Goal: Task Accomplishment & Management: Manage account settings

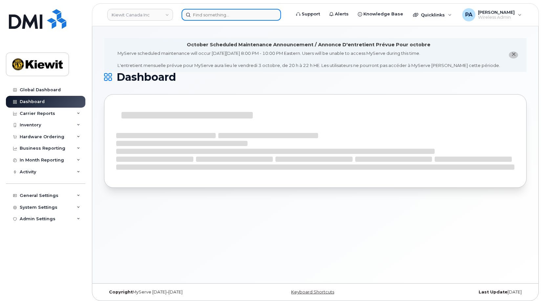
click at [204, 15] on input at bounding box center [231, 15] width 99 height 12
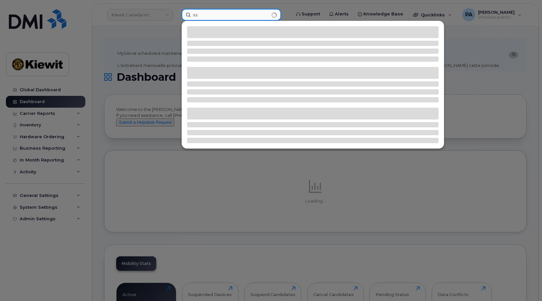
type input "x"
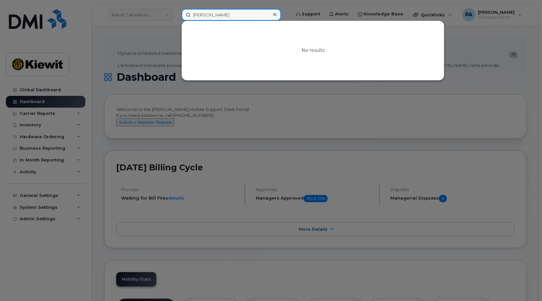
click at [228, 17] on input "zach red" at bounding box center [231, 15] width 99 height 12
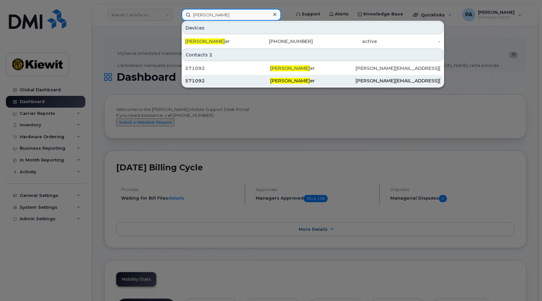
type input "zachary redding"
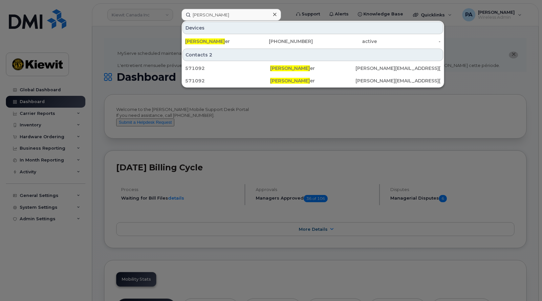
click at [149, 99] on div at bounding box center [271, 150] width 542 height 301
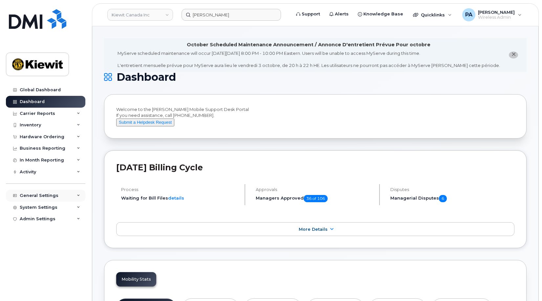
click at [40, 193] on div "General Settings" at bounding box center [39, 195] width 39 height 5
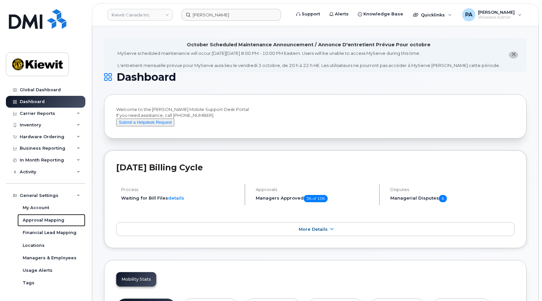
drag, startPoint x: 37, startPoint y: 220, endPoint x: 7, endPoint y: 217, distance: 30.3
click at [37, 220] on div "Approval Mapping" at bounding box center [44, 220] width 42 height 6
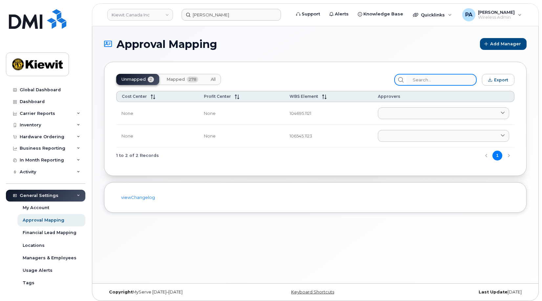
click at [437, 78] on input "search" at bounding box center [442, 80] width 70 height 12
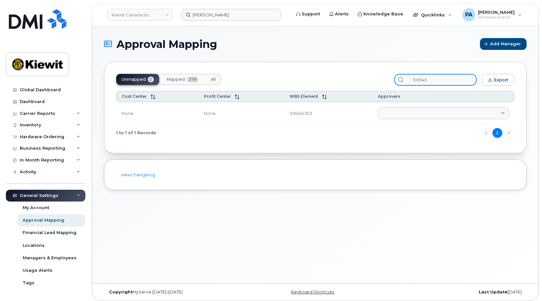
type input "106545"
click at [215, 79] on span "All" at bounding box center [213, 79] width 5 height 5
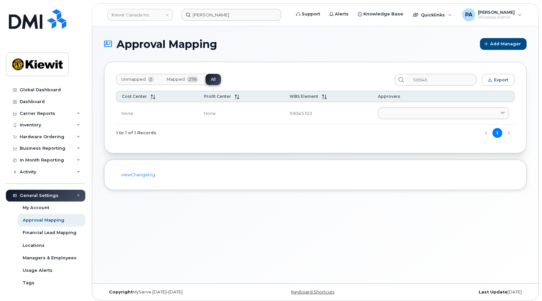
click at [139, 80] on span "Unmapped" at bounding box center [133, 79] width 24 height 5
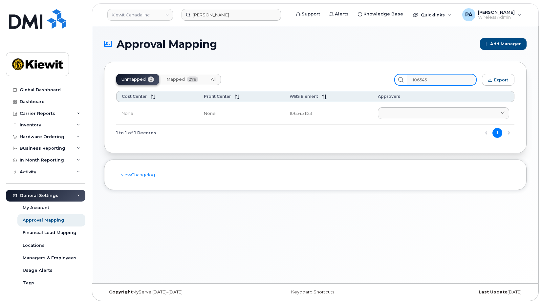
drag, startPoint x: 392, startPoint y: 83, endPoint x: 321, endPoint y: 79, distance: 70.7
click at [327, 79] on div "Unmapped 2 Mapped 278 All 106545 Export" at bounding box center [315, 80] width 398 height 12
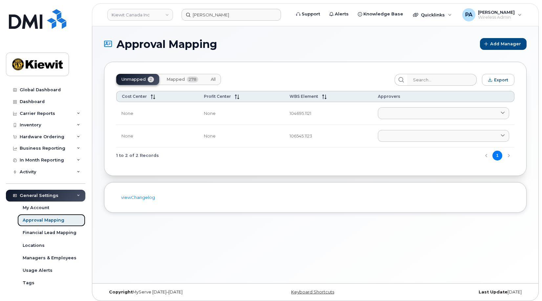
click at [39, 220] on div "Approval Mapping" at bounding box center [44, 220] width 42 height 6
click at [42, 126] on div "Inventory" at bounding box center [45, 125] width 79 height 12
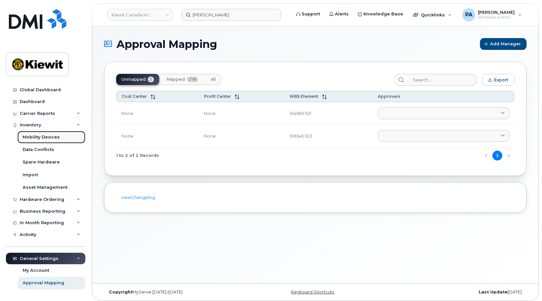
click at [43, 139] on div "Mobility Devices" at bounding box center [41, 137] width 37 height 6
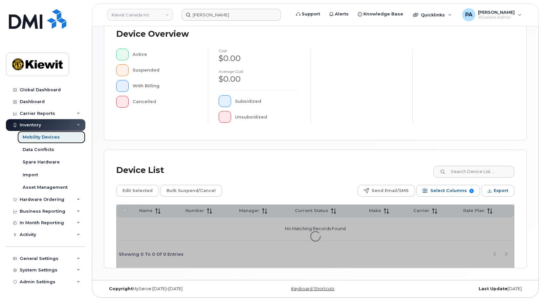
scroll to position [11, 0]
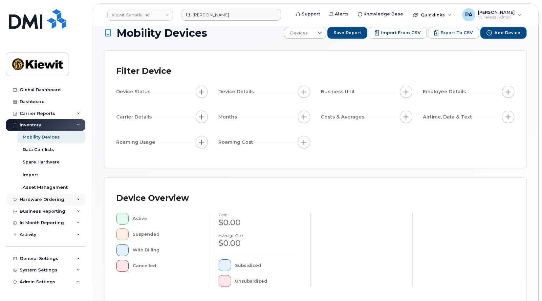
click at [42, 200] on div "Hardware Ordering" at bounding box center [42, 199] width 45 height 5
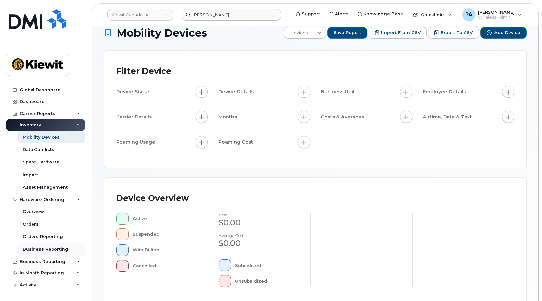
scroll to position [47, 0]
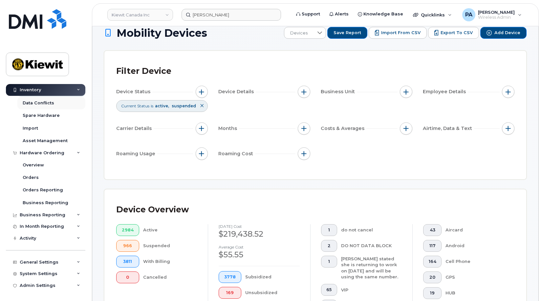
scroll to position [14, 0]
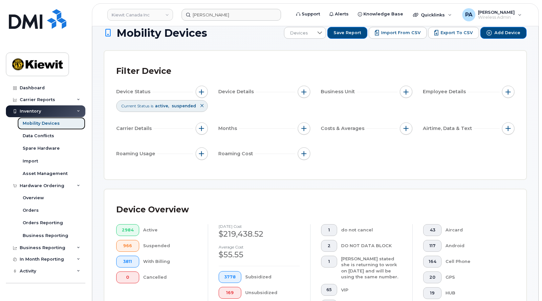
click at [43, 123] on div "Mobility Devices" at bounding box center [41, 123] width 37 height 6
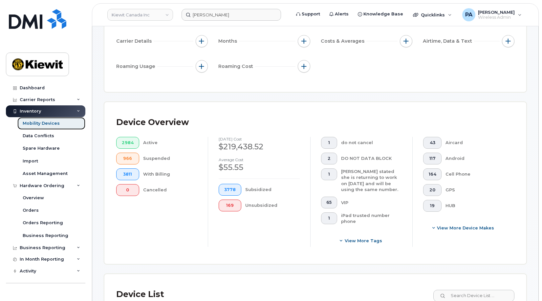
scroll to position [164, 0]
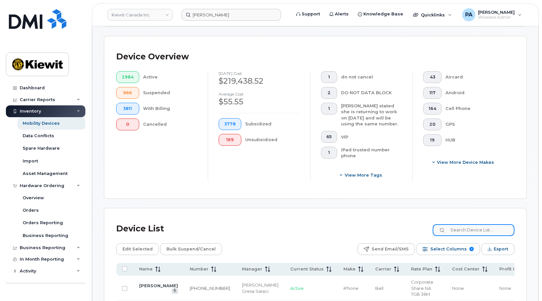
click at [470, 231] on input at bounding box center [474, 230] width 82 height 12
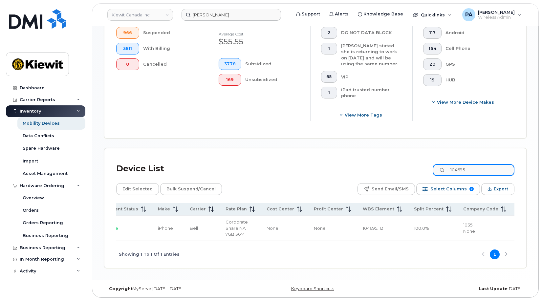
scroll to position [0, 0]
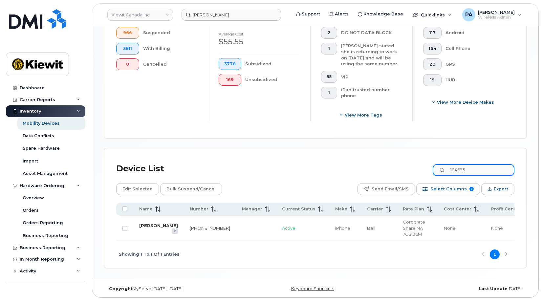
type input "104695"
click at [145, 223] on link "Ahmed Ali" at bounding box center [158, 225] width 39 height 5
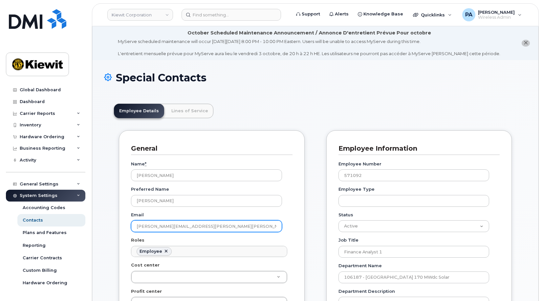
scroll to position [19, 0]
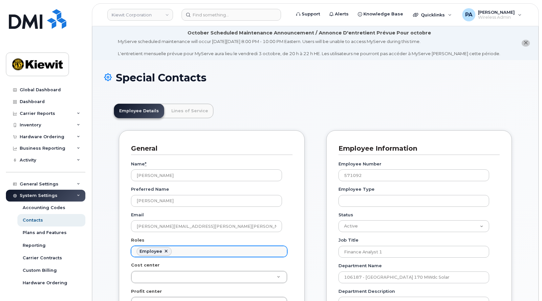
click at [201, 251] on ul "Employee" at bounding box center [209, 251] width 156 height 11
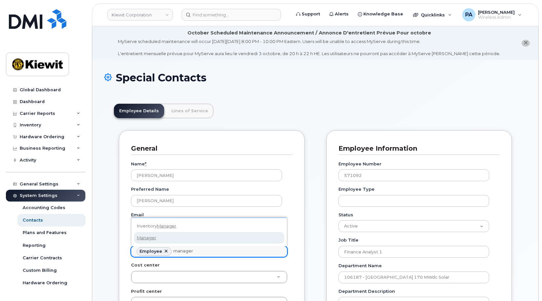
type input "manager"
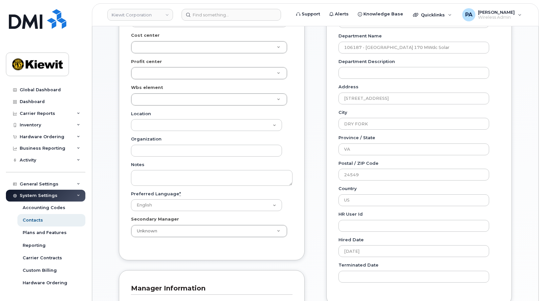
scroll to position [394, 0]
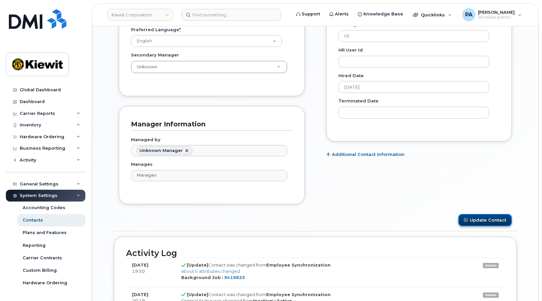
click at [481, 222] on button "Update Contact" at bounding box center [485, 220] width 54 height 12
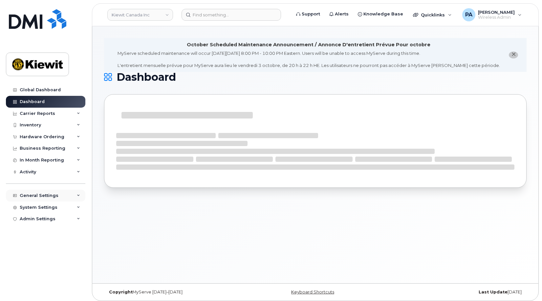
click at [45, 196] on div "General Settings" at bounding box center [39, 195] width 39 height 5
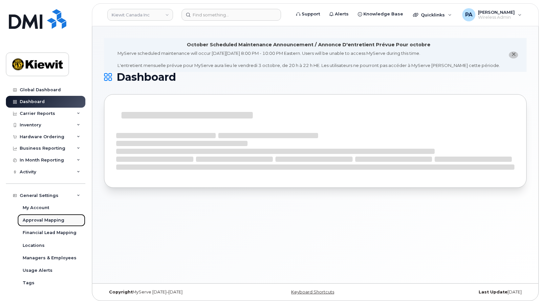
click at [42, 221] on div "Approval Mapping" at bounding box center [44, 220] width 42 height 6
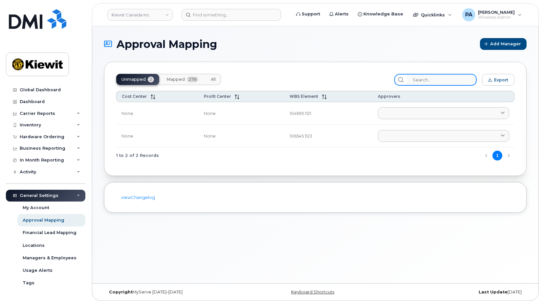
click at [436, 80] on input "search" at bounding box center [442, 80] width 70 height 12
click at [211, 79] on span "All" at bounding box center [213, 79] width 5 height 5
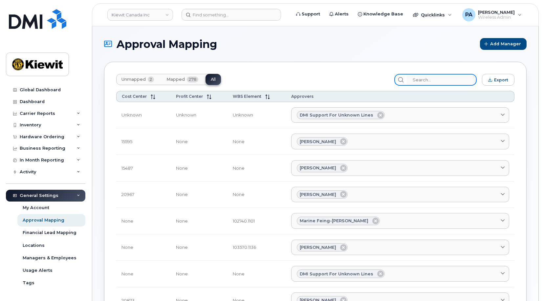
click at [438, 81] on input "search" at bounding box center [442, 80] width 70 height 12
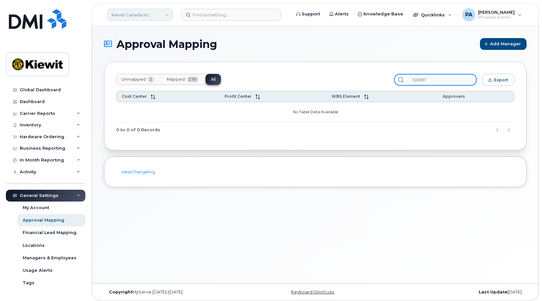
type input "106187"
click at [134, 13] on link "Kiewit Canada Inc" at bounding box center [140, 15] width 66 height 12
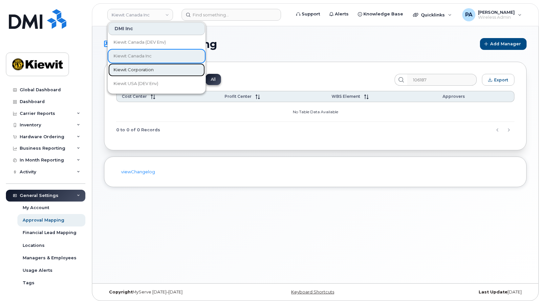
click at [138, 69] on span "Kiewit Corporation" at bounding box center [134, 70] width 40 height 7
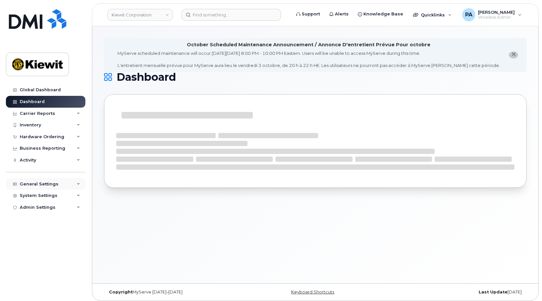
click at [29, 186] on div "General Settings" at bounding box center [39, 184] width 39 height 5
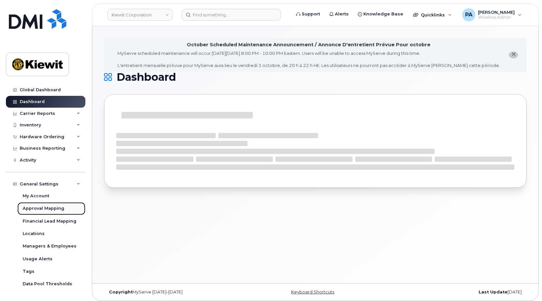
click at [37, 209] on div "Approval Mapping" at bounding box center [44, 209] width 42 height 6
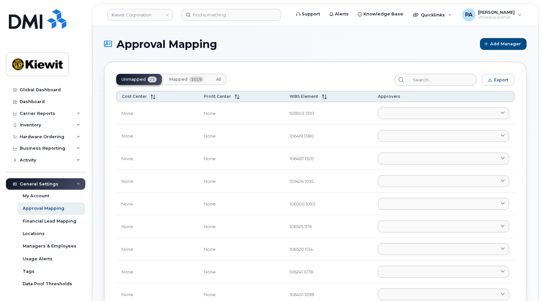
drag, startPoint x: 220, startPoint y: 79, endPoint x: 395, endPoint y: 85, distance: 174.4
click at [220, 79] on span "All" at bounding box center [218, 79] width 5 height 5
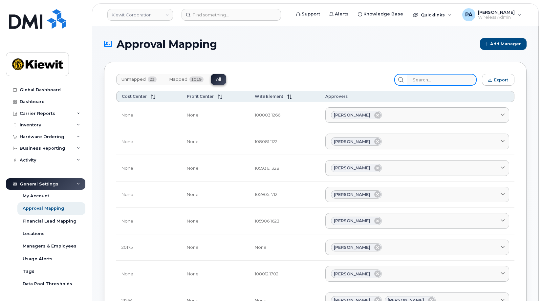
click at [449, 78] on input "search" at bounding box center [442, 80] width 70 height 12
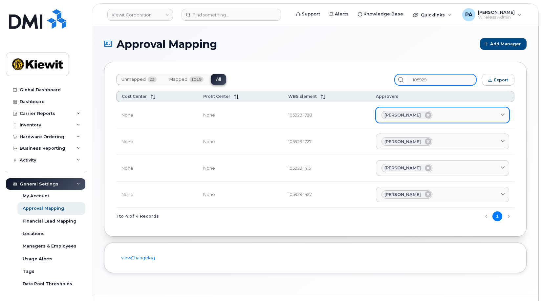
type input "105929"
click at [446, 116] on div "Jared Hicks" at bounding box center [442, 115] width 122 height 9
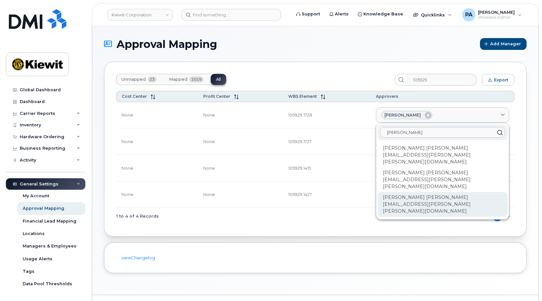
type input "Zach"
click at [431, 192] on div "Zachary Reddinger ZACH.REDDINGER@KIEWIT.COM" at bounding box center [443, 204] width 130 height 25
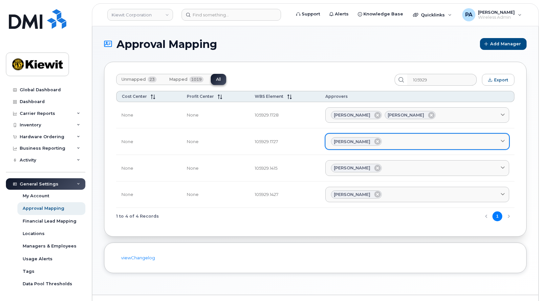
click at [433, 141] on div "Jared Hicks" at bounding box center [417, 141] width 173 height 9
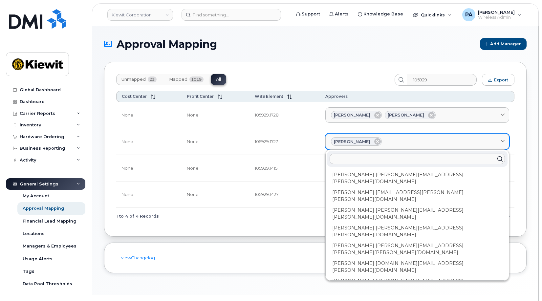
type input "Z"
type input "Za"
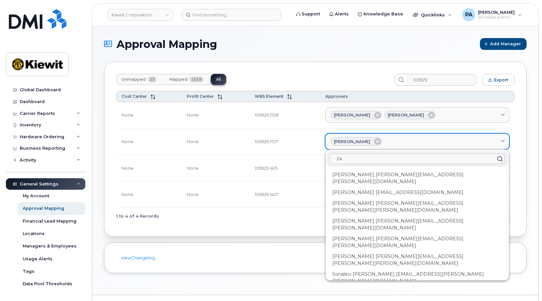
type input "Zac"
type input "Zach"
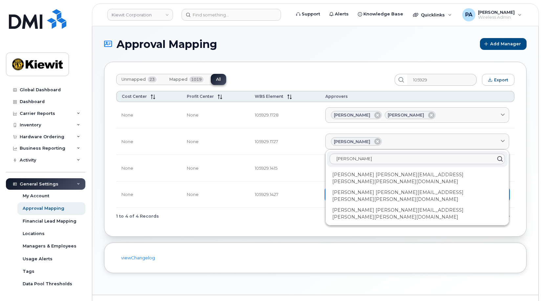
type input "Zach"
click at [394, 205] on div "Zachary Reddinger ZACH.REDDINGER@KIEWIT.COM" at bounding box center [417, 214] width 181 height 18
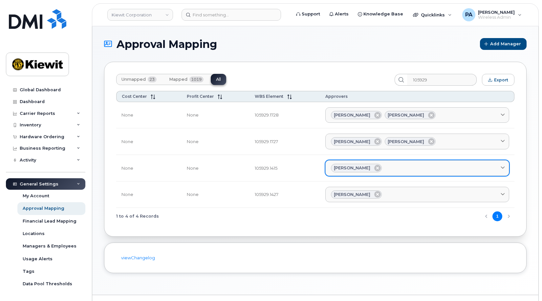
click at [398, 170] on div "Jared Hicks" at bounding box center [417, 168] width 173 height 9
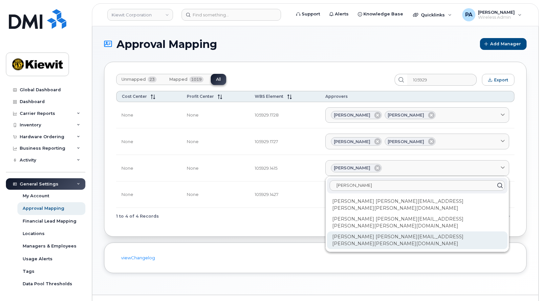
type input "Zach"
click at [378, 231] on div "[PERSON_NAME] [PERSON_NAME][EMAIL_ADDRESS][PERSON_NAME][PERSON_NAME][DOMAIN_NAM…" at bounding box center [417, 240] width 181 height 18
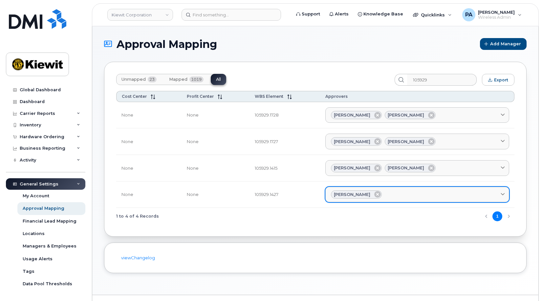
click at [394, 195] on div "Jared Hicks" at bounding box center [417, 194] width 173 height 9
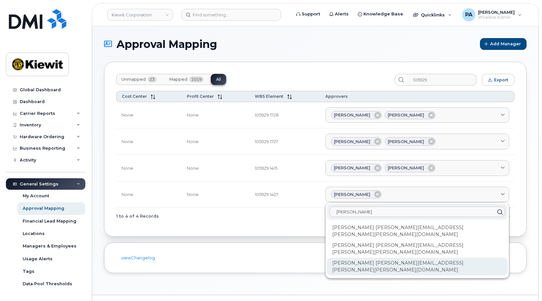
type input "Zach"
click at [381, 258] on div "Zachary Reddinger ZACH.REDDINGER@KIEWIT.COM" at bounding box center [417, 267] width 181 height 18
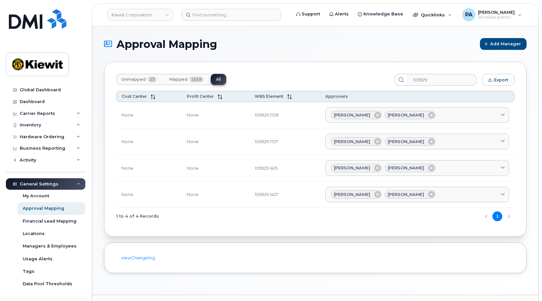
drag, startPoint x: 369, startPoint y: 116, endPoint x: 368, endPoint y: 129, distance: 13.5
click at [374, 116] on icon at bounding box center [377, 115] width 7 height 7
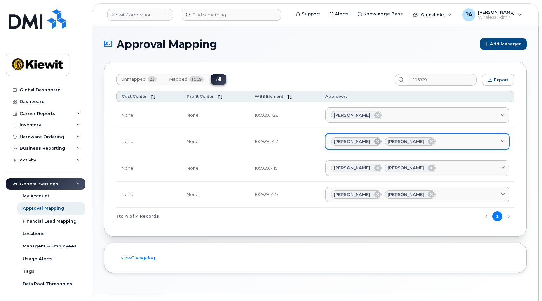
click at [374, 142] on icon at bounding box center [377, 141] width 7 height 7
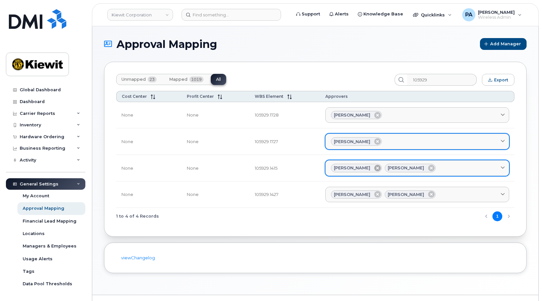
click at [374, 169] on icon at bounding box center [377, 168] width 7 height 7
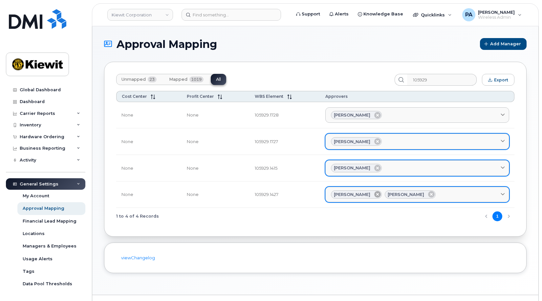
click at [374, 197] on icon at bounding box center [377, 194] width 7 height 7
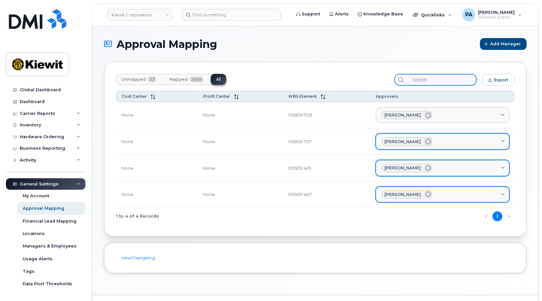
drag, startPoint x: 444, startPoint y: 79, endPoint x: 369, endPoint y: 70, distance: 75.5
click at [369, 70] on div "Unmapped 23 Mapped 1019 All 105929 Export Cost Center Profit Center WBS Element…" at bounding box center [315, 149] width 422 height 175
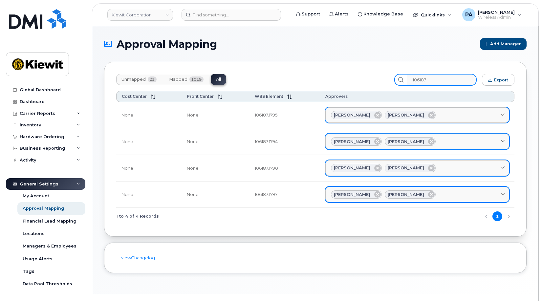
type input "106187"
click at [460, 111] on div "Jared Hicks Kimberly Deerman" at bounding box center [417, 115] width 173 height 9
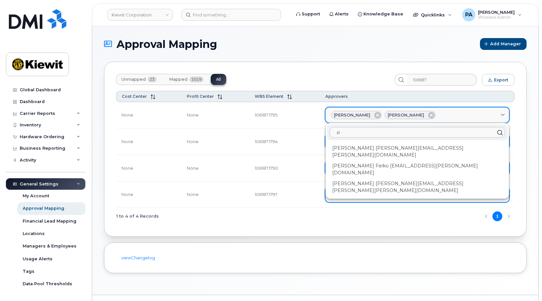
type input "z"
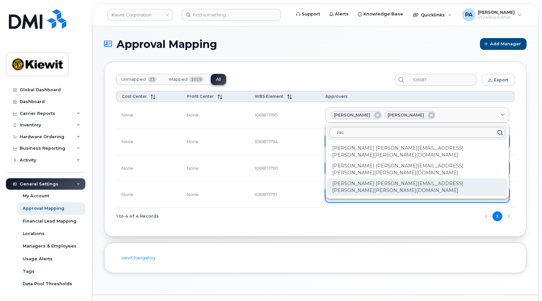
type input "zac"
click at [390, 178] on div "Zachary Reddinger ZACH.REDDINGER@KIEWIT.COM" at bounding box center [417, 187] width 181 height 18
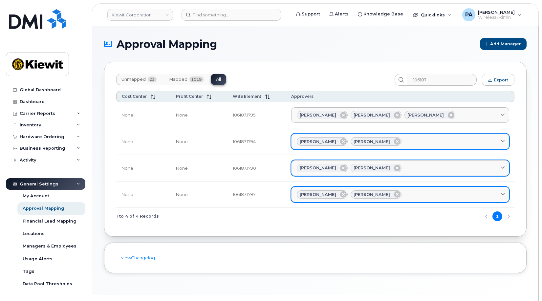
click at [436, 144] on div "Jared Hicks Kimberly Deerman" at bounding box center [400, 141] width 207 height 9
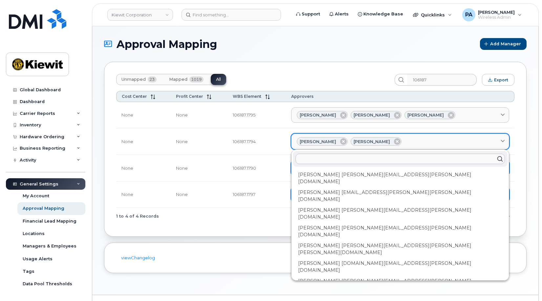
type input "z"
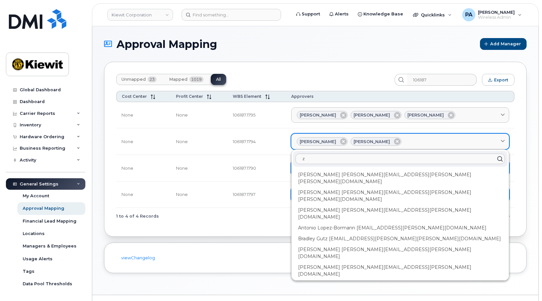
type input "za"
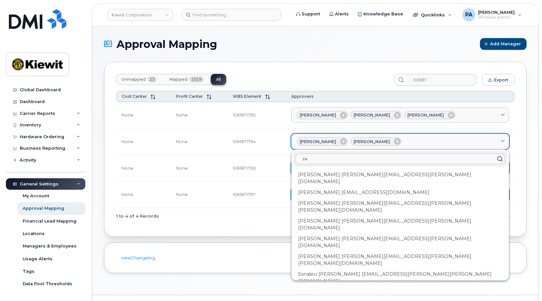
type input "zac"
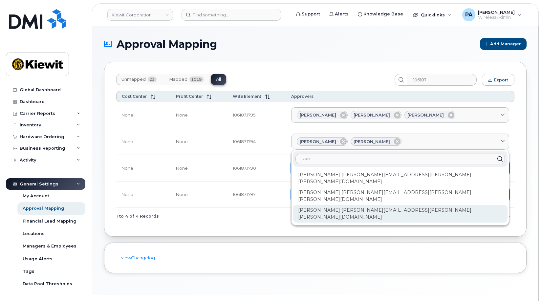
click at [373, 205] on div "Zachary Reddinger ZACH.REDDINGER@KIEWIT.COM" at bounding box center [400, 214] width 215 height 18
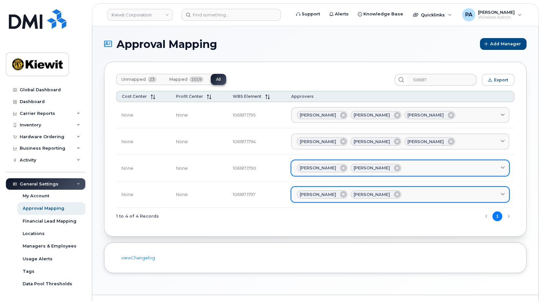
click at [425, 165] on div "Jared Hicks Kimberly Deerman" at bounding box center [400, 168] width 207 height 9
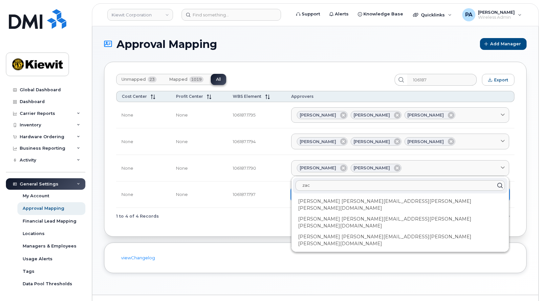
type input "zac"
click at [357, 231] on div "Zachary Reddinger ZACH.REDDINGER@KIEWIT.COM" at bounding box center [400, 240] width 215 height 18
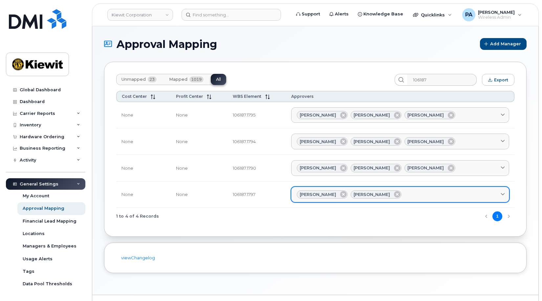
click at [426, 191] on div "Jared Hicks Kimberly Deerman" at bounding box center [400, 194] width 207 height 9
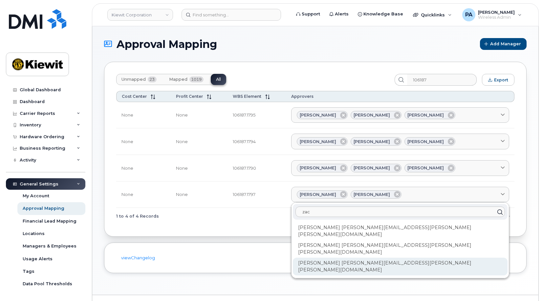
type input "zac"
click at [343, 258] on div "Zachary Reddinger ZACH.REDDINGER@KIEWIT.COM" at bounding box center [400, 267] width 215 height 18
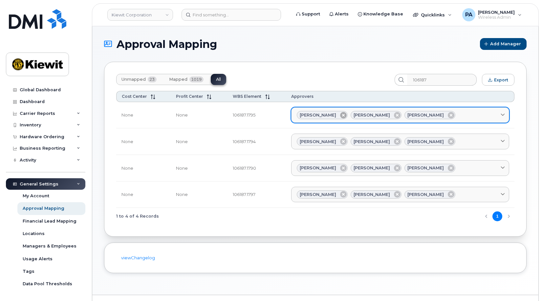
click at [340, 117] on icon at bounding box center [343, 115] width 7 height 7
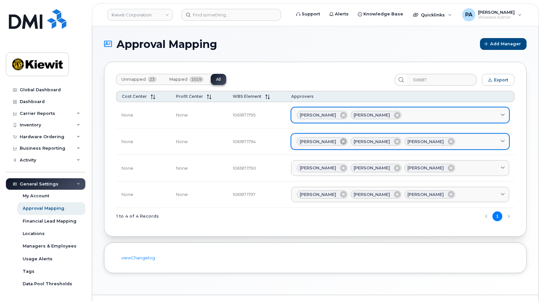
click at [340, 141] on icon at bounding box center [343, 141] width 7 height 7
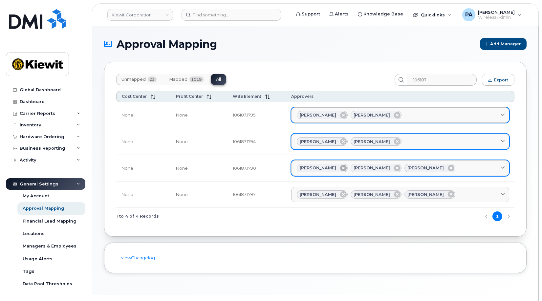
click at [340, 166] on icon at bounding box center [343, 168] width 7 height 7
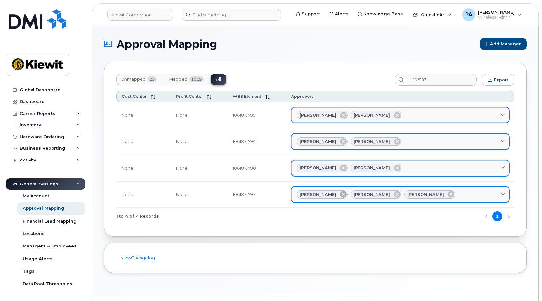
click at [340, 194] on icon at bounding box center [343, 194] width 7 height 7
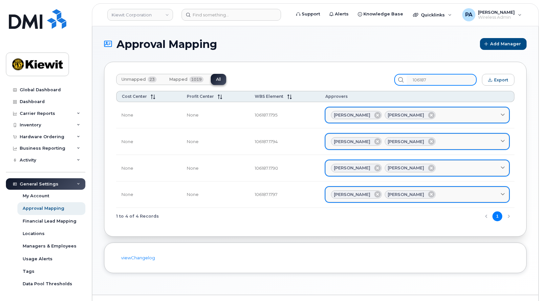
drag, startPoint x: 445, startPoint y: 81, endPoint x: 387, endPoint y: 77, distance: 58.5
click at [387, 77] on div "Unmapped 23 Mapped 1019 All 106187 Export" at bounding box center [315, 80] width 398 height 12
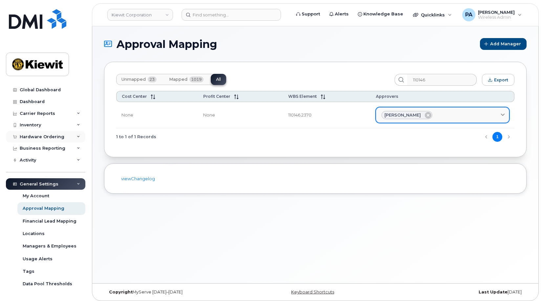
click at [46, 137] on div "Hardware Ordering" at bounding box center [42, 136] width 45 height 5
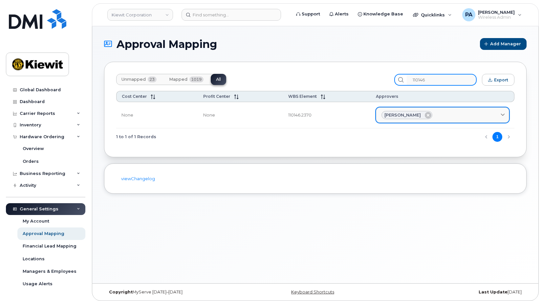
drag, startPoint x: 431, startPoint y: 77, endPoint x: 365, endPoint y: 71, distance: 66.0
click at [366, 71] on div "Unmapped 23 Mapped 1019 All 110146 Export Cost Center Profit Center WBS Element…" at bounding box center [315, 110] width 422 height 96
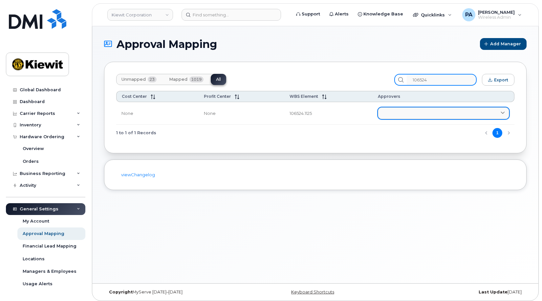
type input "106524"
click at [392, 113] on link at bounding box center [443, 113] width 131 height 12
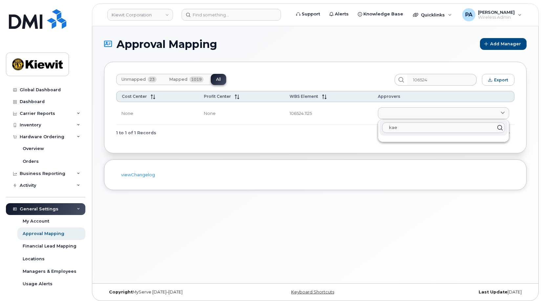
type input "kae"
click at [219, 21] on header "Kiewit Corporation Support Alerts Knowledge Base Quicklinks Suspend / Cancel De…" at bounding box center [315, 14] width 447 height 23
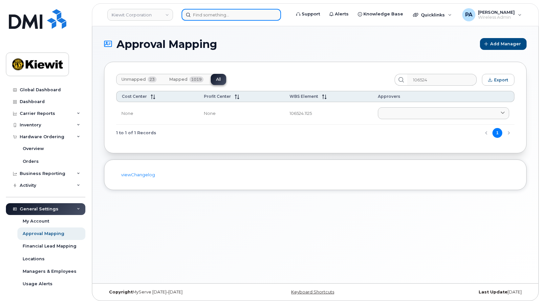
click at [210, 16] on input at bounding box center [231, 15] width 99 height 12
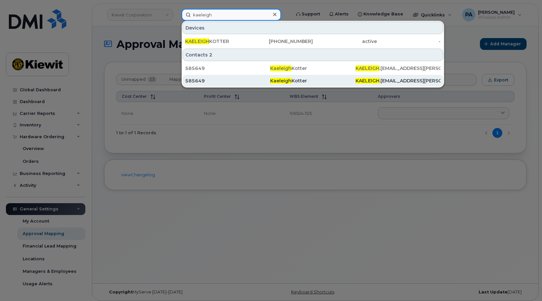
type input "kaeleigh"
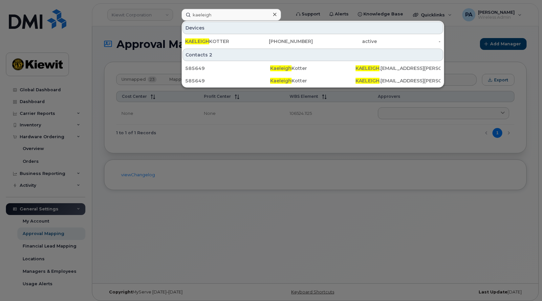
click at [311, 206] on div at bounding box center [271, 150] width 542 height 301
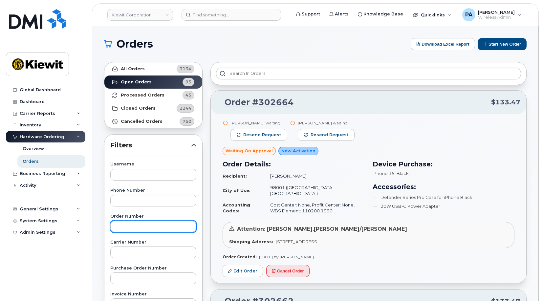
click at [132, 222] on input "text" at bounding box center [153, 227] width 86 height 12
type input "302640"
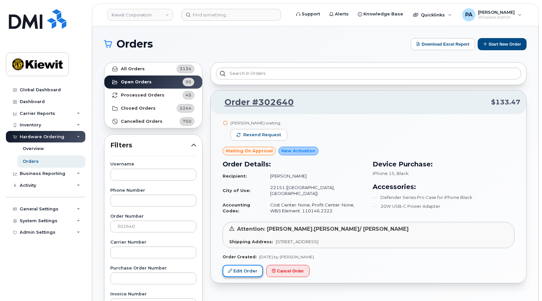
click at [243, 268] on link "Edit Order" at bounding box center [243, 271] width 40 height 12
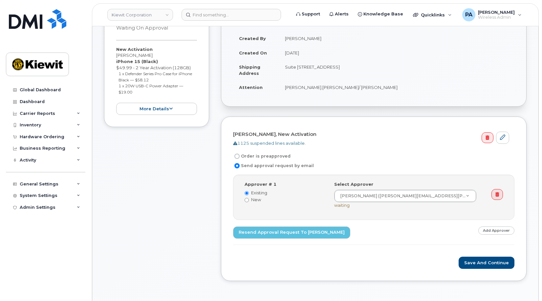
scroll to position [164, 0]
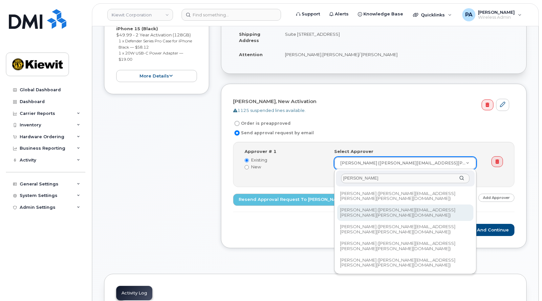
type input "[PERSON_NAME]"
type input "2148815"
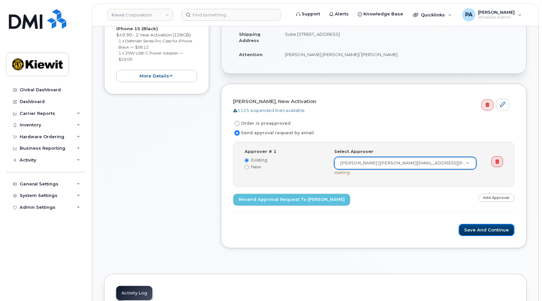
drag, startPoint x: 477, startPoint y: 229, endPoint x: 239, endPoint y: 180, distance: 242.7
click at [477, 229] on button "Save and Continue" at bounding box center [487, 230] width 56 height 12
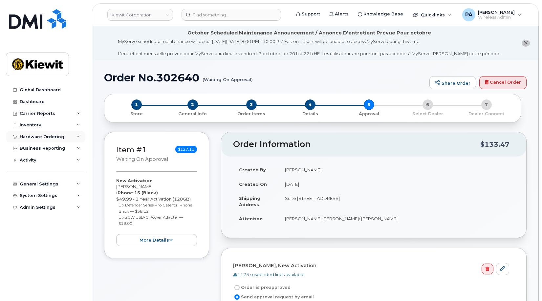
click at [49, 137] on div "Hardware Ordering" at bounding box center [42, 136] width 45 height 5
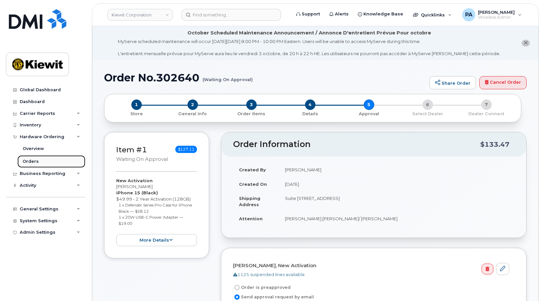
click at [31, 162] on div "Orders" at bounding box center [31, 162] width 16 height 6
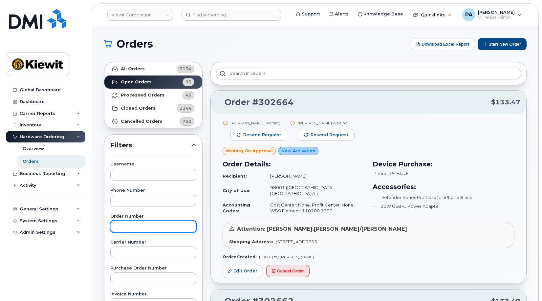
click at [138, 228] on input "text" at bounding box center [153, 227] width 86 height 12
type input "302639"
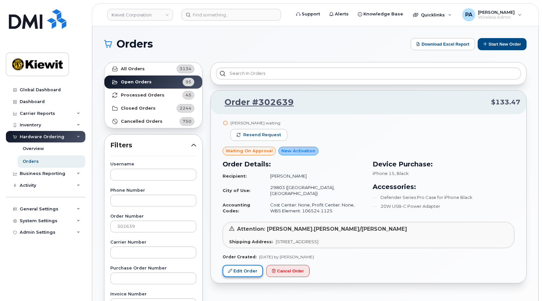
click at [236, 271] on link "Edit Order" at bounding box center [243, 271] width 40 height 12
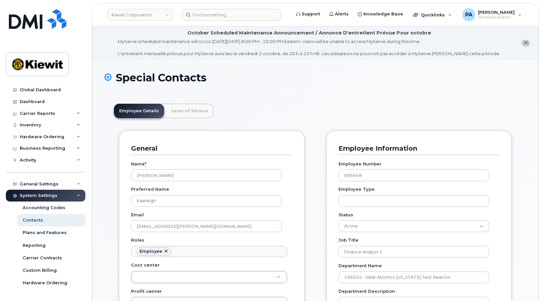
scroll to position [19, 0]
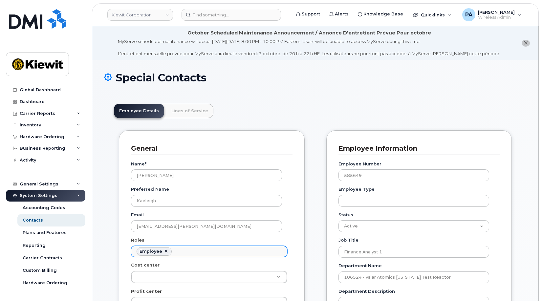
click at [196, 250] on ul "Employee" at bounding box center [209, 251] width 156 height 11
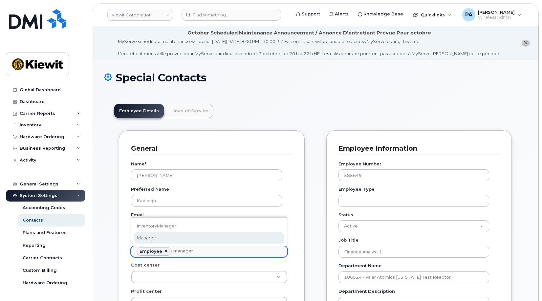
type input "manager"
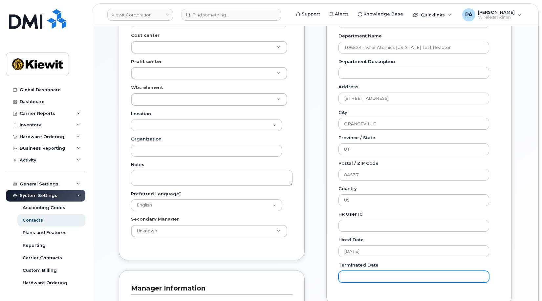
scroll to position [492, 0]
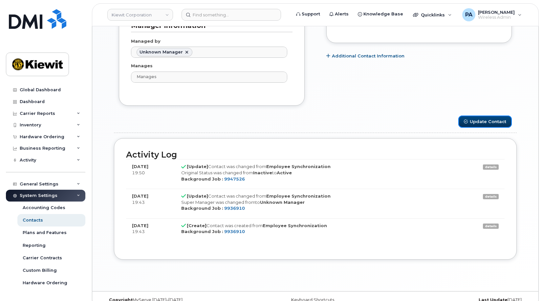
click at [486, 119] on button "Update Contact" at bounding box center [485, 122] width 54 height 12
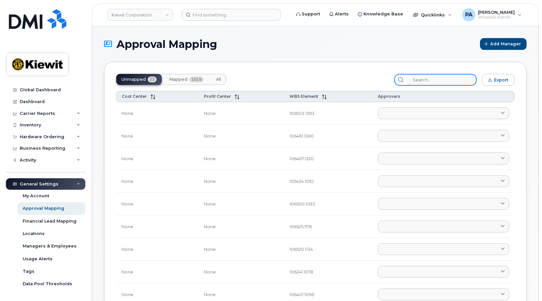
click at [435, 76] on input "search" at bounding box center [442, 80] width 70 height 12
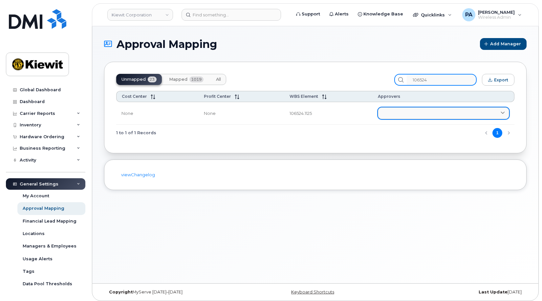
type input "106524"
click at [431, 115] on link at bounding box center [443, 113] width 131 height 12
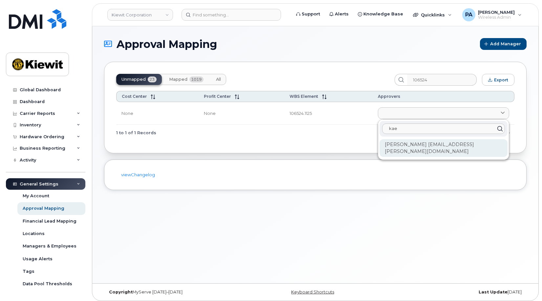
type input "kae"
click at [414, 145] on div "Kaeleigh Kotter KAELEIGH.KOTTER@KIEWIT.COM" at bounding box center [443, 148] width 128 height 18
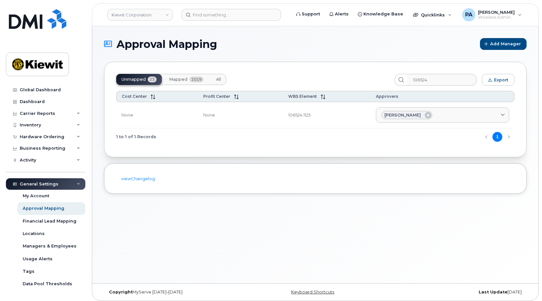
click at [221, 78] on button "All" at bounding box center [218, 79] width 15 height 11
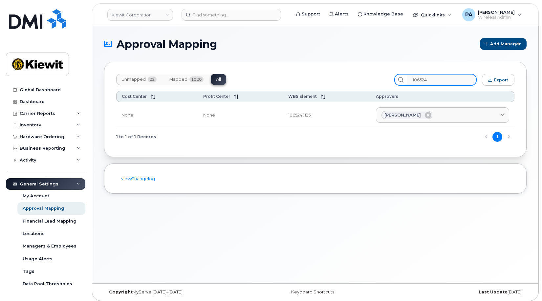
click at [459, 78] on input "106524" at bounding box center [442, 80] width 70 height 12
type input "1"
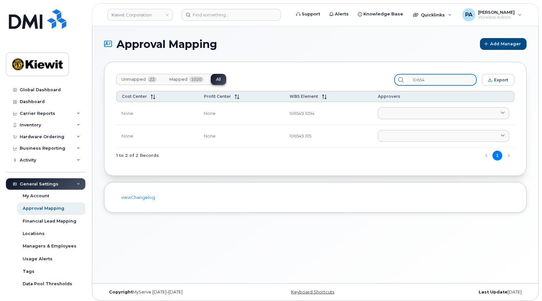
type input "106545"
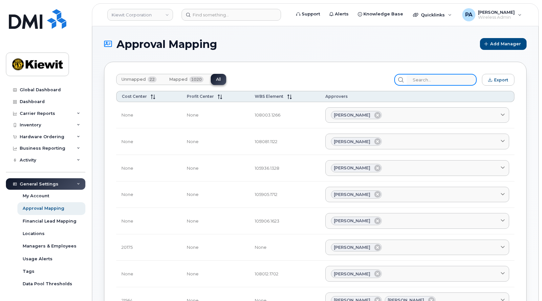
drag, startPoint x: 453, startPoint y: 81, endPoint x: 393, endPoint y: 78, distance: 60.4
click at [393, 78] on div "Unmapped 22 Mapped 1020 All Export" at bounding box center [315, 80] width 398 height 12
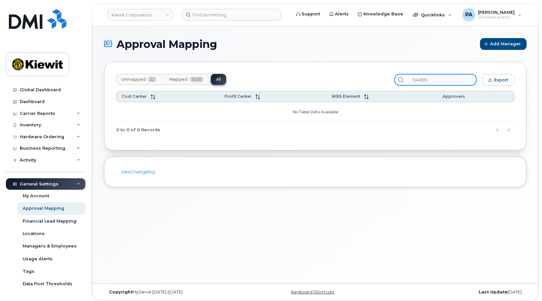
type input "104695"
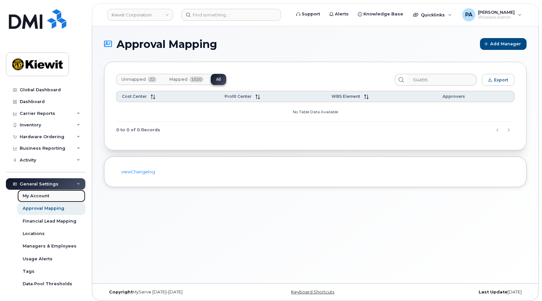
click at [40, 198] on div "My Account" at bounding box center [36, 196] width 27 height 6
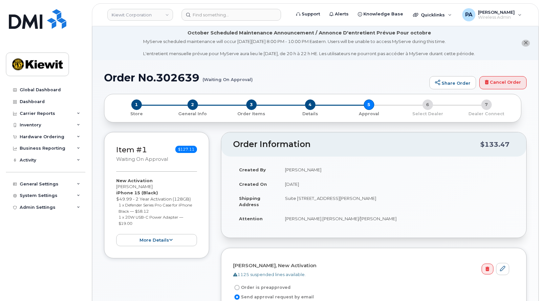
scroll to position [66, 0]
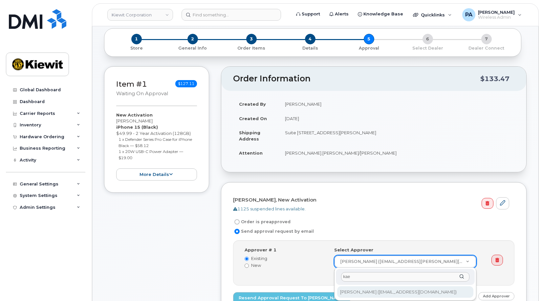
type input "kae"
type input "3009408"
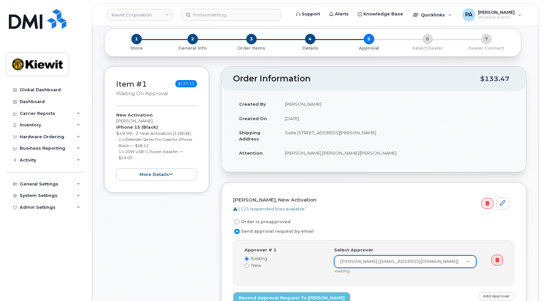
scroll to position [164, 0]
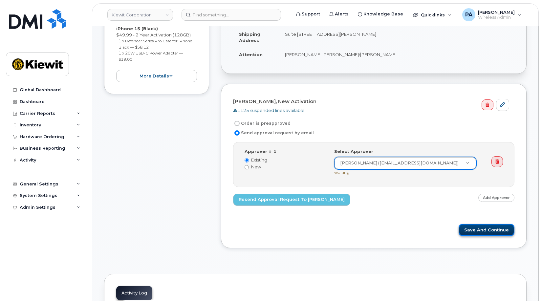
click at [481, 233] on button "Save and Continue" at bounding box center [487, 230] width 56 height 12
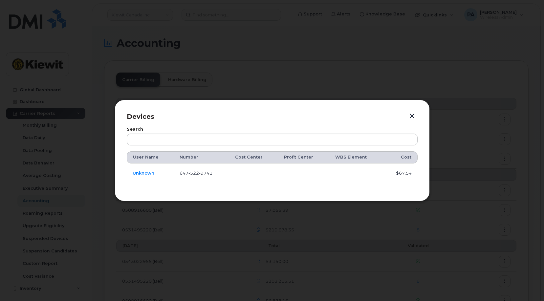
click at [230, 70] on div at bounding box center [272, 150] width 544 height 301
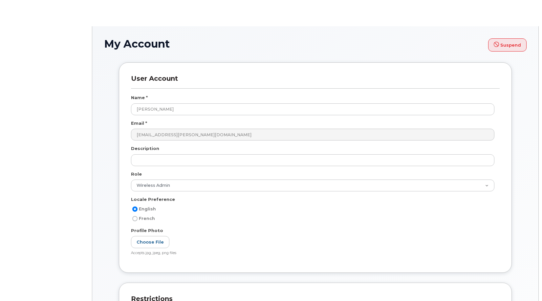
select select
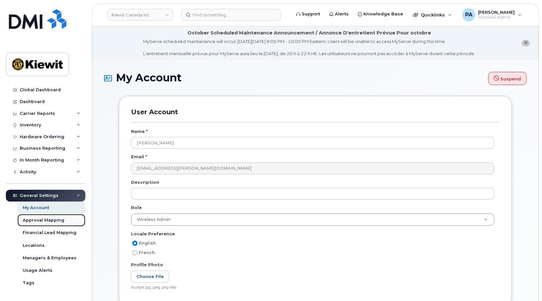
click at [40, 217] on link "Approval Mapping" at bounding box center [51, 220] width 68 height 12
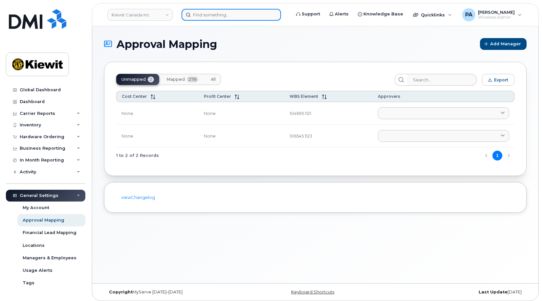
click at [211, 16] on input at bounding box center [231, 15] width 99 height 12
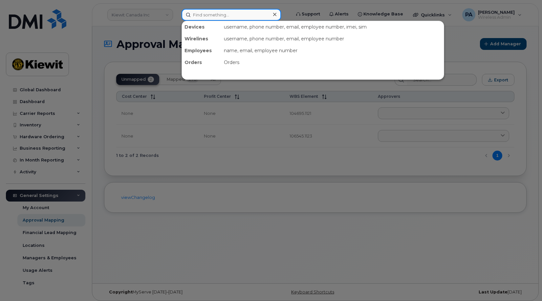
paste input "3435711660"
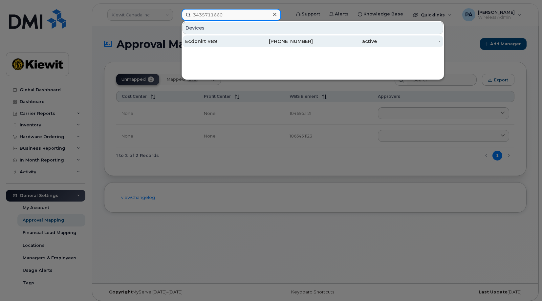
type input "3435711660."
click at [251, 41] on div "[PHONE_NUMBER]" at bounding box center [281, 41] width 64 height 7
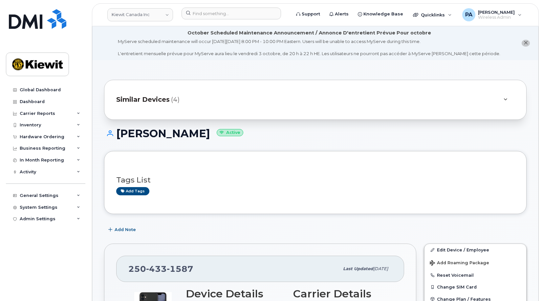
click at [164, 101] on span "Similar Devices" at bounding box center [143, 100] width 54 height 10
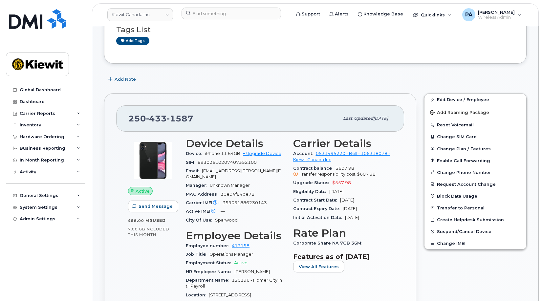
scroll to position [33, 0]
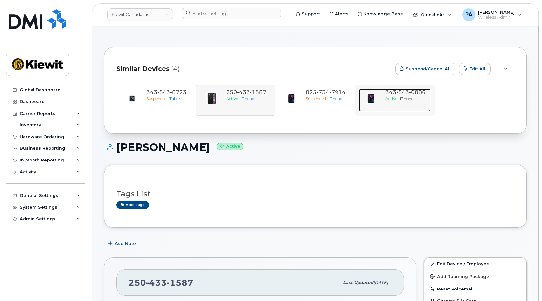
click at [381, 93] on div at bounding box center [371, 99] width 24 height 20
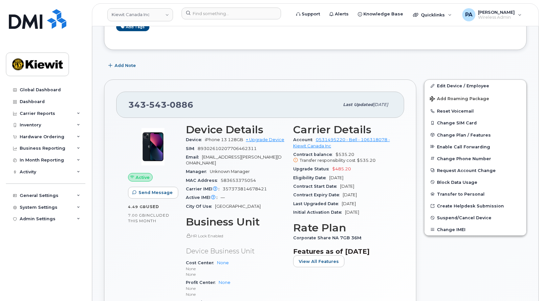
scroll to position [131, 0]
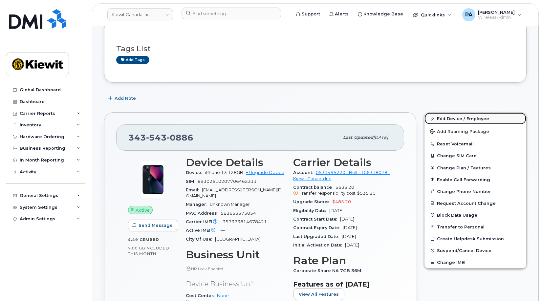
click at [467, 121] on link "Edit Device / Employee" at bounding box center [475, 119] width 102 height 12
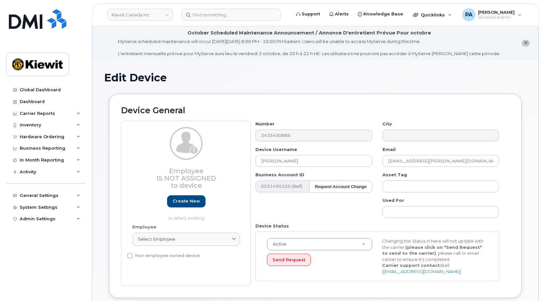
select select "14059"
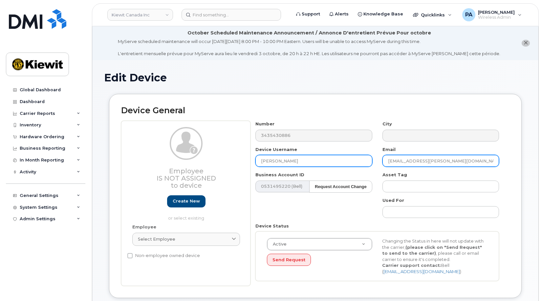
drag, startPoint x: 465, startPoint y: 158, endPoint x: 368, endPoint y: 158, distance: 97.8
click at [368, 158] on div "Number 3435430886 City Device Username [PERSON_NAME] Email [EMAIL_ADDRESS][PERS…" at bounding box center [377, 203] width 254 height 165
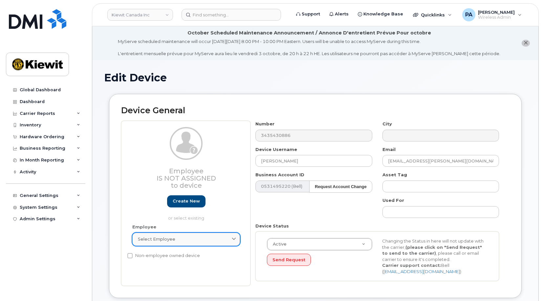
click at [205, 240] on div "Select employee" at bounding box center [186, 239] width 97 height 6
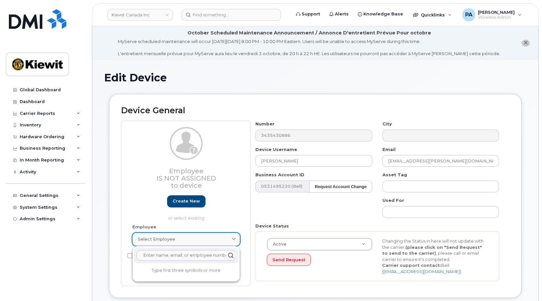
paste input "[EMAIL_ADDRESS][PERSON_NAME][DOMAIN_NAME]"
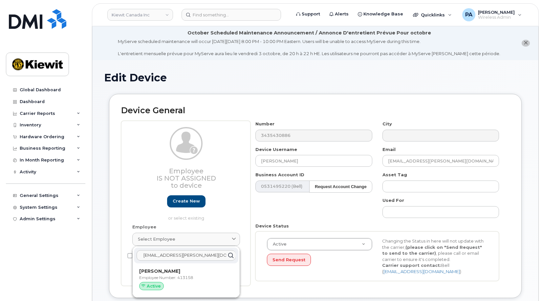
type input "[EMAIL_ADDRESS][PERSON_NAME][DOMAIN_NAME]"
click at [175, 278] on p "Employee Number: 413158" at bounding box center [186, 278] width 94 height 6
type input "413158"
type input "[EMAIL_ADDRESS][PERSON_NAME][DOMAIN_NAME]"
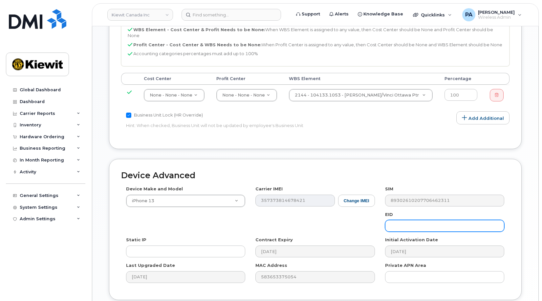
scroll to position [402, 0]
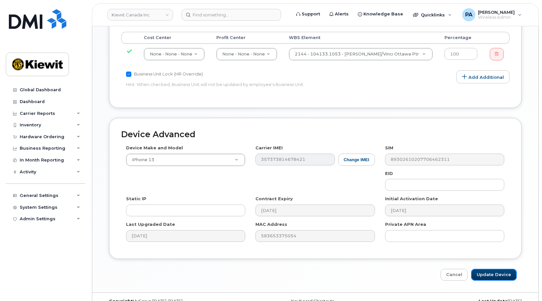
drag, startPoint x: 498, startPoint y: 260, endPoint x: 487, endPoint y: 239, distance: 22.9
click at [498, 269] on input "Update Device" at bounding box center [494, 275] width 46 height 12
type input "Saving..."
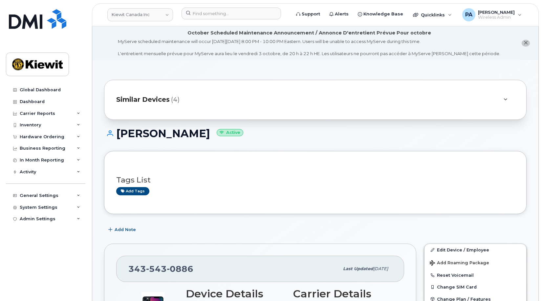
click at [171, 102] on span "(4)" at bounding box center [175, 100] width 9 height 10
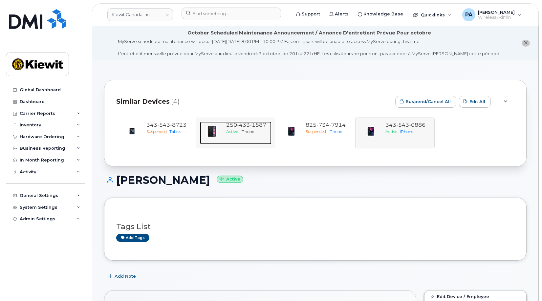
click at [226, 126] on span "250 433 1587" at bounding box center [246, 125] width 40 height 6
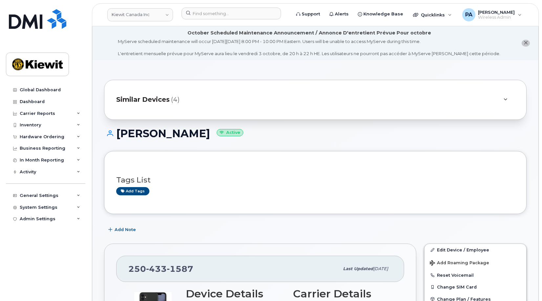
click at [205, 93] on div "Similar Devices (4)" at bounding box center [306, 100] width 380 height 16
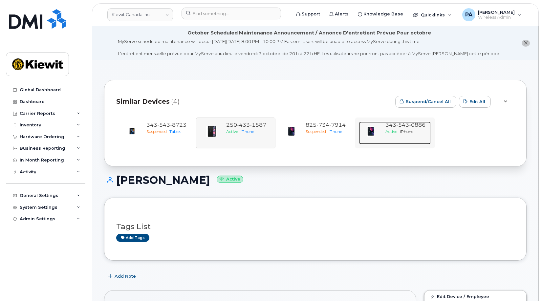
click at [405, 129] on span "iPhone" at bounding box center [406, 131] width 13 height 5
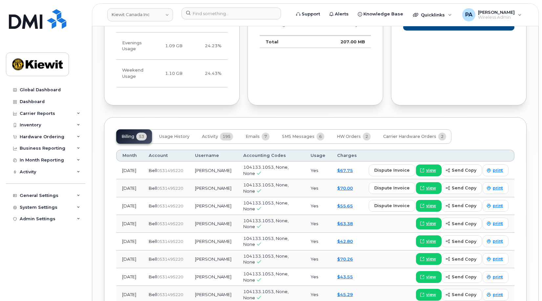
scroll to position [821, 0]
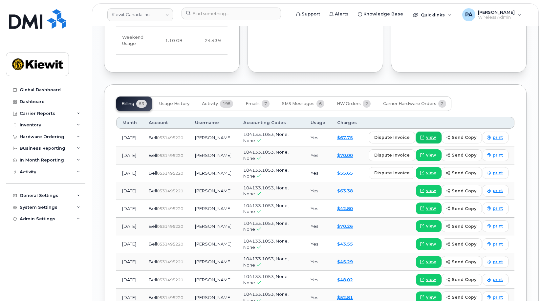
click at [432, 135] on span "view" at bounding box center [431, 138] width 10 height 6
click at [365, 100] on span "2" at bounding box center [367, 104] width 8 height 8
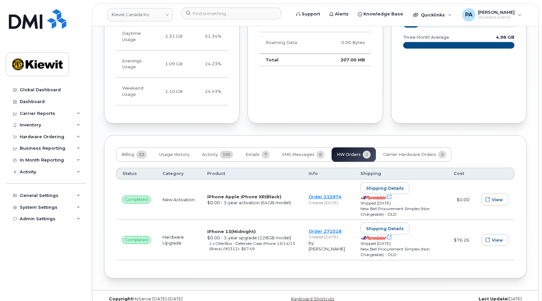
scroll to position [774, 0]
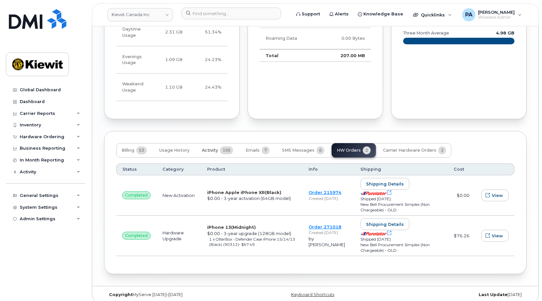
click at [209, 148] on span "Activity" at bounding box center [210, 150] width 16 height 5
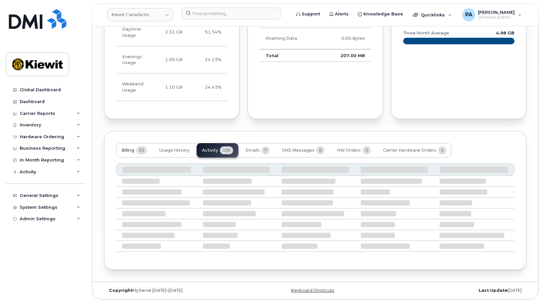
click at [129, 150] on button "Billing 53" at bounding box center [134, 150] width 36 height 14
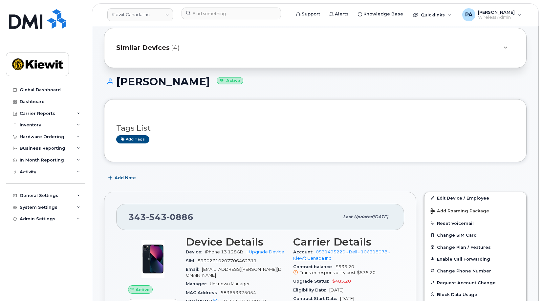
scroll to position [0, 0]
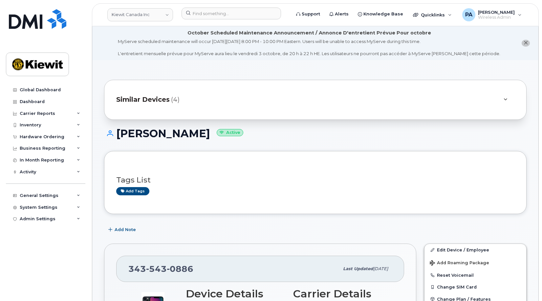
click at [157, 100] on span "Similar Devices" at bounding box center [143, 100] width 54 height 10
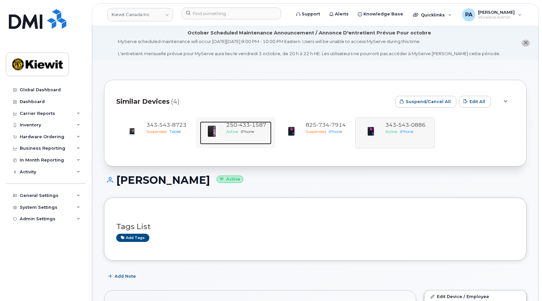
click at [238, 124] on span "433" at bounding box center [243, 125] width 13 height 6
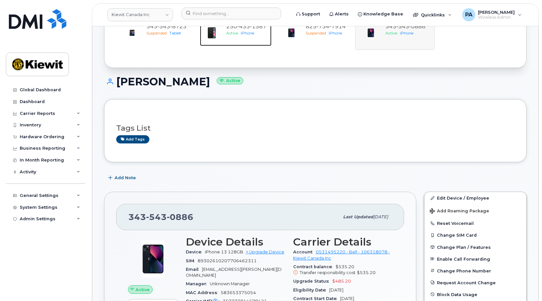
scroll to position [197, 0]
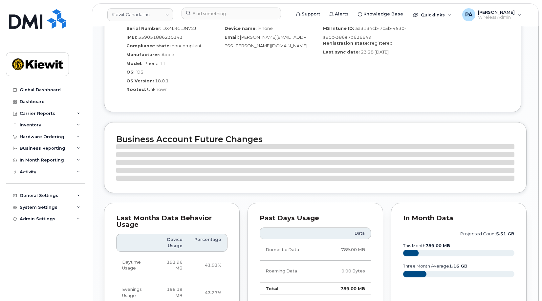
scroll to position [657, 0]
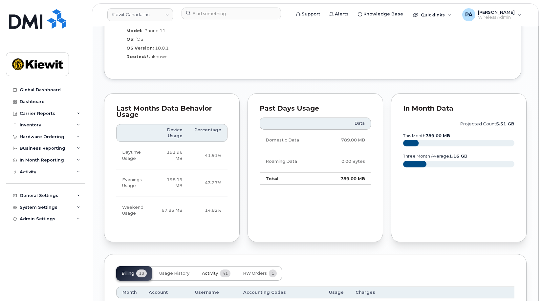
click at [209, 271] on span "Activity" at bounding box center [210, 273] width 16 height 5
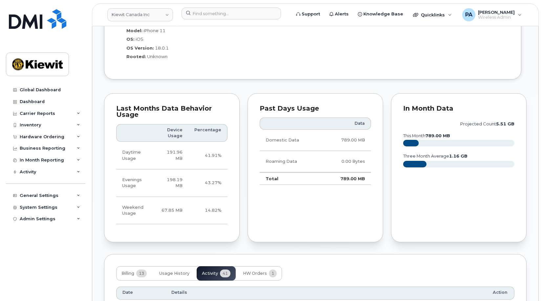
scroll to position [788, 0]
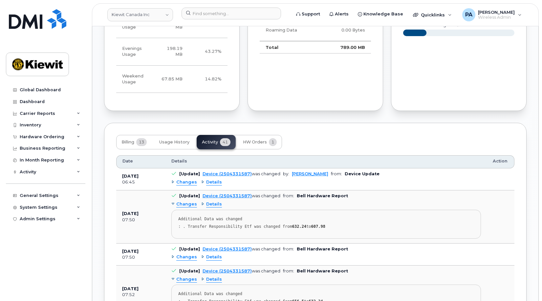
click at [192, 179] on span "Changes" at bounding box center [186, 182] width 21 height 6
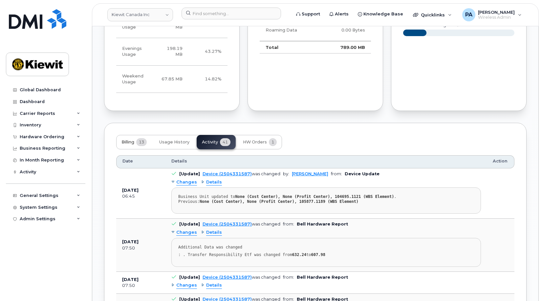
click at [128, 140] on span "Billing" at bounding box center [127, 142] width 13 height 5
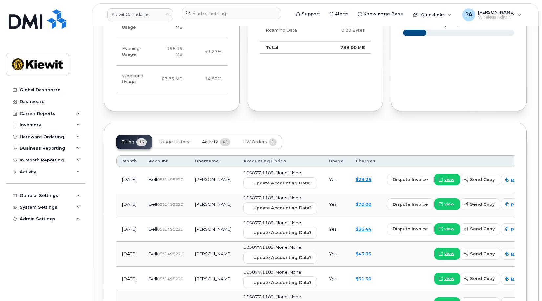
click at [209, 140] on span "Activity" at bounding box center [210, 142] width 16 height 5
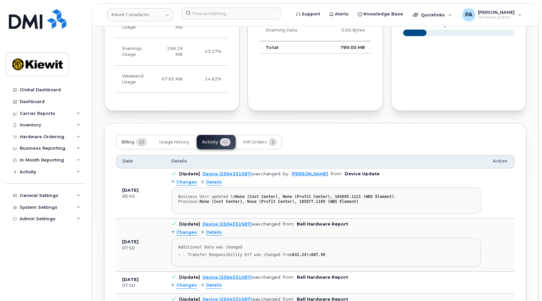
click at [134, 140] on span "Billing" at bounding box center [127, 142] width 13 height 5
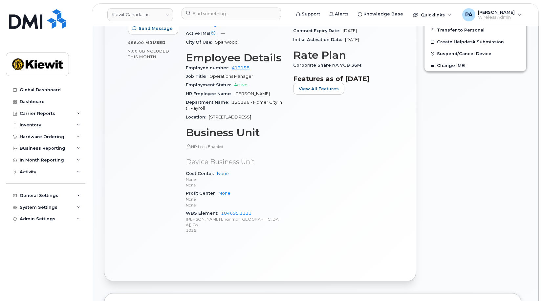
scroll to position [164, 0]
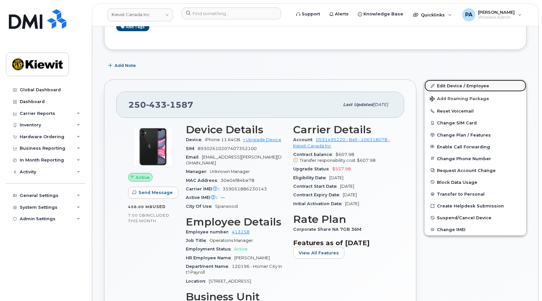
click at [457, 85] on link "Edit Device / Employee" at bounding box center [475, 86] width 102 height 12
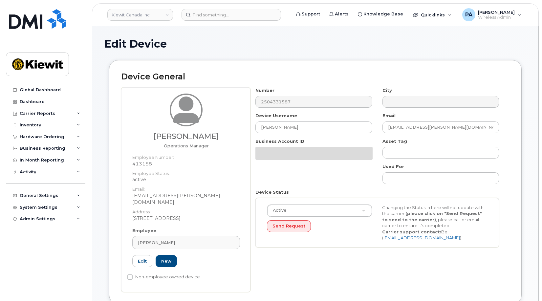
select select "14059"
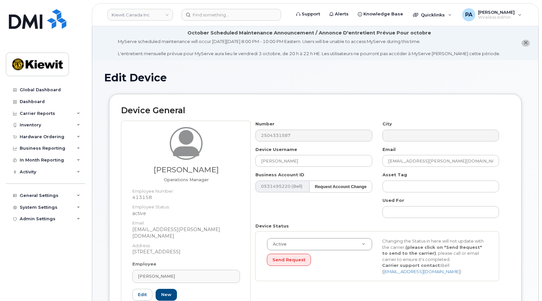
click at [412, 126] on div "City" at bounding box center [441, 131] width 127 height 21
click at [414, 160] on input "AHMED.ALI1@KIEWIT.COM" at bounding box center [440, 161] width 117 height 12
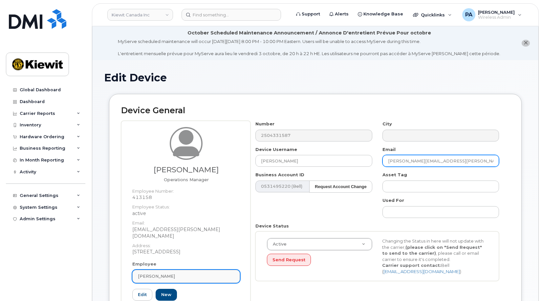
type input "AHMED.ALI@KIEWIT.COM"
click at [175, 273] on div "Ahmed Ali" at bounding box center [186, 276] width 97 height 6
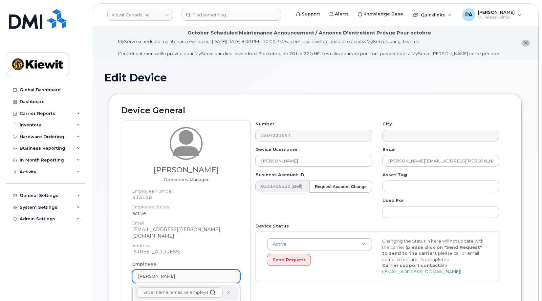
paste input "AHMED.ALI@KIEWIT.COM"
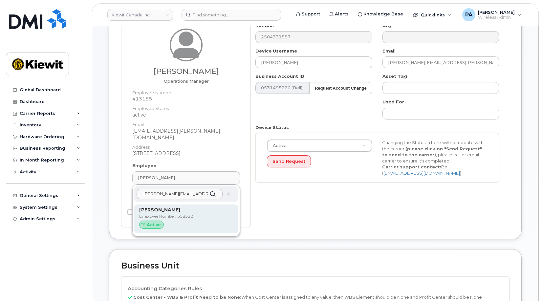
type input "AHMED.ALI@KIEWIT.COM"
click at [162, 213] on p "Employee Number: 558322" at bounding box center [186, 216] width 94 height 6
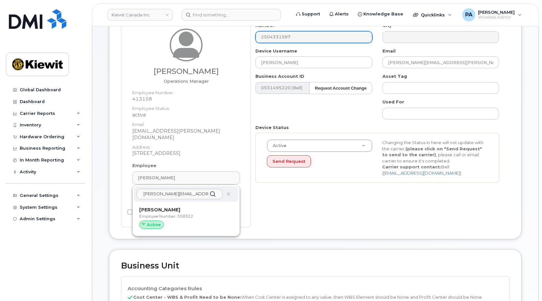
type input "558322"
type input "[PERSON_NAME][EMAIL_ADDRESS][PERSON_NAME][DOMAIN_NAME]"
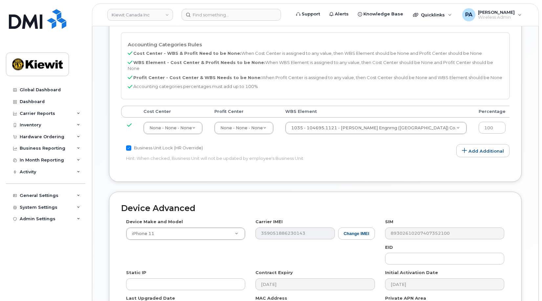
scroll to position [402, 0]
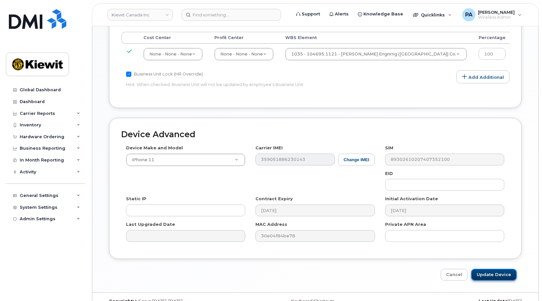
click at [493, 269] on input "Update Device" at bounding box center [494, 275] width 46 height 12
type input "Saving..."
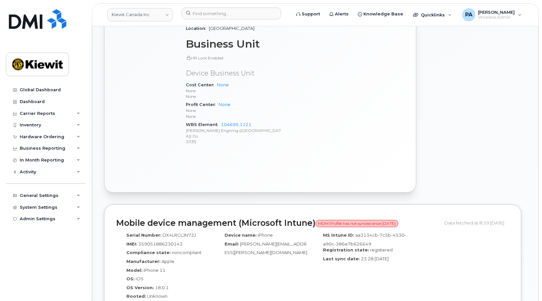
scroll to position [263, 0]
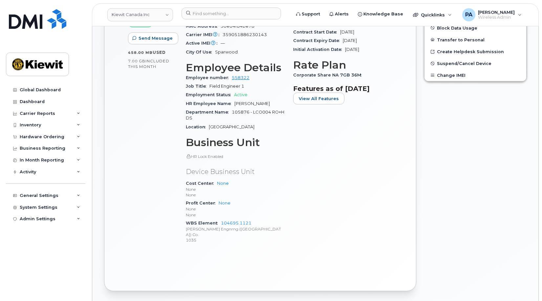
click at [239, 110] on span "105876 - LCO004 RO+HDS" at bounding box center [235, 115] width 98 height 11
copy span "105876"
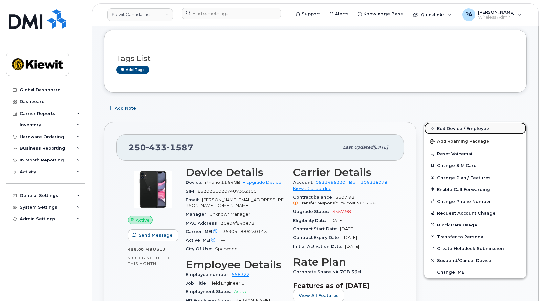
click at [454, 128] on link "Edit Device / Employee" at bounding box center [475, 128] width 102 height 12
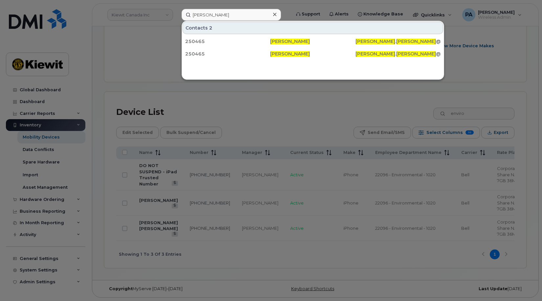
scroll to position [294, 0]
click at [151, 87] on div at bounding box center [271, 150] width 542 height 301
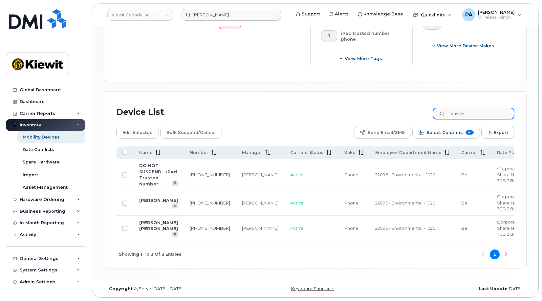
drag, startPoint x: 494, startPoint y: 100, endPoint x: 410, endPoint y: 99, distance: 84.4
click at [410, 104] on div "Device List enviro" at bounding box center [315, 112] width 398 height 17
paste input "105876"
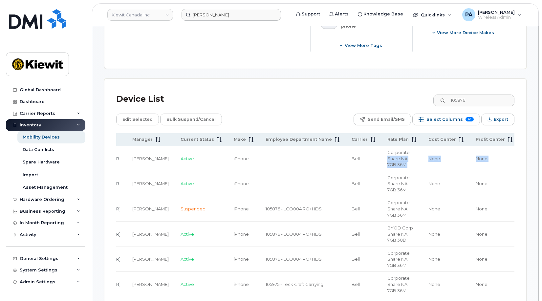
drag, startPoint x: 456, startPoint y: 159, endPoint x: 496, endPoint y: 158, distance: 39.4
click at [499, 158] on tr "Miracle Awobifa 236-330-3822 Justin Giacomin Active iPhone Bell Corporate Share…" at bounding box center [364, 158] width 719 height 25
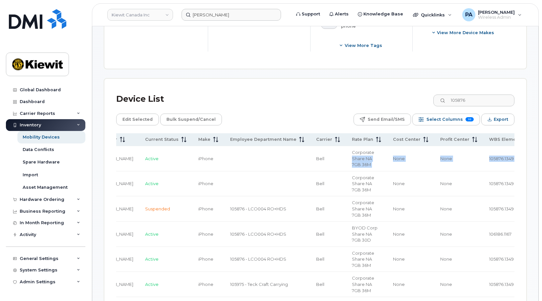
click at [483, 162] on td "105876.1349" at bounding box center [508, 158] width 51 height 25
drag, startPoint x: 474, startPoint y: 184, endPoint x: 438, endPoint y: 184, distance: 36.4
click at [483, 184] on td "105876.1349" at bounding box center [508, 183] width 51 height 25
copy span "105876.1349"
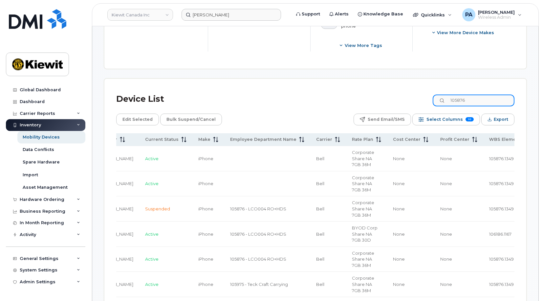
drag, startPoint x: 478, startPoint y: 99, endPoint x: 403, endPoint y: 98, distance: 75.5
click at [403, 98] on div "Device List 105876" at bounding box center [315, 99] width 398 height 17
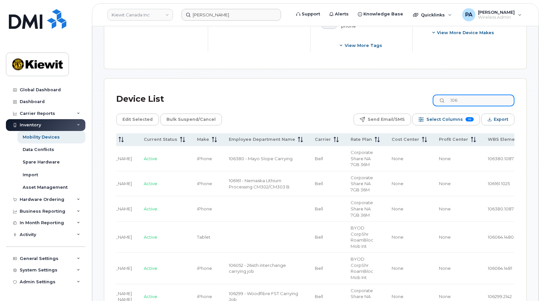
click at [473, 100] on input "106" at bounding box center [474, 101] width 82 height 12
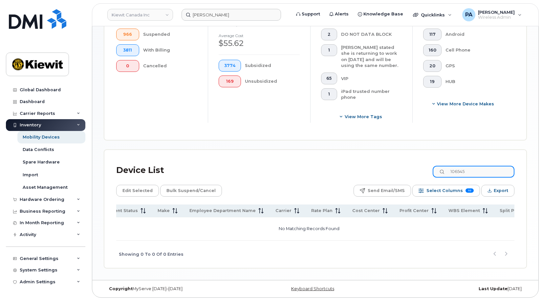
scroll to position [225, 0]
drag, startPoint x: 492, startPoint y: 169, endPoint x: 345, endPoint y: 179, distance: 147.7
click at [345, 179] on div "Device List 106545 Edit Selected Bulk Suspend/Cancel Send Email/SMS Select Colu…" at bounding box center [315, 215] width 398 height 106
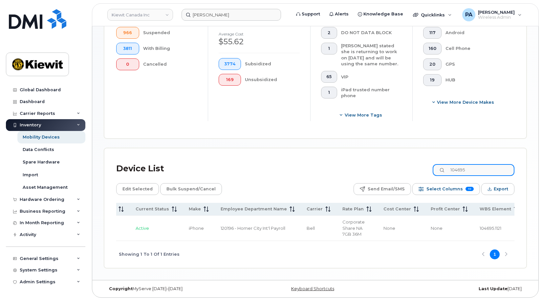
scroll to position [226, 0]
type input "104695"
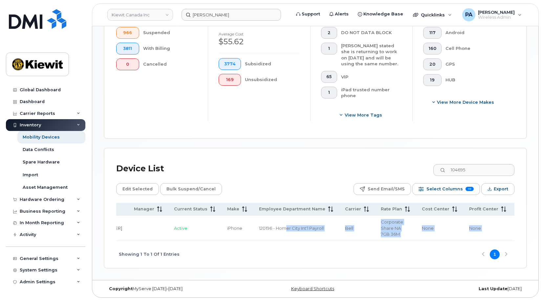
drag, startPoint x: 213, startPoint y: 239, endPoint x: 121, endPoint y: 243, distance: 91.7
click at [121, 243] on div "Name Number Manager Current Status Make Employee Department Name Carrier Rate P…" at bounding box center [315, 235] width 398 height 65
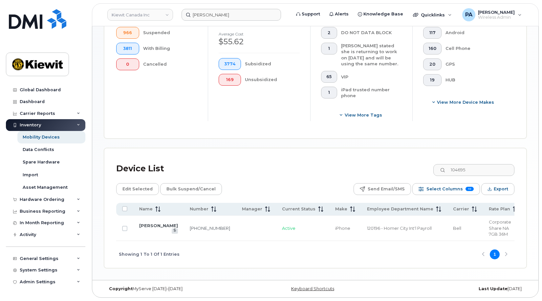
click at [218, 153] on div "Device List 104695 Edit Selected Bulk Suspend/Cancel Send Email/SMS Select Colu…" at bounding box center [315, 207] width 422 height 119
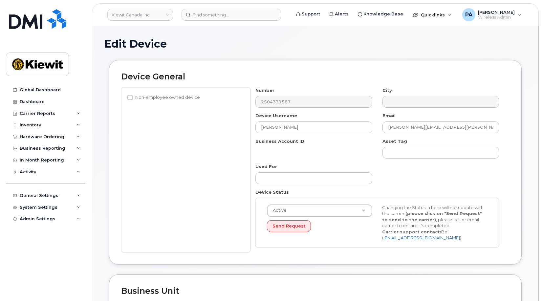
select select "14059"
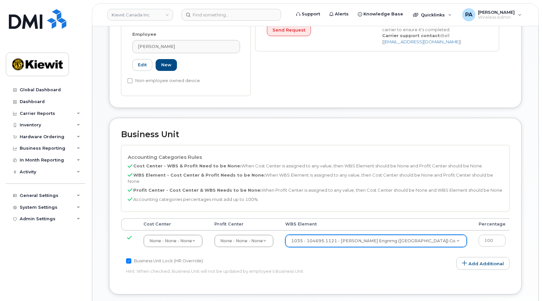
scroll to position [263, 0]
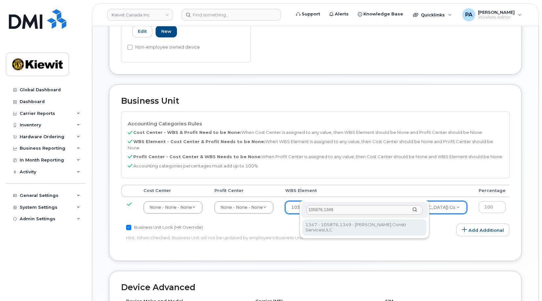
type input "105876.1349"
type input "29495069"
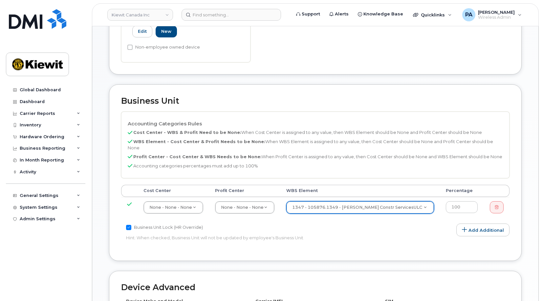
scroll to position [416, 0]
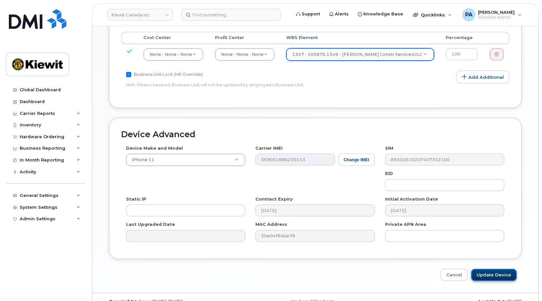
click at [507, 269] on input "Update Device" at bounding box center [494, 275] width 46 height 12
type input "Saving..."
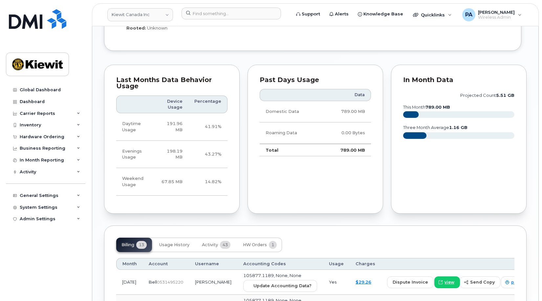
scroll to position [755, 0]
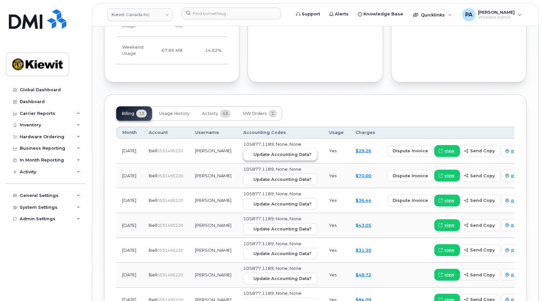
click at [270, 151] on span "Update Accounting Data?" at bounding box center [282, 154] width 58 height 6
click at [255, 111] on span "HW Orders" at bounding box center [255, 113] width 24 height 5
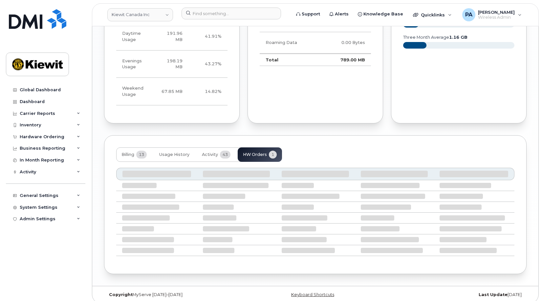
scroll to position [678, 0]
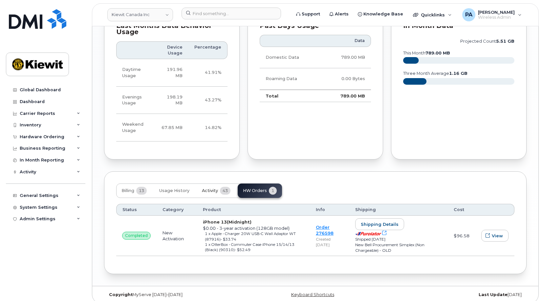
click at [200, 184] on button "Activity 43" at bounding box center [216, 191] width 39 height 14
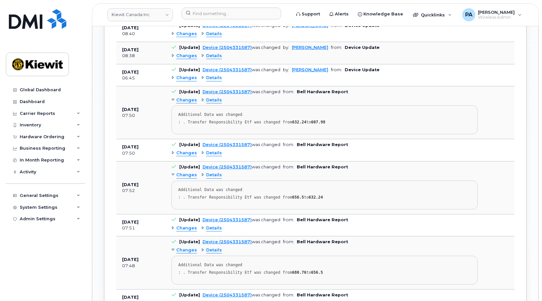
scroll to position [842, 0]
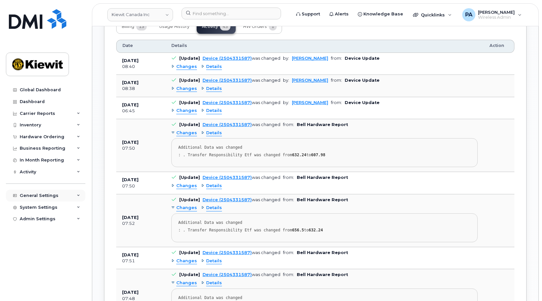
click at [31, 196] on div "General Settings" at bounding box center [39, 195] width 39 height 5
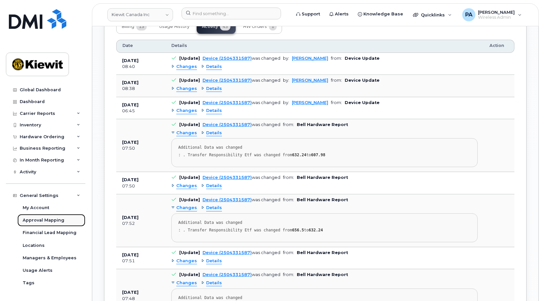
click at [44, 221] on div "Approval Mapping" at bounding box center [44, 220] width 42 height 6
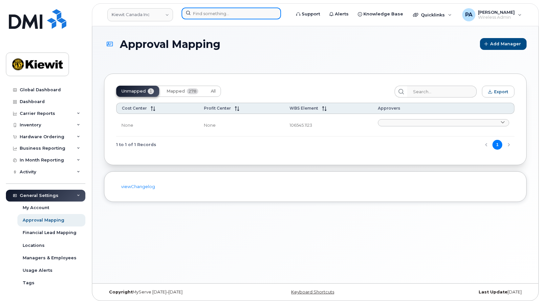
click at [217, 14] on input at bounding box center [231, 14] width 99 height 12
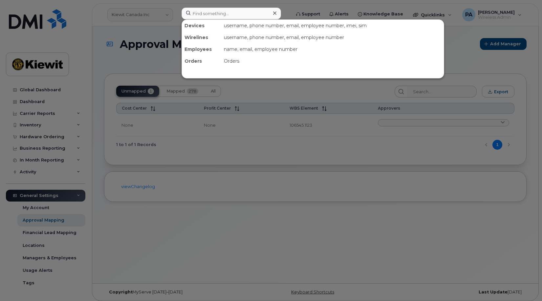
click at [393, 129] on div at bounding box center [271, 150] width 542 height 301
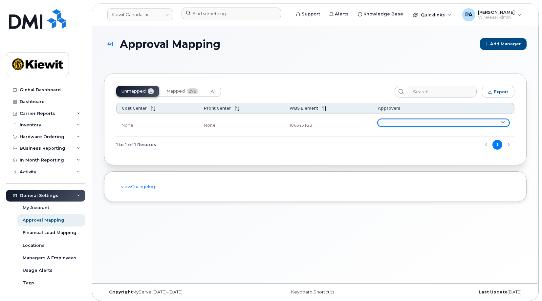
click at [394, 123] on link at bounding box center [443, 122] width 131 height 7
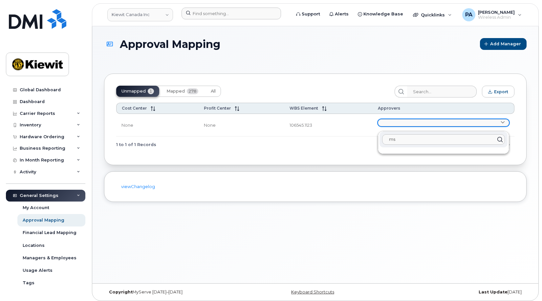
type input "m"
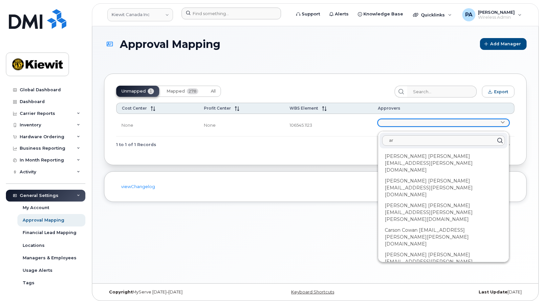
type input "a"
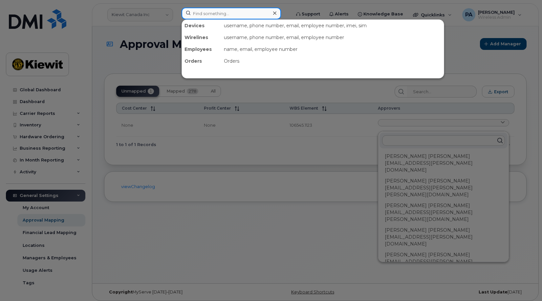
click at [225, 13] on input at bounding box center [231, 14] width 99 height 12
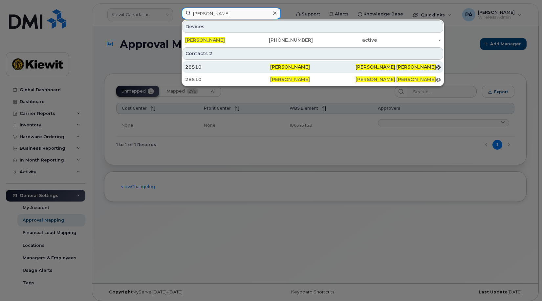
type input "[PERSON_NAME]"
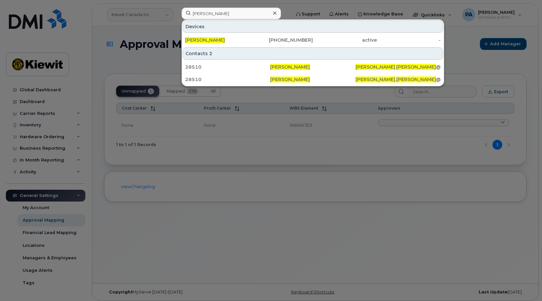
click at [248, 151] on div at bounding box center [271, 150] width 542 height 301
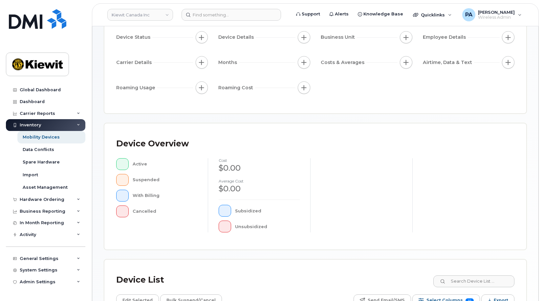
scroll to position [177, 0]
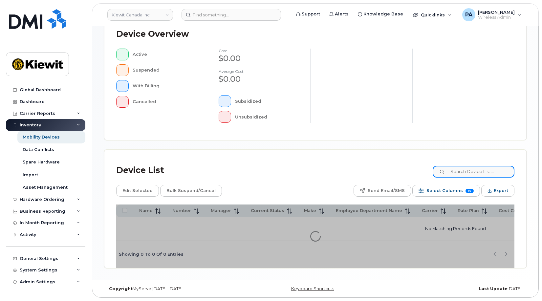
click at [476, 170] on input at bounding box center [474, 172] width 82 height 12
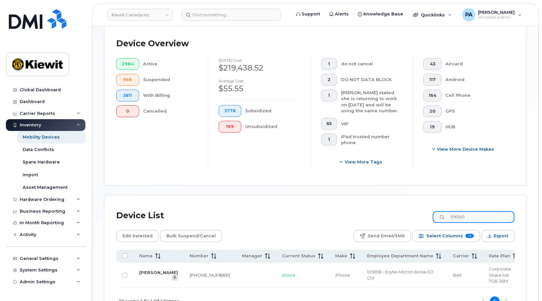
type input "106545"
drag, startPoint x: 148, startPoint y: 272, endPoint x: 142, endPoint y: 277, distance: 7.2
click at [142, 275] on link "Donald Blishen" at bounding box center [158, 272] width 39 height 5
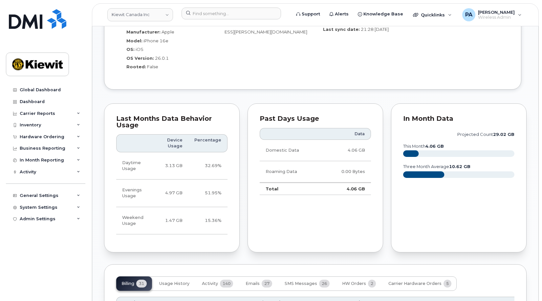
scroll to position [755, 0]
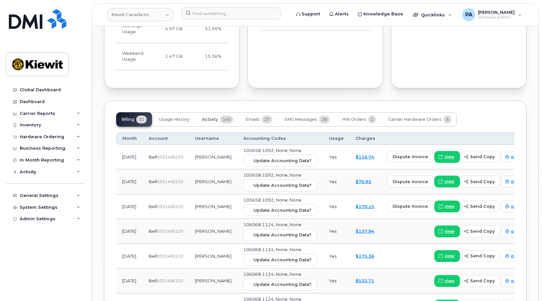
click at [210, 117] on span "Activity" at bounding box center [210, 119] width 16 height 5
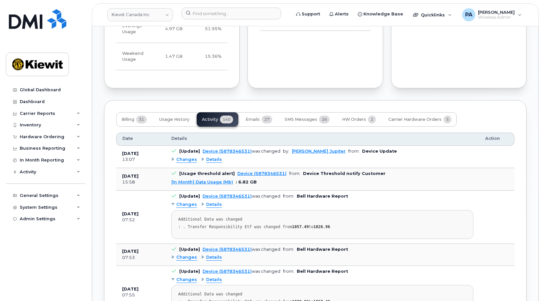
click at [212, 157] on span "Details" at bounding box center [214, 160] width 16 height 6
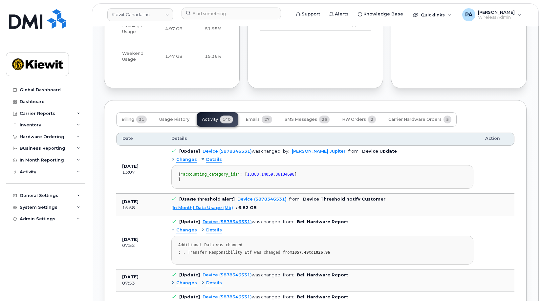
click at [212, 157] on span "Details" at bounding box center [214, 160] width 16 height 6
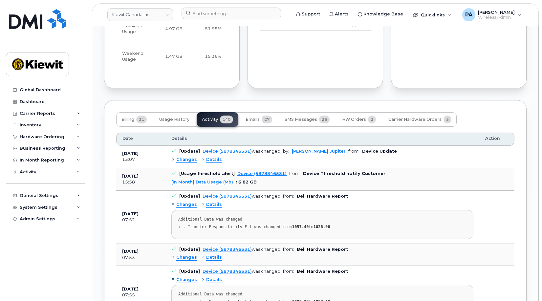
click at [186, 157] on span "Changes" at bounding box center [186, 160] width 21 height 6
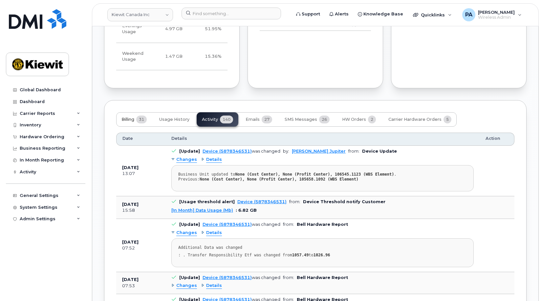
click at [129, 117] on span "Billing" at bounding box center [127, 119] width 13 height 5
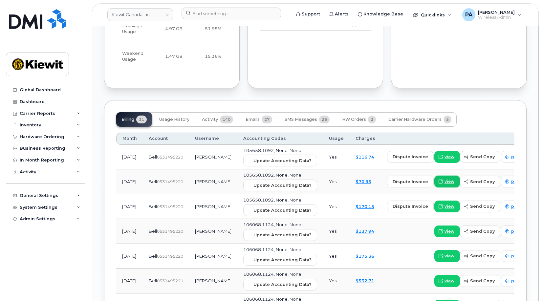
click at [444, 179] on span "view" at bounding box center [449, 182] width 10 height 6
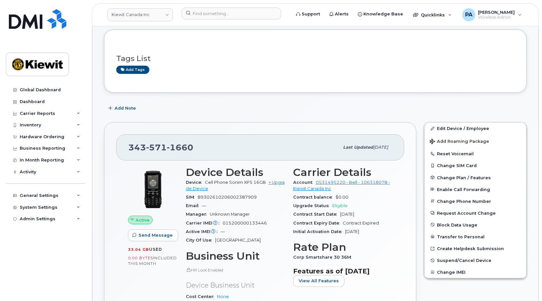
scroll to position [33, 0]
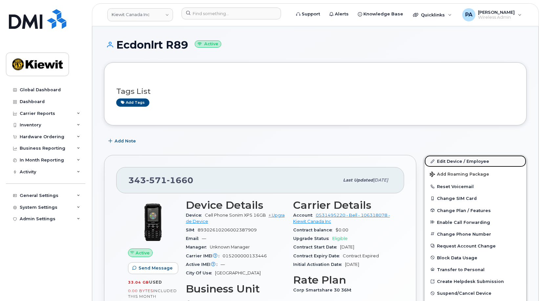
click at [455, 162] on link "Edit Device / Employee" at bounding box center [475, 161] width 102 height 12
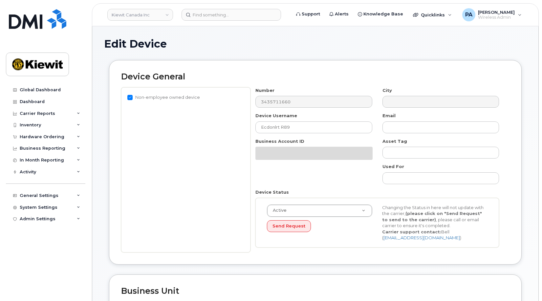
select select "14059"
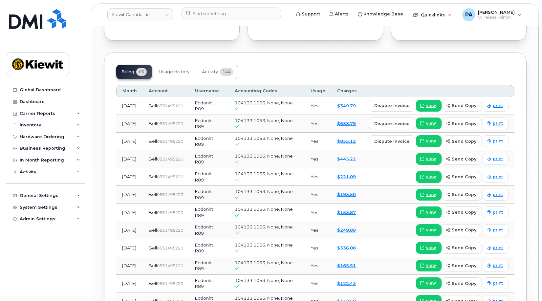
scroll to position [618, 0]
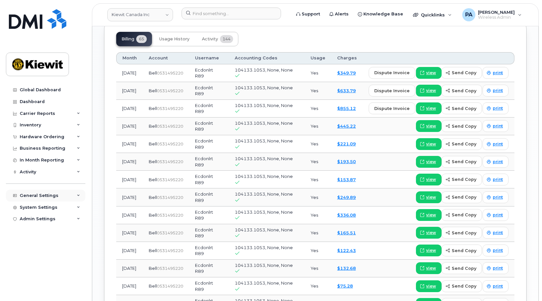
click at [40, 195] on div "General Settings" at bounding box center [39, 195] width 39 height 5
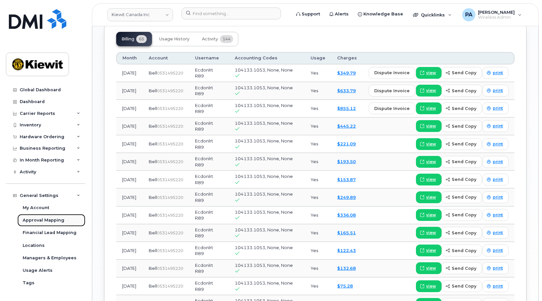
click at [45, 223] on div "Approval Mapping" at bounding box center [44, 220] width 42 height 6
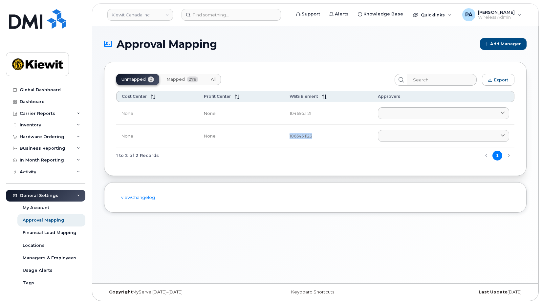
drag, startPoint x: 309, startPoint y: 136, endPoint x: 276, endPoint y: 138, distance: 32.2
click at [276, 137] on tr "None None 106545.1123 [PERSON_NAME] [PERSON_NAME][EMAIL_ADDRESS][PERSON_NAME][D…" at bounding box center [315, 136] width 398 height 23
click at [37, 125] on div "Inventory" at bounding box center [30, 124] width 21 height 5
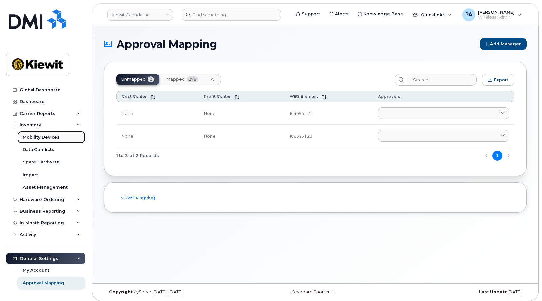
click at [38, 136] on div "Mobility Devices" at bounding box center [41, 137] width 37 height 6
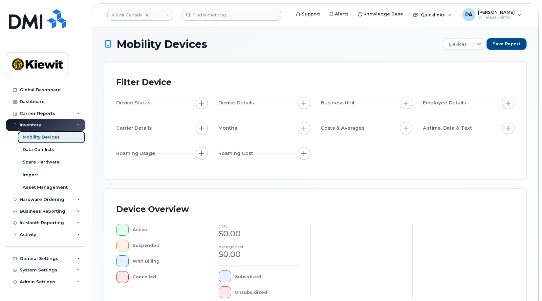
scroll to position [131, 0]
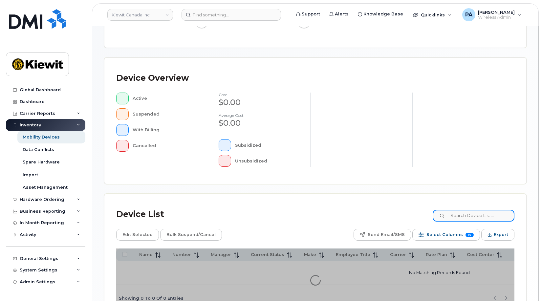
click at [470, 216] on input at bounding box center [474, 216] width 82 height 12
paste input "106545.1123"
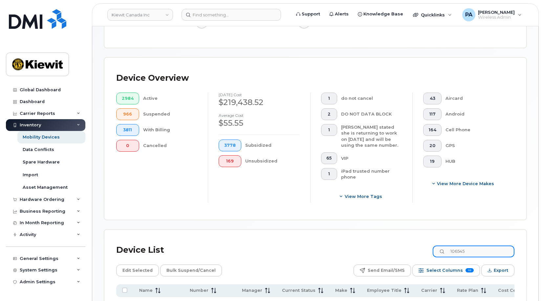
scroll to position [226, 0]
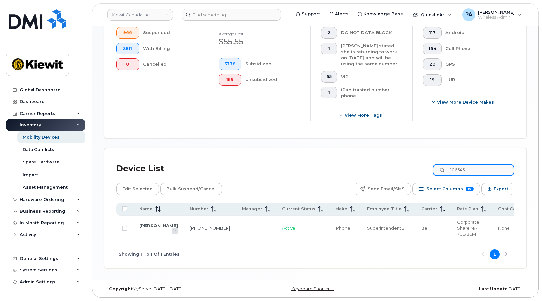
drag, startPoint x: 150, startPoint y: 225, endPoint x: 391, endPoint y: 168, distance: 247.5
click at [391, 168] on div "Device List 106545" at bounding box center [315, 168] width 398 height 17
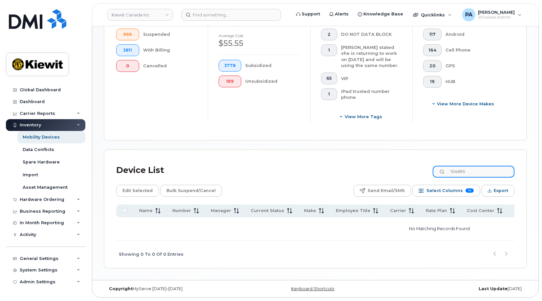
scroll to position [225, 0]
drag, startPoint x: 477, startPoint y: 170, endPoint x: 419, endPoint y: 171, distance: 58.4
click at [419, 171] on div "Device List 104695" at bounding box center [315, 170] width 398 height 17
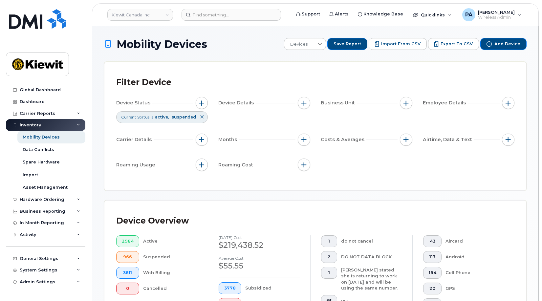
click at [201, 115] on icon at bounding box center [202, 117] width 4 height 4
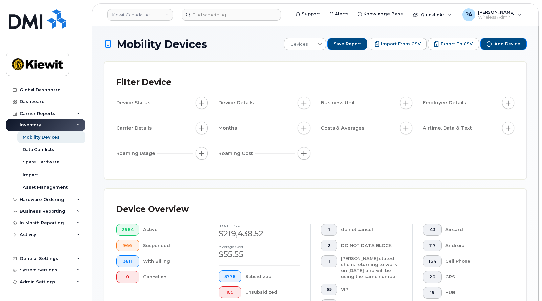
scroll to position [197, 0]
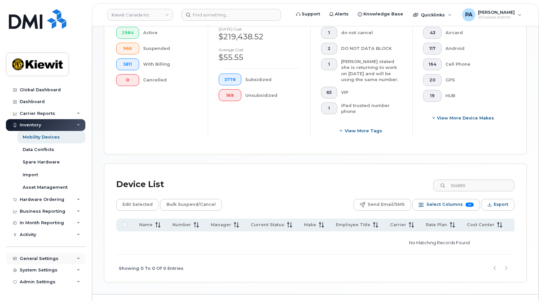
click at [44, 257] on div "General Settings" at bounding box center [39, 258] width 39 height 5
drag, startPoint x: 460, startPoint y: 187, endPoint x: 362, endPoint y: 177, distance: 98.3
click at [365, 178] on div "Device List 104695" at bounding box center [315, 184] width 398 height 17
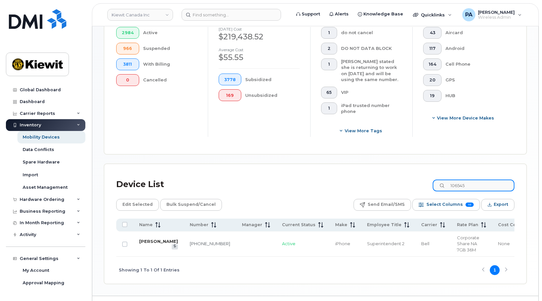
type input "106545"
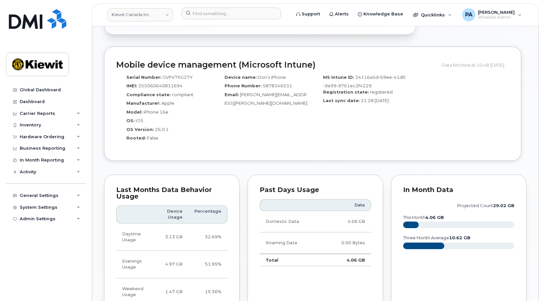
scroll to position [684, 0]
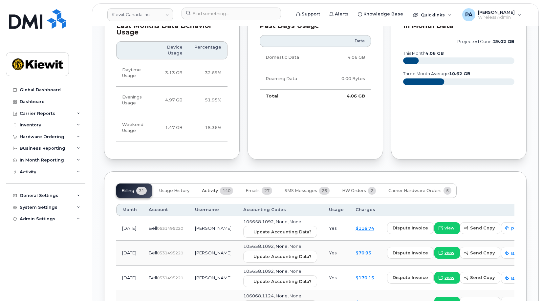
click at [215, 188] on span "Activity" at bounding box center [210, 190] width 16 height 5
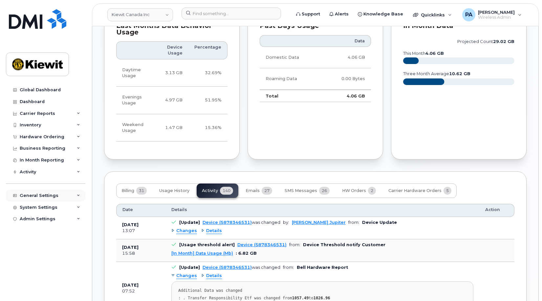
click at [46, 196] on div "General Settings" at bounding box center [39, 195] width 39 height 5
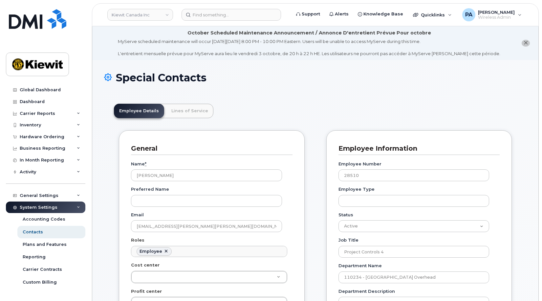
scroll to position [19, 0]
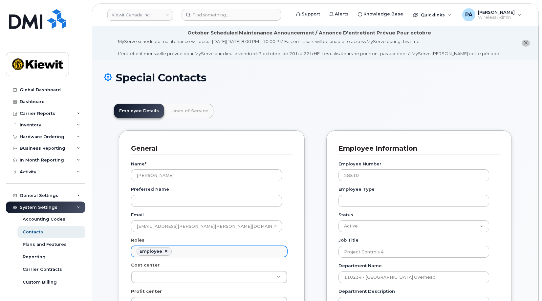
click at [214, 252] on ul "Employee" at bounding box center [209, 251] width 156 height 11
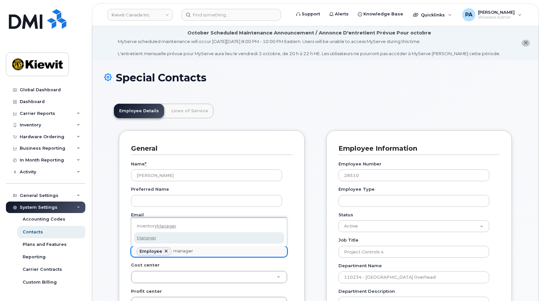
type input "manager"
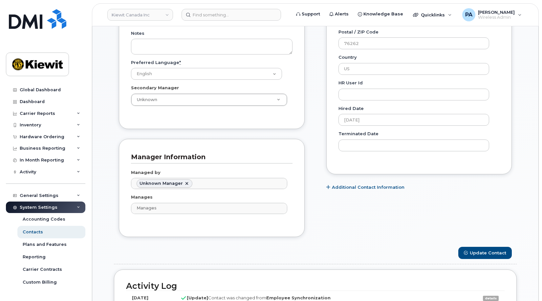
scroll to position [492, 0]
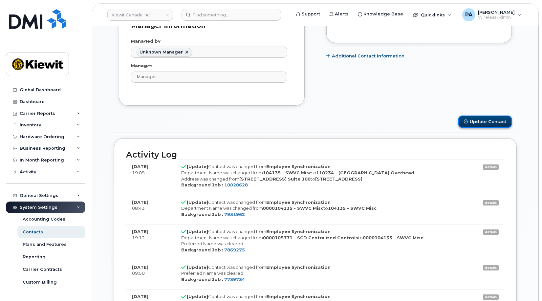
click at [491, 126] on button "Update Contact" at bounding box center [485, 122] width 54 height 12
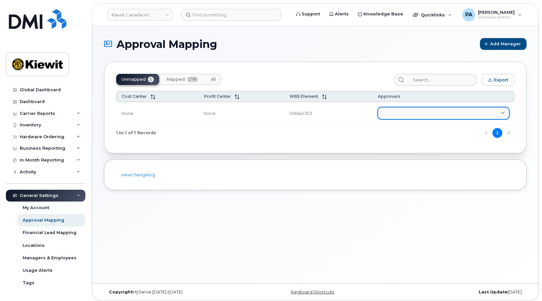
click at [391, 113] on link at bounding box center [443, 113] width 131 height 12
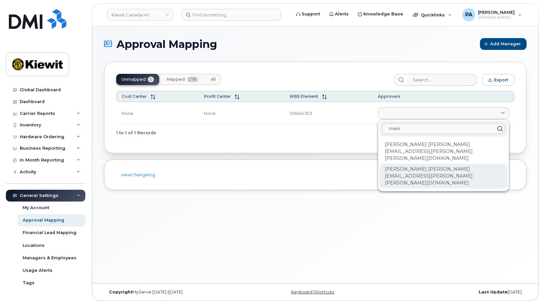
type input "mark"
click at [401, 164] on div "Mark Erdmann MARK.ERDMANN@KIEWIT.COM" at bounding box center [443, 176] width 128 height 25
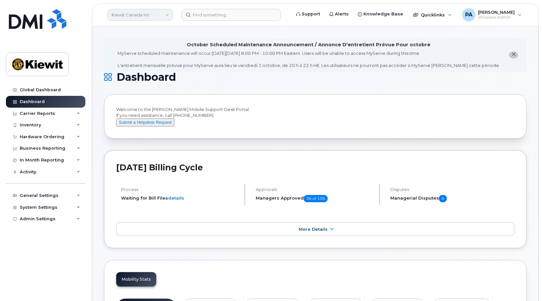
click at [159, 20] on header "Kiewit Canada Inc Support Alerts Knowledge Base Quicklinks Suspend / Cancel Dev…" at bounding box center [315, 14] width 447 height 23
click at [158, 15] on link "Kiewit Canada Inc" at bounding box center [140, 15] width 66 height 12
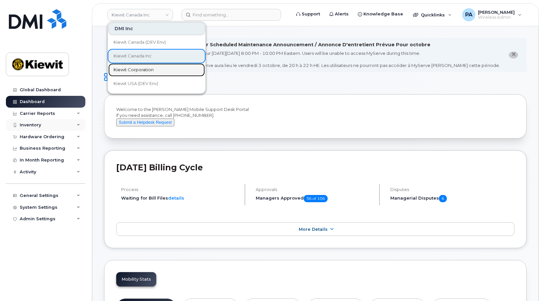
click at [142, 70] on span "Kiewit Corporation" at bounding box center [134, 70] width 40 height 7
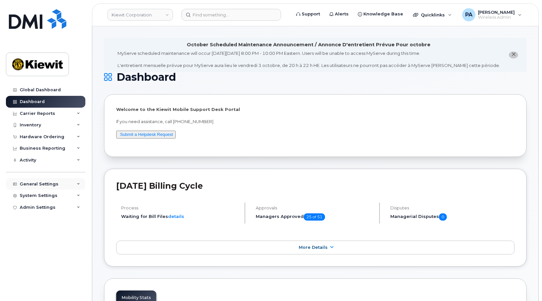
click at [53, 186] on div "General Settings" at bounding box center [39, 184] width 39 height 5
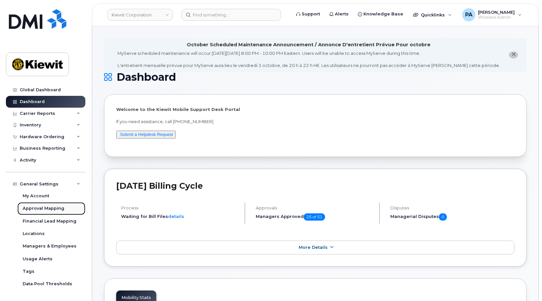
click at [49, 207] on div "Approval Mapping" at bounding box center [44, 209] width 42 height 6
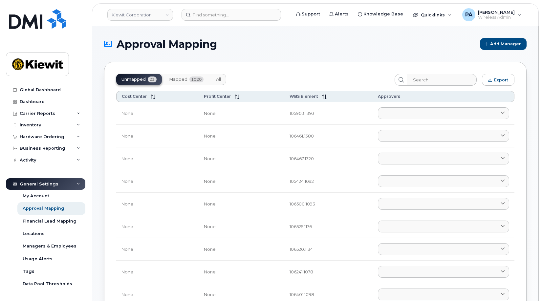
drag, startPoint x: 307, startPoint y: 97, endPoint x: 7, endPoint y: 82, distance: 300.1
click at [307, 97] on span "WBS Element" at bounding box center [304, 96] width 29 height 5
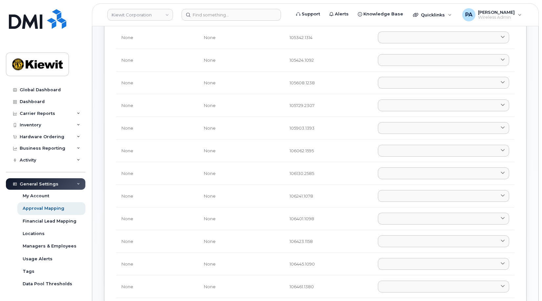
scroll to position [131, 0]
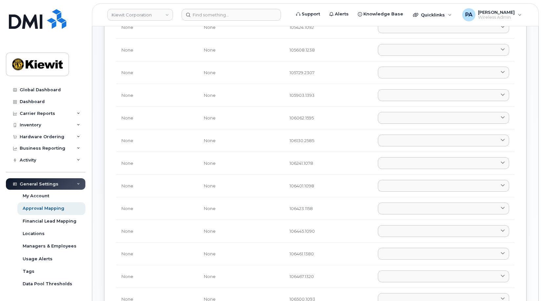
click at [312, 115] on td "106062.1595" at bounding box center [328, 118] width 89 height 23
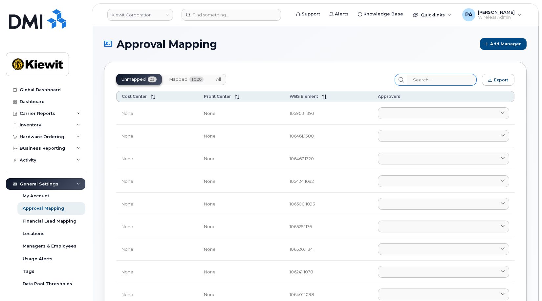
drag, startPoint x: 222, startPoint y: 80, endPoint x: 415, endPoint y: 75, distance: 193.1
click at [222, 80] on button "All" at bounding box center [218, 79] width 15 height 11
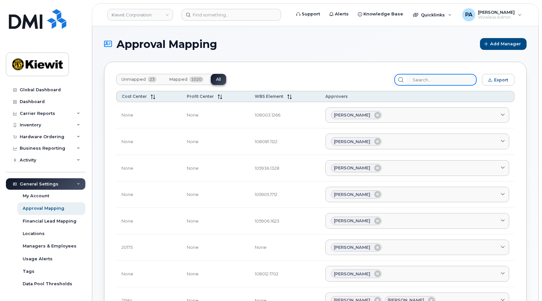
click at [454, 80] on input "search" at bounding box center [442, 80] width 70 height 12
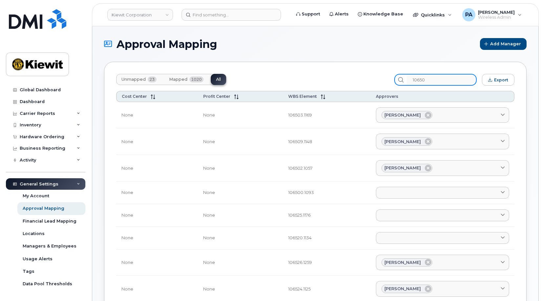
type input "106500"
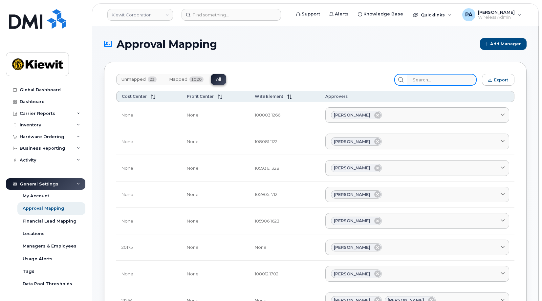
click at [441, 81] on input "search" at bounding box center [442, 80] width 70 height 12
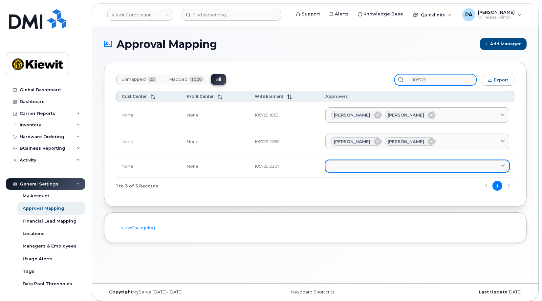
type input "105729"
click at [370, 166] on link at bounding box center [417, 166] width 184 height 12
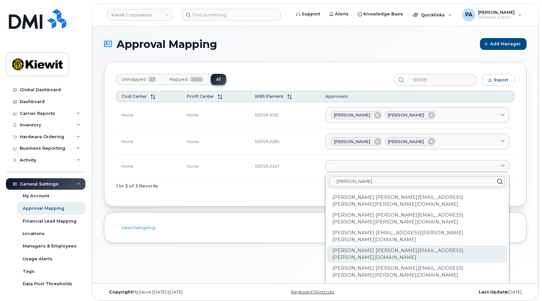
scroll to position [10, 0]
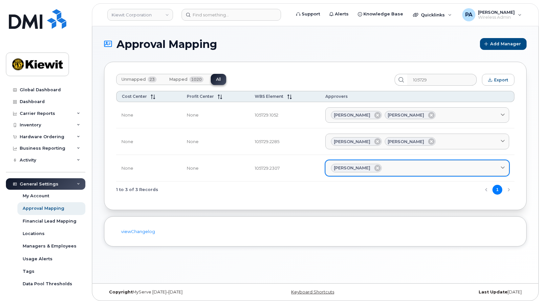
click at [405, 168] on div "John Lavelle" at bounding box center [417, 168] width 173 height 9
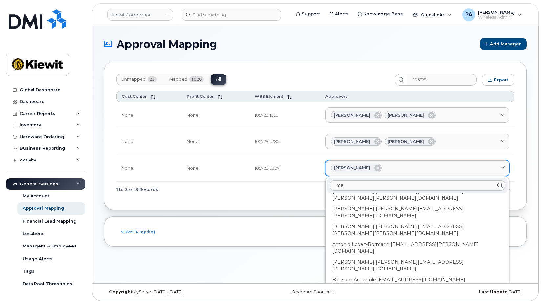
scroll to position [0, 0]
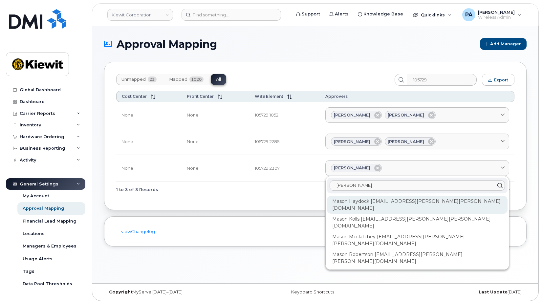
click at [382, 206] on div "Mason Haydock [EMAIL_ADDRESS][PERSON_NAME][PERSON_NAME][DOMAIN_NAME]" at bounding box center [417, 205] width 181 height 18
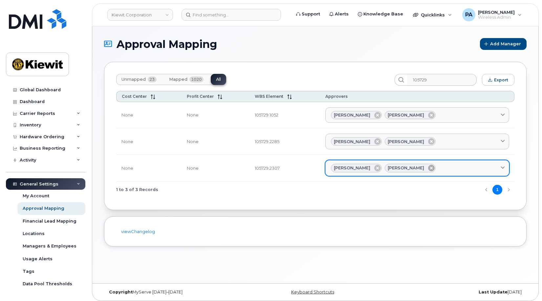
click at [428, 169] on icon at bounding box center [431, 168] width 7 height 7
click at [424, 171] on div "John Lavelle" at bounding box center [417, 168] width 173 height 9
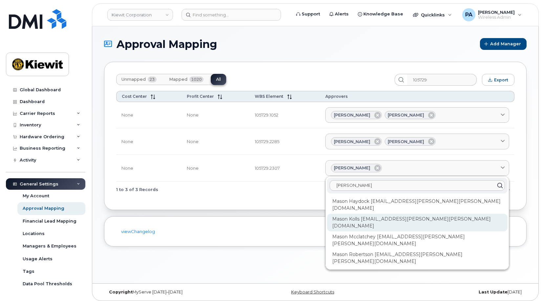
type input "mason"
click at [414, 214] on div "Mason Kolls [EMAIL_ADDRESS][PERSON_NAME][PERSON_NAME][DOMAIN_NAME]" at bounding box center [417, 223] width 181 height 18
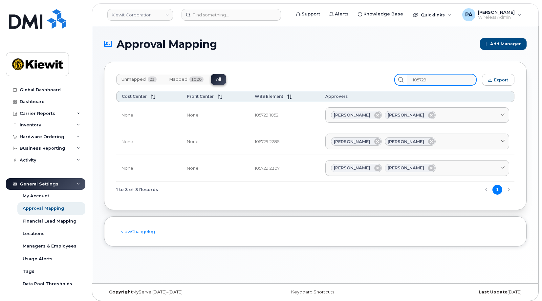
drag, startPoint x: 449, startPoint y: 80, endPoint x: 294, endPoint y: 82, distance: 154.6
click at [294, 82] on div "Unmapped 23 Mapped 1020 All 105729 Export" at bounding box center [315, 80] width 398 height 12
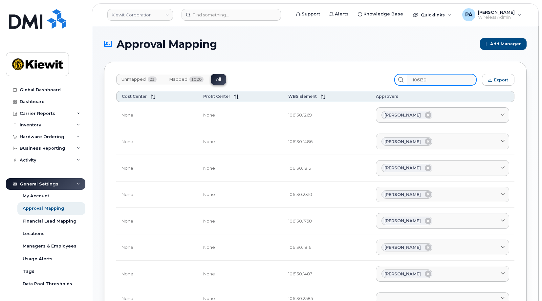
scroll to position [33, 0]
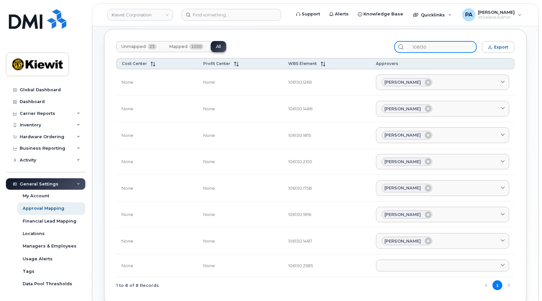
type input "106130"
click at [395, 259] on td "Aaron Seward AARON.SEWARD@KSTCJV.COM Abrianna Garcia ABRIANNA.GARCIA@KIEWIT.COM…" at bounding box center [443, 265] width 144 height 23
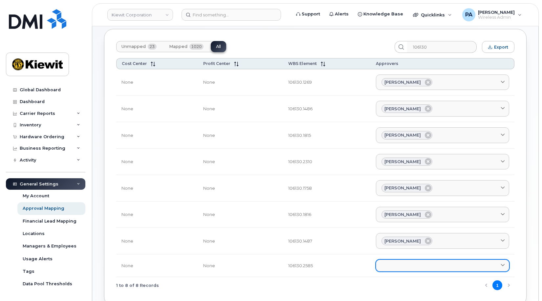
click at [395, 266] on link at bounding box center [442, 266] width 133 height 12
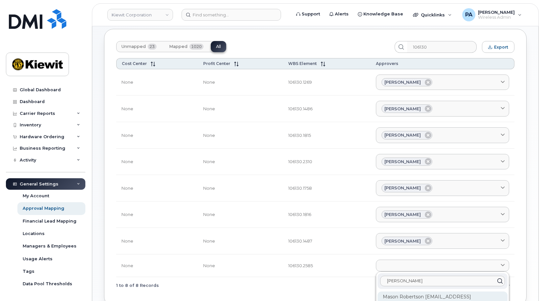
scroll to position [98, 0]
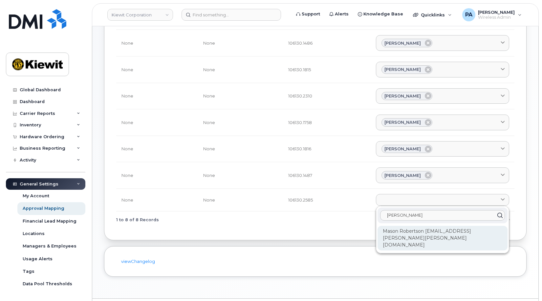
type input "mason rob"
click at [420, 242] on div "Mason Robertson MASON.ROBERTSON@KIEWIT.COM" at bounding box center [443, 238] width 130 height 25
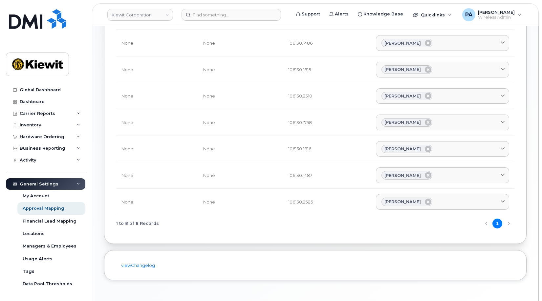
scroll to position [0, 0]
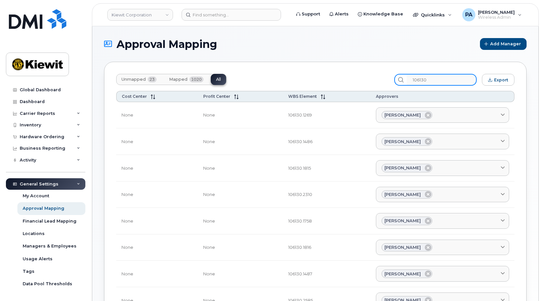
drag, startPoint x: 441, startPoint y: 80, endPoint x: 371, endPoint y: 81, distance: 70.6
click at [374, 81] on div "Unmapped 23 Mapped 1020 All 106130 Export" at bounding box center [315, 80] width 398 height 12
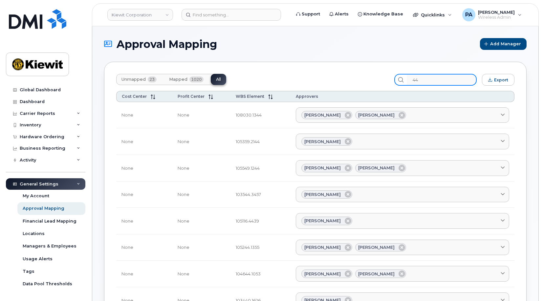
type input "445"
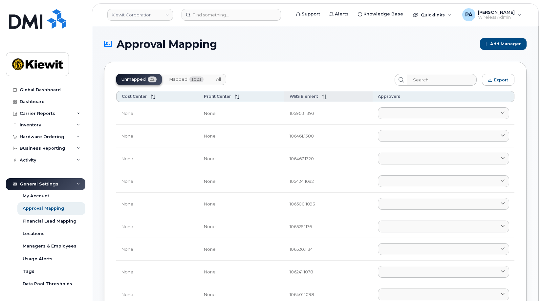
click at [311, 95] on span "WBS Element" at bounding box center [304, 96] width 29 height 5
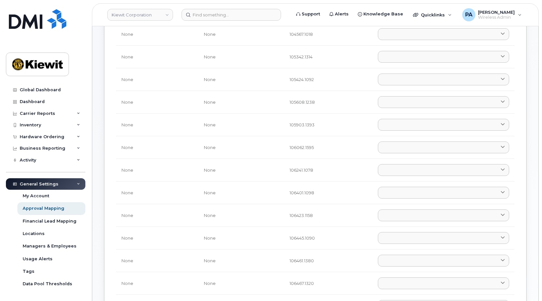
scroll to position [13, 0]
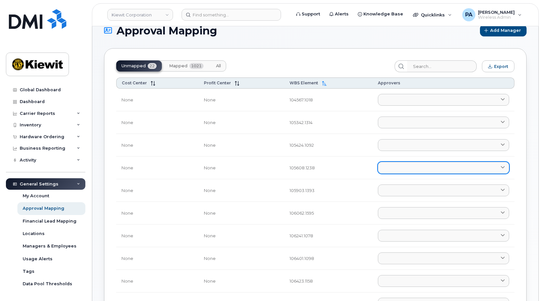
click at [389, 170] on link at bounding box center [443, 168] width 131 height 12
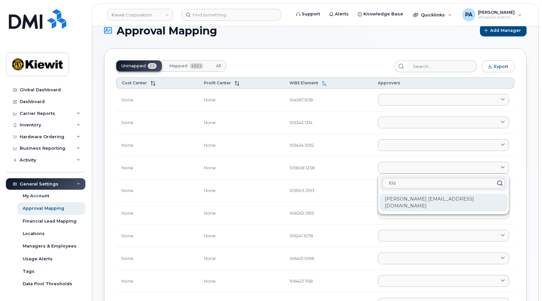
type input "Eliz"
click at [397, 199] on div "[PERSON_NAME] [EMAIL_ADDRESS][DOMAIN_NAME]" at bounding box center [443, 203] width 128 height 18
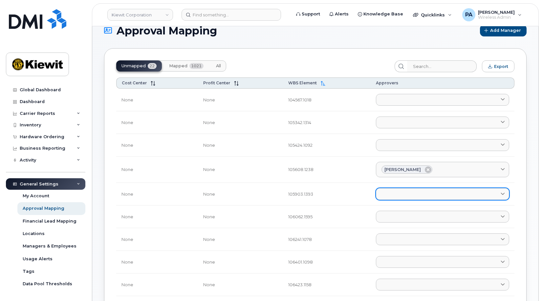
click at [400, 198] on link at bounding box center [442, 194] width 133 height 12
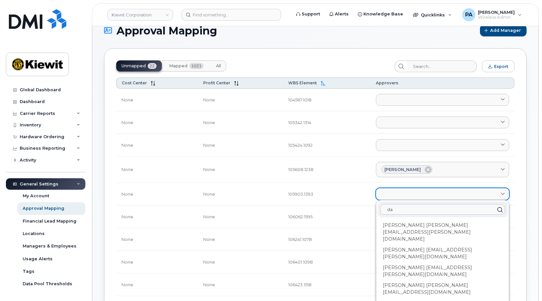
type input "d"
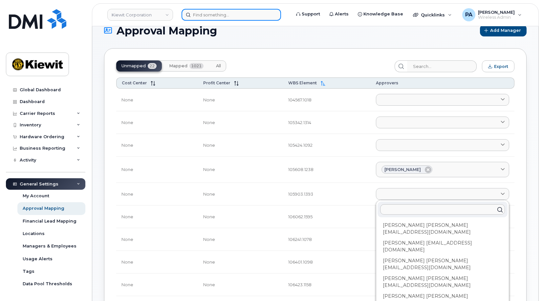
click at [227, 16] on input at bounding box center [231, 15] width 99 height 12
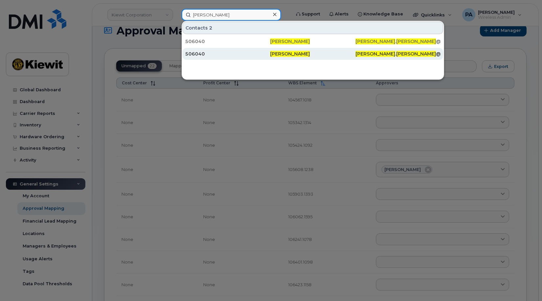
type input "darren kotzur"
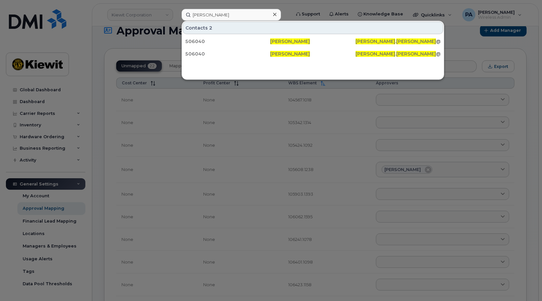
click at [184, 106] on div at bounding box center [271, 150] width 542 height 301
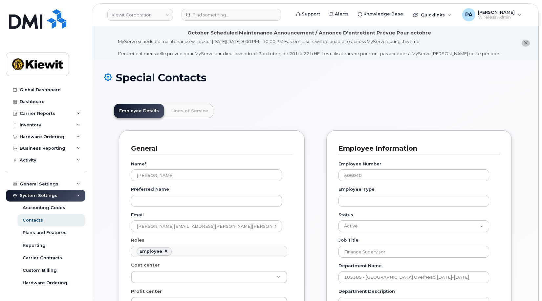
scroll to position [19, 0]
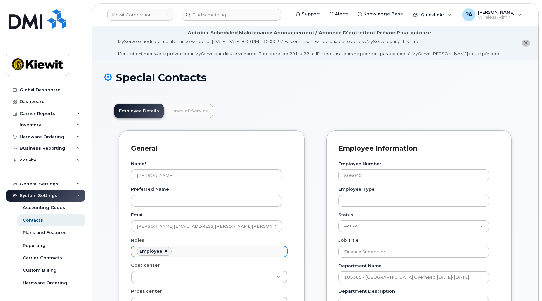
click at [203, 253] on ul "Employee" at bounding box center [209, 251] width 156 height 11
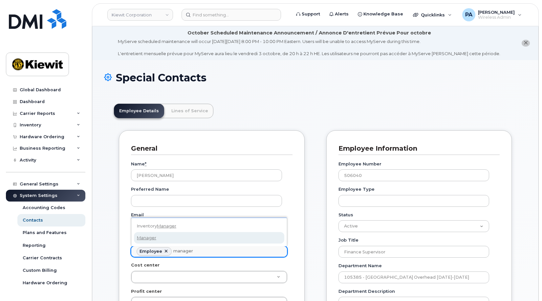
type input "manager"
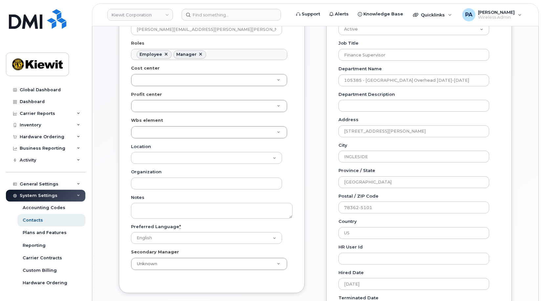
scroll to position [361, 0]
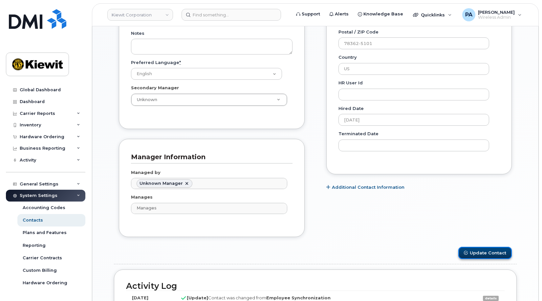
click at [481, 249] on button "Update Contact" at bounding box center [485, 253] width 54 height 12
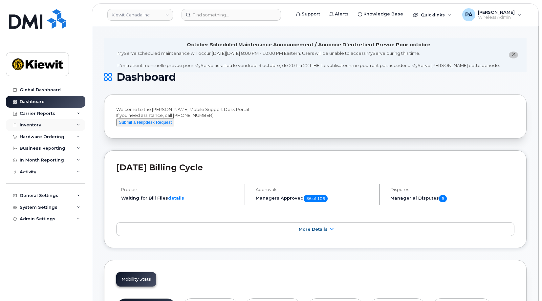
click at [36, 123] on div "Inventory" at bounding box center [30, 124] width 21 height 5
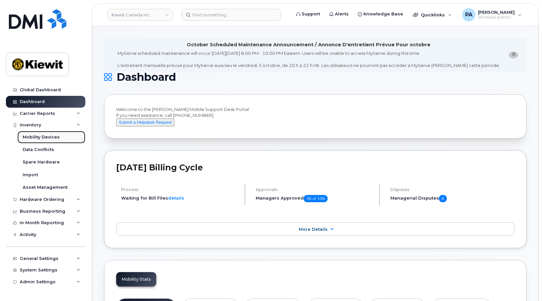
click at [34, 138] on div "Mobility Devices" at bounding box center [41, 137] width 37 height 6
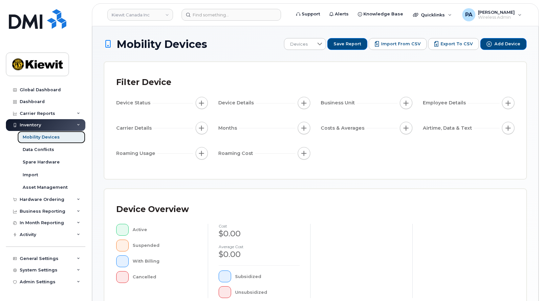
scroll to position [177, 0]
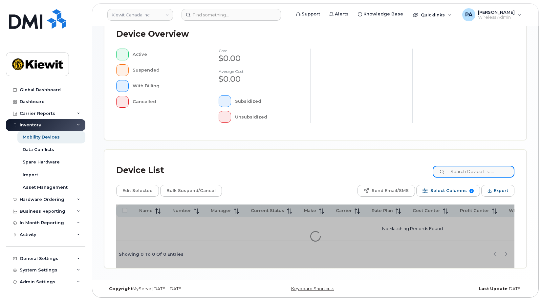
click at [487, 175] on input at bounding box center [474, 172] width 82 height 12
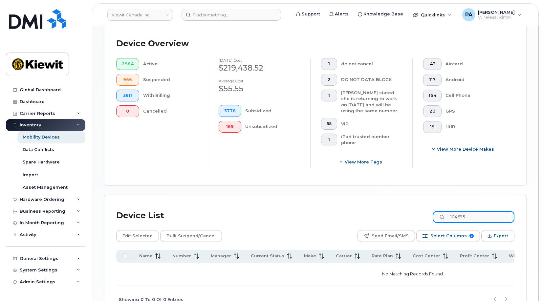
drag, startPoint x: 481, startPoint y: 216, endPoint x: 428, endPoint y: 214, distance: 53.5
click at [428, 214] on div "Device List 104695" at bounding box center [315, 215] width 398 height 17
click at [487, 214] on input "104695" at bounding box center [474, 217] width 82 height 12
click at [477, 185] on div "Device Overview 2984 Active 966 Suspended 3811 With Billing 0 Cancelled Septemb…" at bounding box center [315, 104] width 422 height 162
drag, startPoint x: 482, startPoint y: 218, endPoint x: 416, endPoint y: 216, distance: 66.0
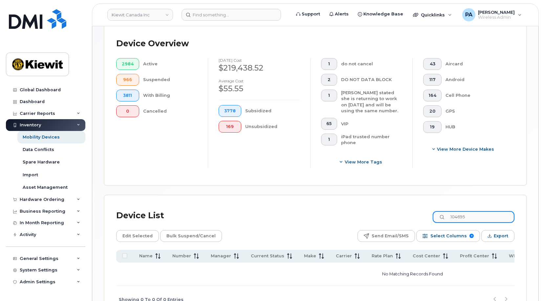
click at [416, 216] on div "Device List 104695" at bounding box center [315, 215] width 398 height 17
drag, startPoint x: 486, startPoint y: 216, endPoint x: 408, endPoint y: 219, distance: 77.8
click at [408, 219] on div "Device List 104695" at bounding box center [315, 215] width 398 height 17
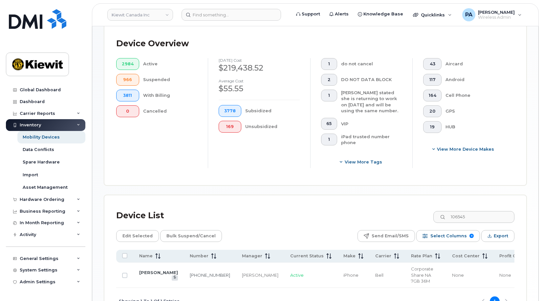
click at [388, 212] on div "Device List 106545" at bounding box center [315, 215] width 398 height 17
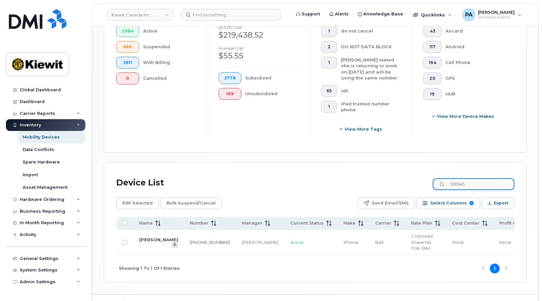
drag, startPoint x: 481, startPoint y: 181, endPoint x: 416, endPoint y: 181, distance: 65.0
click at [416, 181] on div "Device List 106545" at bounding box center [315, 182] width 398 height 17
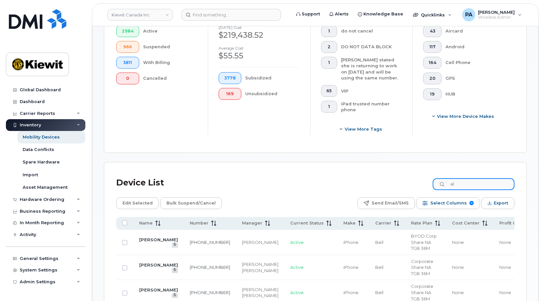
type input "a"
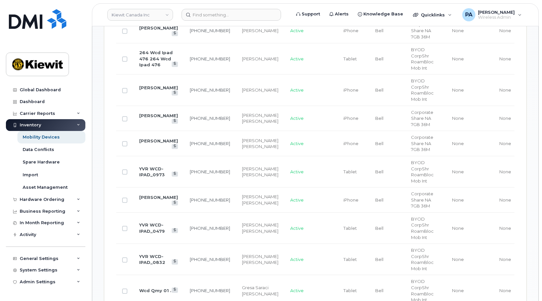
scroll to position [571, 0]
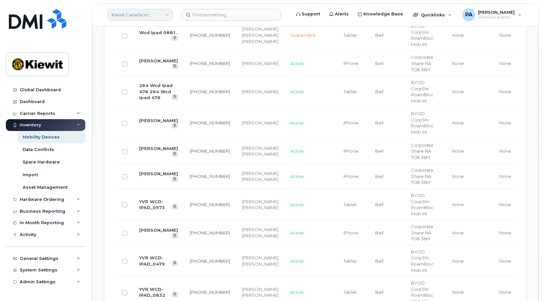
click at [130, 10] on link "Kiewit Canada Inc" at bounding box center [140, 15] width 66 height 12
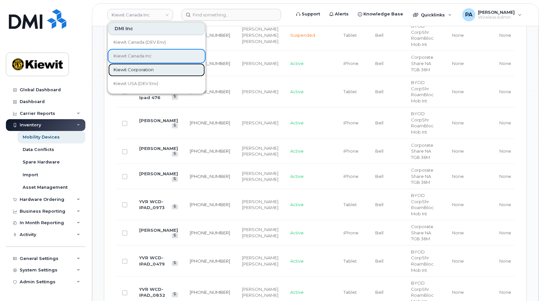
click at [128, 68] on span "Kiewit Corporation" at bounding box center [134, 70] width 40 height 7
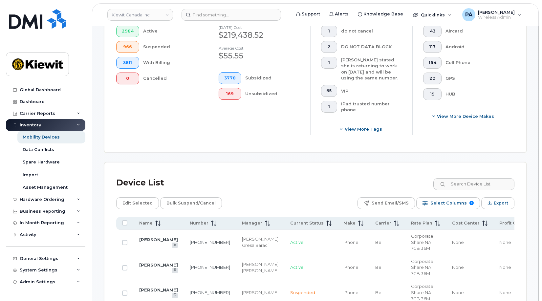
scroll to position [177, 0]
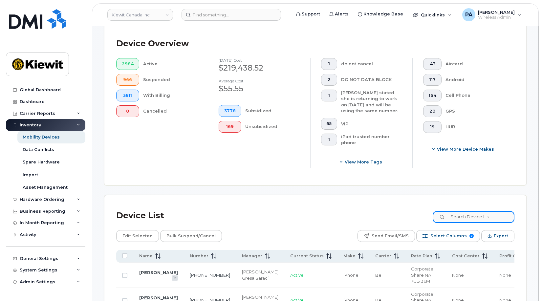
click at [469, 218] on input at bounding box center [474, 217] width 82 height 12
paste input "110251.1585"
type input "110251.1585"
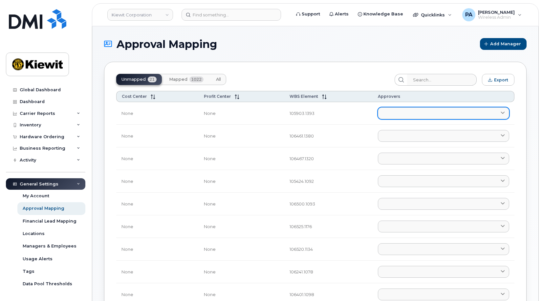
click at [397, 118] on link at bounding box center [443, 113] width 131 height 12
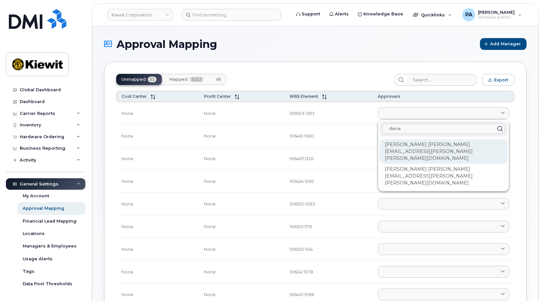
type input "darre"
click at [409, 145] on div "[PERSON_NAME] [PERSON_NAME][EMAIL_ADDRESS][PERSON_NAME][PERSON_NAME][DOMAIN_NAM…" at bounding box center [443, 151] width 128 height 25
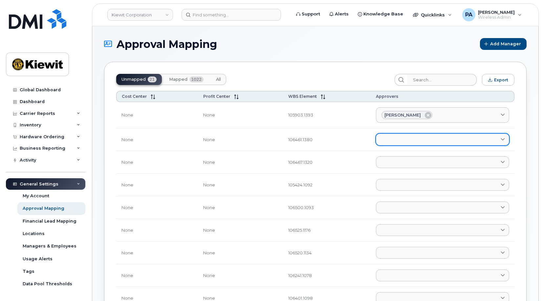
click at [399, 139] on link at bounding box center [442, 140] width 133 height 12
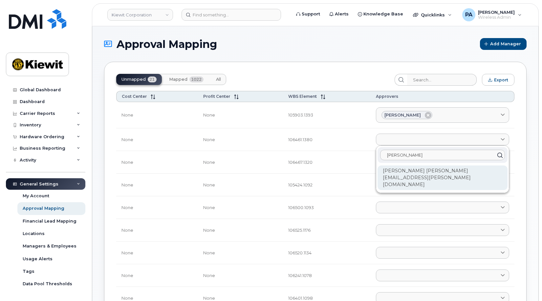
type input "Troy"
click at [401, 175] on div "Troy Huntington TROY.HUNTINGTON@KIEWIT.COM" at bounding box center [443, 177] width 130 height 25
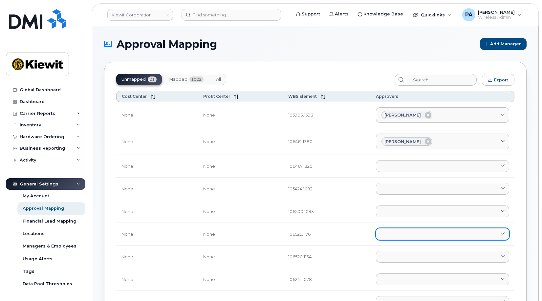
click at [395, 237] on link at bounding box center [442, 234] width 133 height 12
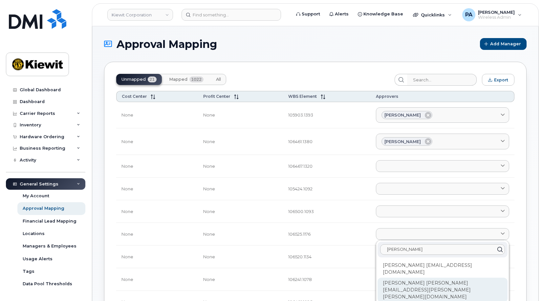
scroll to position [66, 0]
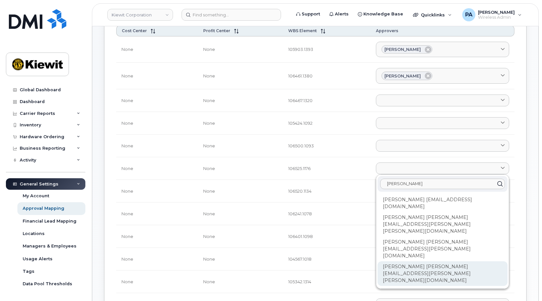
type input "jacob"
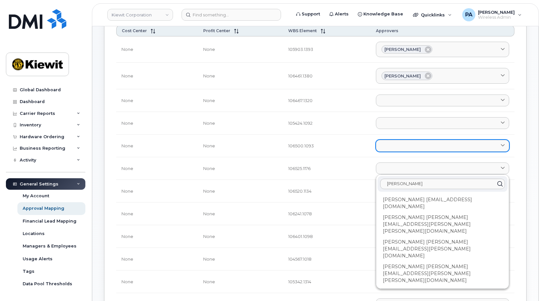
drag, startPoint x: 417, startPoint y: 231, endPoint x: 393, endPoint y: 143, distance: 91.1
click at [417, 261] on div "[PERSON_NAME] [PERSON_NAME][EMAIL_ADDRESS][PERSON_NAME][PERSON_NAME][DOMAIN_NAM…" at bounding box center [443, 273] width 130 height 25
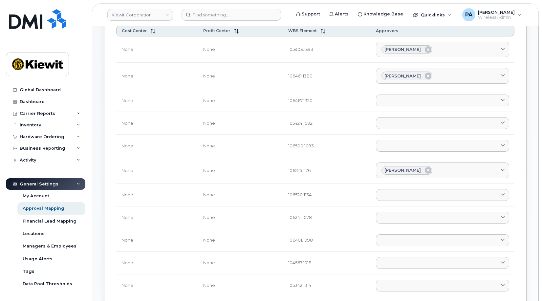
scroll to position [0, 0]
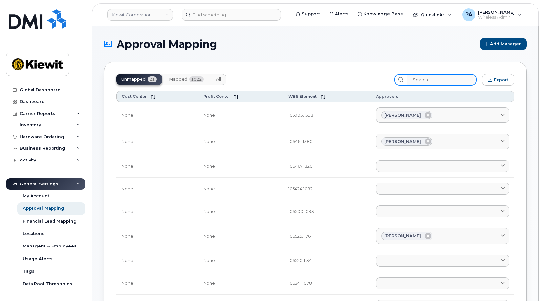
click at [436, 78] on input "search" at bounding box center [442, 80] width 70 height 12
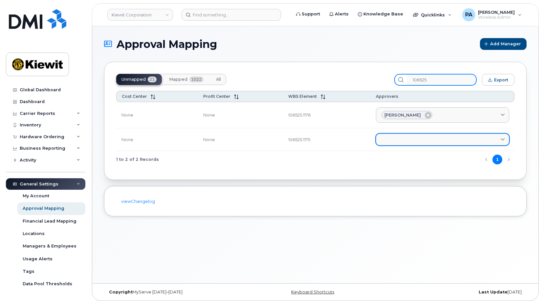
type input "106525"
click at [411, 140] on link at bounding box center [442, 140] width 133 height 12
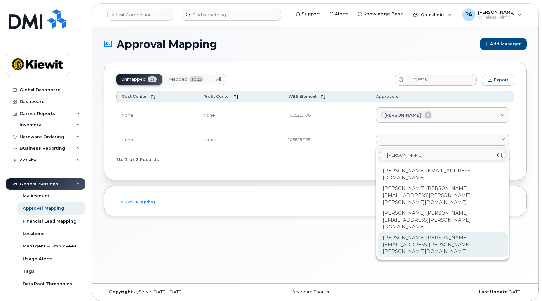
type input "jacob"
click at [406, 232] on div "Jacob Wilson JACOB.WILSON@KIEWIT.COM" at bounding box center [443, 244] width 130 height 25
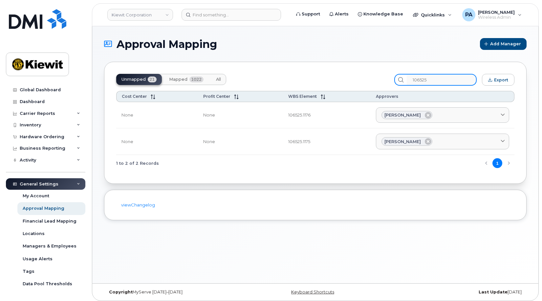
drag, startPoint x: 430, startPoint y: 81, endPoint x: 303, endPoint y: 87, distance: 127.2
click at [303, 87] on div "Unmapped 21 Mapped 1022 All 106525 Export Cost Center Profit Center WBS Element…" at bounding box center [315, 123] width 422 height 122
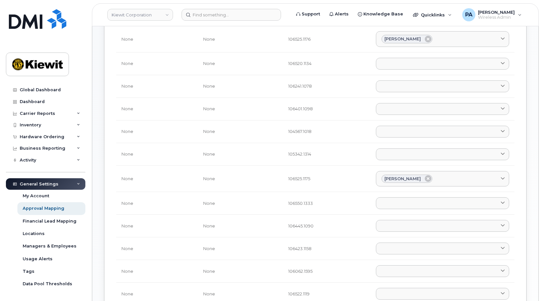
scroll to position [361, 0]
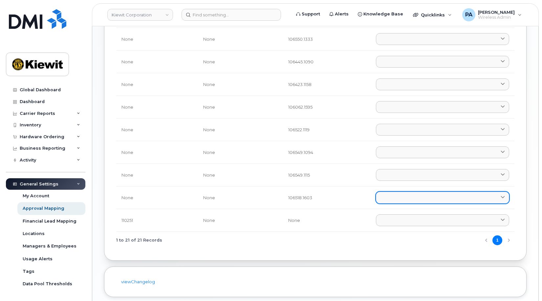
click at [393, 201] on link at bounding box center [442, 198] width 133 height 12
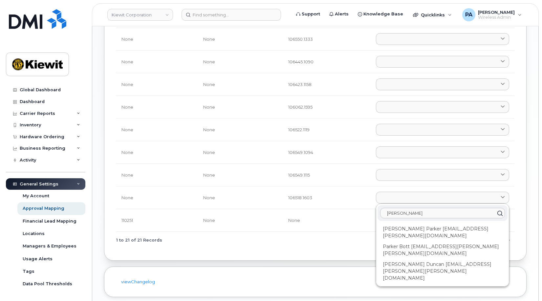
type input "Parker"
click at [400, 259] on div "Parker Duncan PARKER.DUNCAN@KIEWIT.COM" at bounding box center [443, 271] width 130 height 25
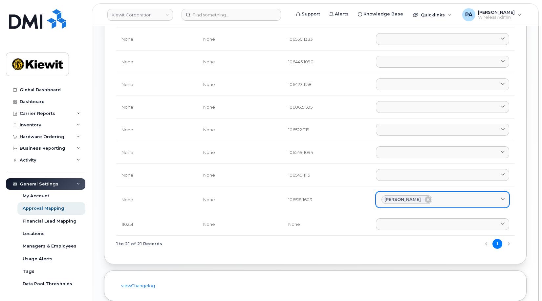
click at [443, 200] on div "Parker Duncan" at bounding box center [442, 199] width 122 height 9
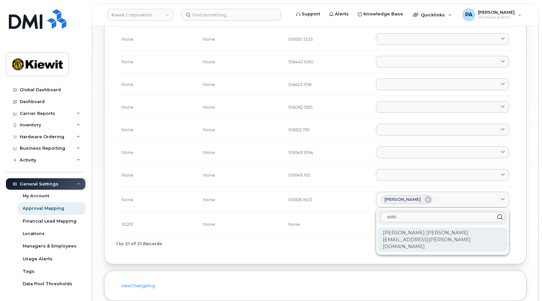
type input "aditi"
click at [407, 241] on div "Aditi Ranganathan ADITI.RANGANATHAN@KIEWIT.COM" at bounding box center [443, 239] width 130 height 25
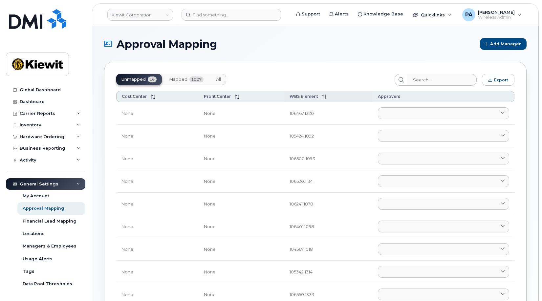
click at [311, 94] on th "WBS Element" at bounding box center [328, 96] width 89 height 11
click at [429, 81] on input "search" at bounding box center [442, 80] width 70 height 12
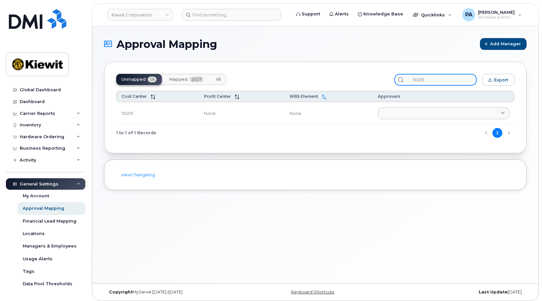
type input "110251"
click at [218, 79] on span "All" at bounding box center [218, 79] width 5 height 5
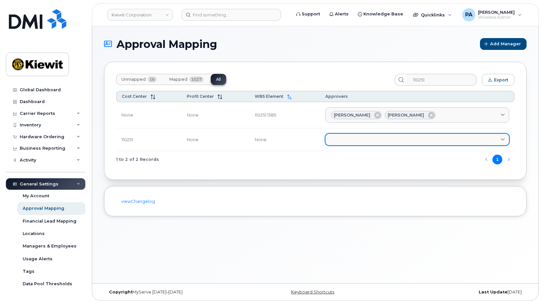
click at [382, 138] on link at bounding box center [417, 140] width 184 height 12
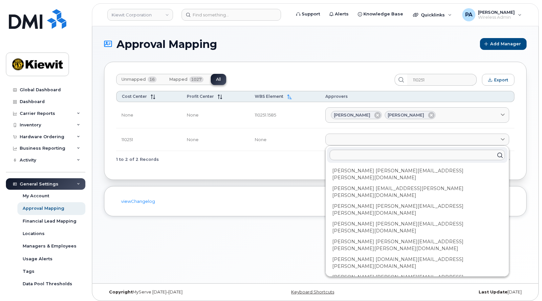
click at [306, 142] on td "None" at bounding box center [284, 139] width 70 height 23
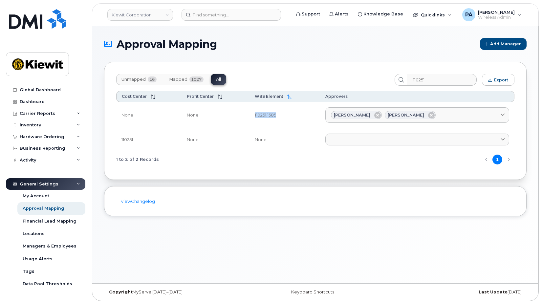
drag, startPoint x: 292, startPoint y: 116, endPoint x: 259, endPoint y: 116, distance: 32.8
click at [259, 116] on td "110251.1585" at bounding box center [284, 115] width 70 height 27
copy td "110251.1585"
click at [281, 37] on div "Approval Mapping Add Manager Unmapped 16 Mapped 1027 All 110251 Export Cost Cen…" at bounding box center [315, 154] width 446 height 257
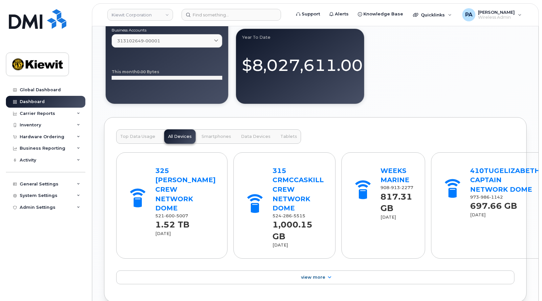
scroll to position [558, 0]
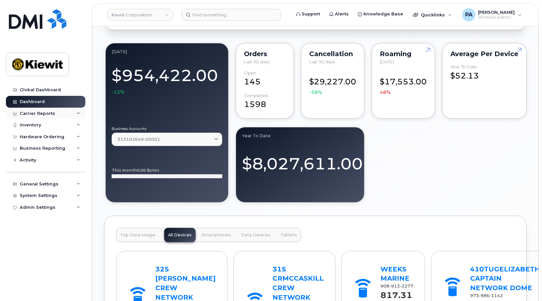
click at [35, 114] on div "Carrier Reports" at bounding box center [37, 113] width 35 height 5
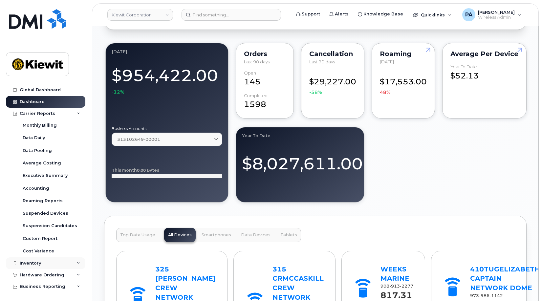
click at [37, 261] on div "Inventory" at bounding box center [30, 263] width 21 height 5
click at [43, 275] on div "Mobility Devices" at bounding box center [41, 275] width 37 height 6
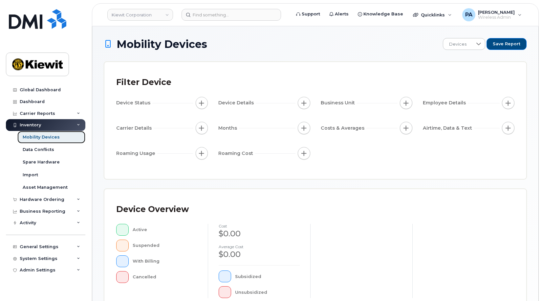
scroll to position [175, 0]
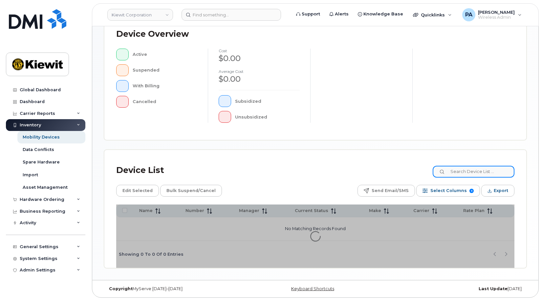
click at [463, 175] on input at bounding box center [474, 172] width 82 height 12
paste input "110251.1585"
drag, startPoint x: 469, startPoint y: 171, endPoint x: 545, endPoint y: 155, distance: 77.7
click at [542, 155] on html "Kiewit Corporation Support Alerts Knowledge Base Quicklinks Suspend / Cancel De…" at bounding box center [271, 63] width 542 height 476
type input "110251"
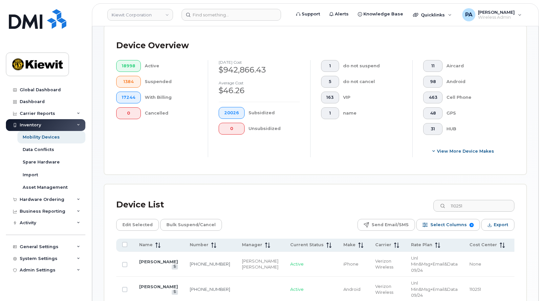
scroll to position [307, 0]
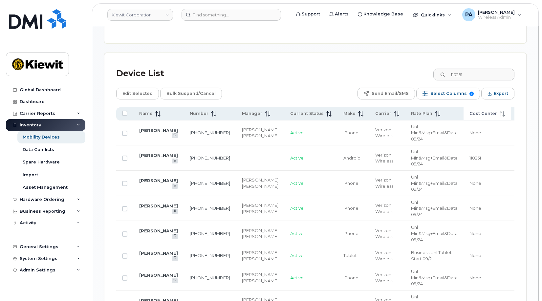
click at [469, 116] on span "Cost Center" at bounding box center [483, 114] width 28 height 6
click at [141, 130] on link "[PERSON_NAME]" at bounding box center [158, 130] width 39 height 5
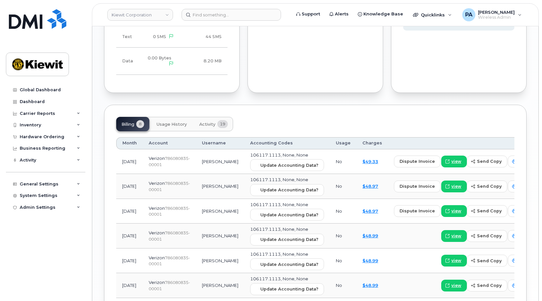
scroll to position [624, 0]
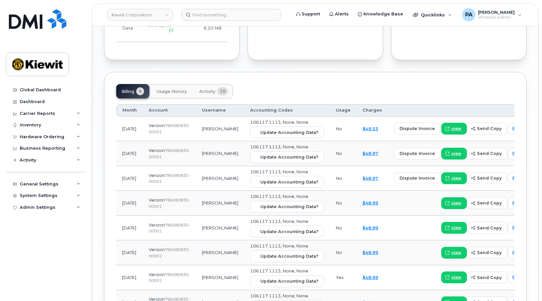
click at [208, 89] on span "Activity" at bounding box center [207, 91] width 16 height 5
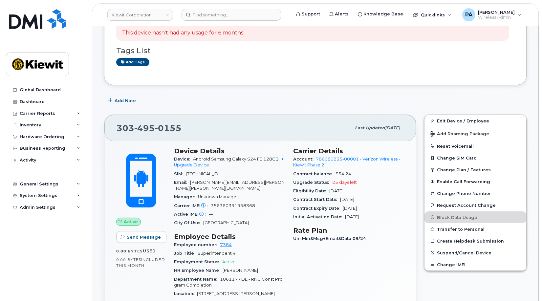
scroll to position [66, 0]
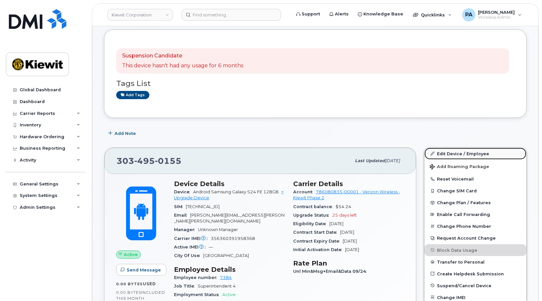
click at [465, 152] on link "Edit Device / Employee" at bounding box center [475, 154] width 102 height 12
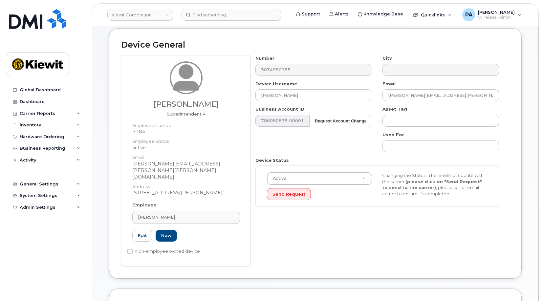
scroll to position [197, 0]
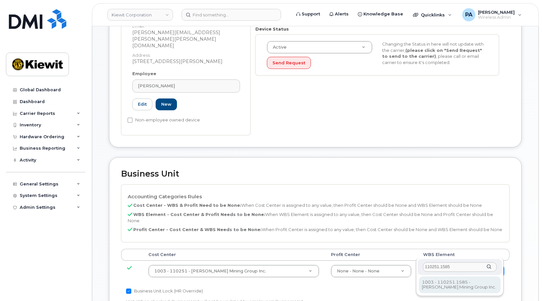
type input "110251.1585"
type input "33477960"
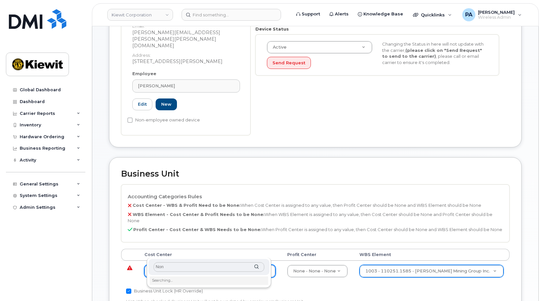
type input "None"
type input "29629358"
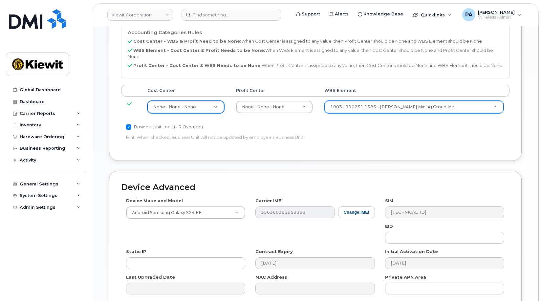
scroll to position [407, 0]
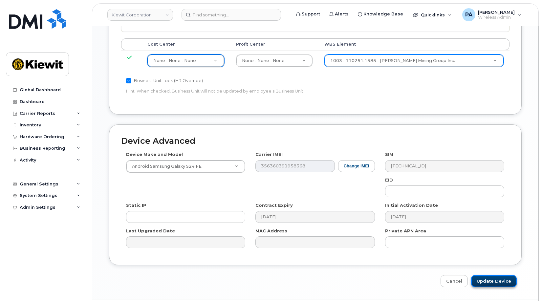
click at [494, 275] on input "Update Device" at bounding box center [494, 281] width 46 height 12
type input "Saving..."
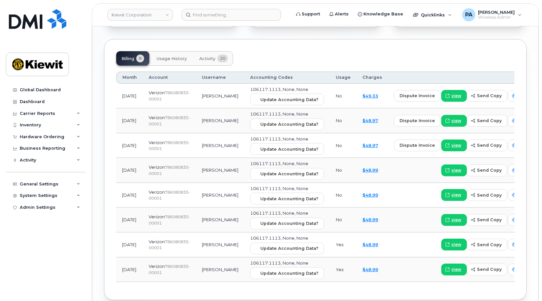
scroll to position [558, 0]
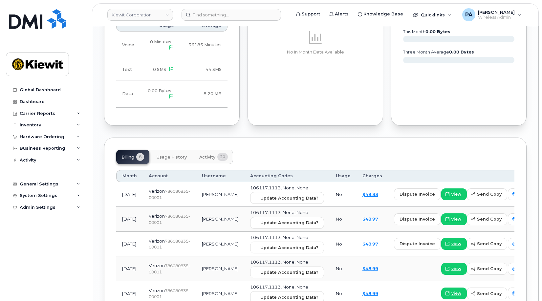
click at [206, 155] on span "Activity" at bounding box center [207, 157] width 16 height 5
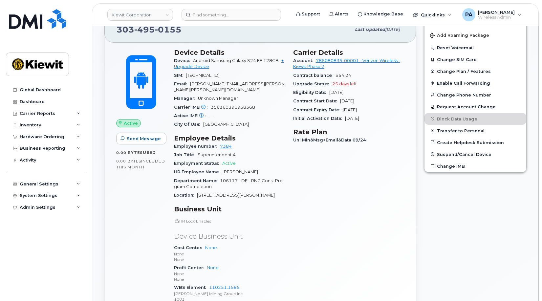
scroll to position [0, 0]
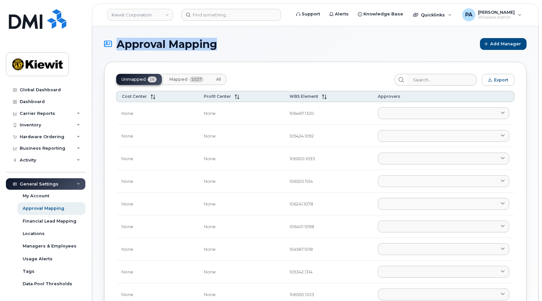
drag, startPoint x: 224, startPoint y: 46, endPoint x: 109, endPoint y: 45, distance: 115.2
click at [109, 45] on h1 "Approval Mapping" at bounding box center [290, 43] width 373 height 11
click at [282, 42] on h1 "Approval Mapping" at bounding box center [290, 43] width 373 height 11
click at [286, 96] on th "WBS Element" at bounding box center [328, 96] width 89 height 11
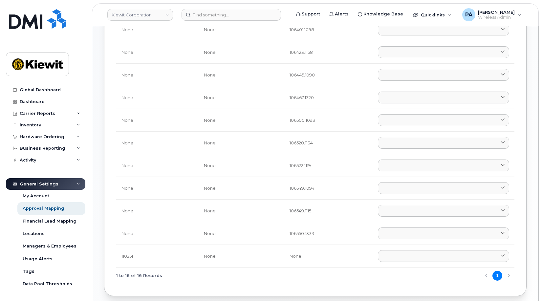
scroll to position [33, 0]
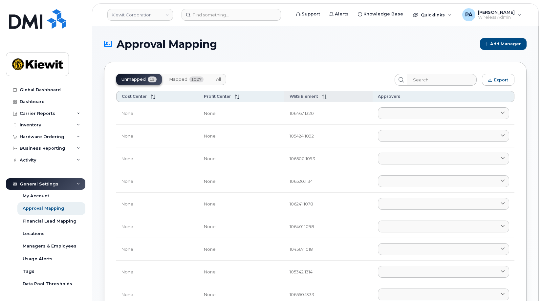
click at [299, 97] on span "WBS Element" at bounding box center [304, 96] width 29 height 5
click at [443, 82] on input "search" at bounding box center [442, 80] width 70 height 12
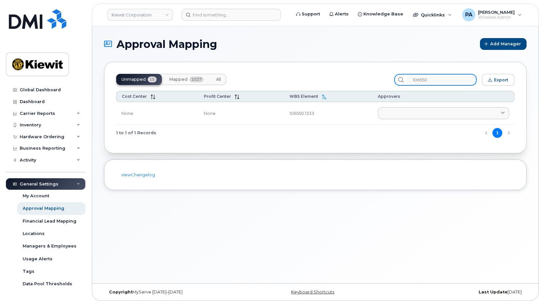
type input "106550"
click at [220, 81] on span "All" at bounding box center [218, 79] width 5 height 5
drag, startPoint x: 387, startPoint y: 73, endPoint x: 363, endPoint y: 73, distance: 24.6
click at [363, 73] on div "Unmapped 15 Mapped 1027 All 106550 Export Cost Center Profit Center WBS Element…" at bounding box center [315, 108] width 422 height 92
drag, startPoint x: 450, startPoint y: 80, endPoint x: 363, endPoint y: 70, distance: 87.5
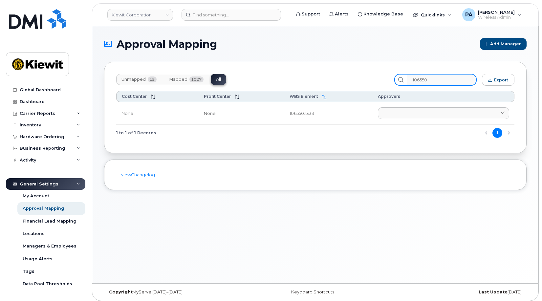
click at [363, 70] on div "Unmapped 15 Mapped 1027 All 106550 Export Cost Center Profit Center WBS Element…" at bounding box center [315, 108] width 422 height 92
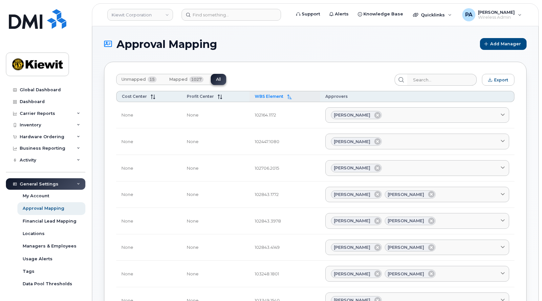
drag, startPoint x: 143, startPoint y: 77, endPoint x: 363, endPoint y: 95, distance: 220.3
click at [143, 77] on span "Unmapped" at bounding box center [133, 79] width 24 height 5
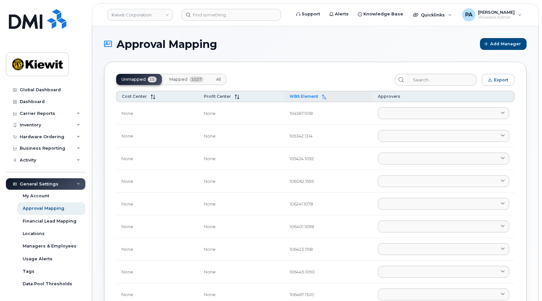
click at [314, 96] on span "WBS Element" at bounding box center [304, 96] width 29 height 5
drag, startPoint x: 213, startPoint y: 77, endPoint x: 378, endPoint y: 82, distance: 164.9
click at [213, 77] on button "All" at bounding box center [218, 79] width 15 height 11
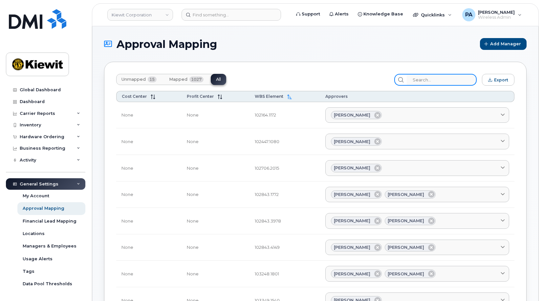
click at [437, 82] on input "search" at bounding box center [442, 80] width 70 height 12
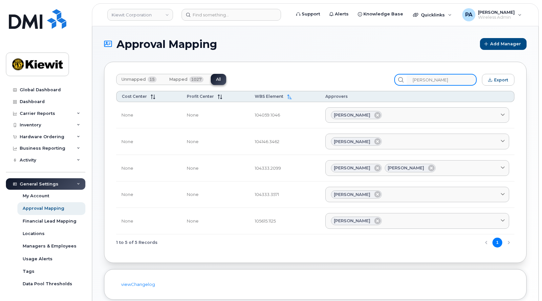
type input "emily"
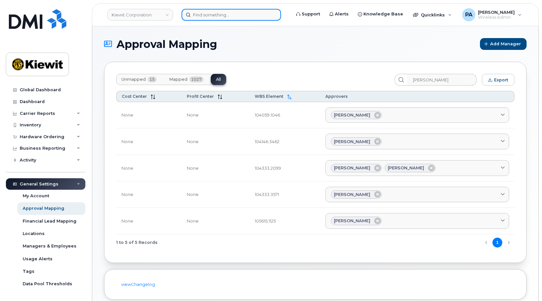
click at [225, 16] on input at bounding box center [231, 15] width 99 height 12
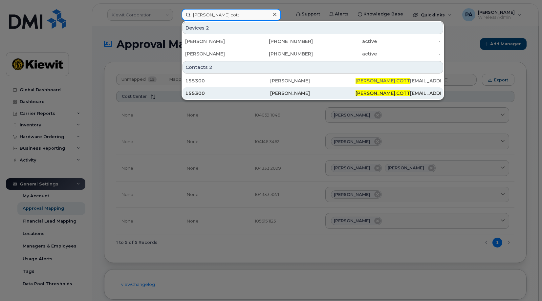
type input "jason.cott"
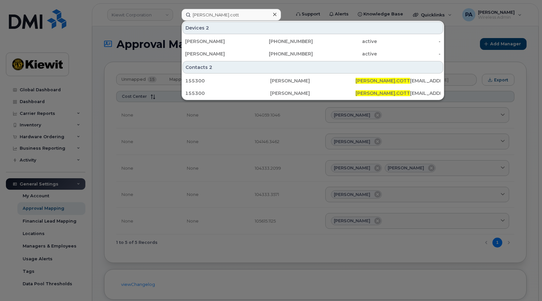
click at [465, 54] on div at bounding box center [271, 150] width 542 height 301
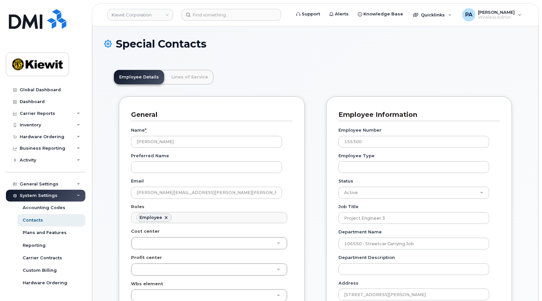
scroll to position [19, 0]
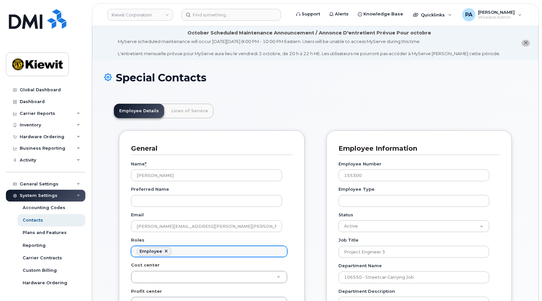
click at [180, 249] on ul "Employee" at bounding box center [209, 251] width 156 height 11
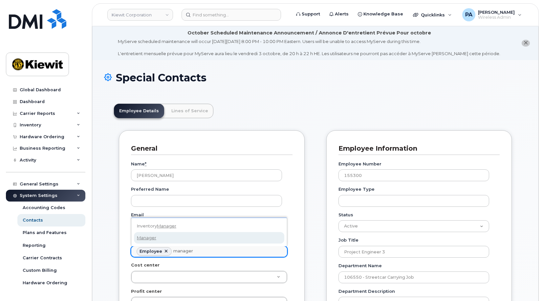
type input "manager"
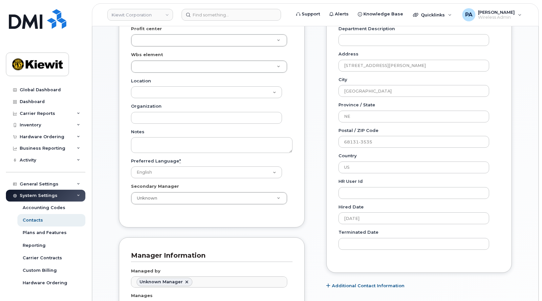
scroll to position [460, 0]
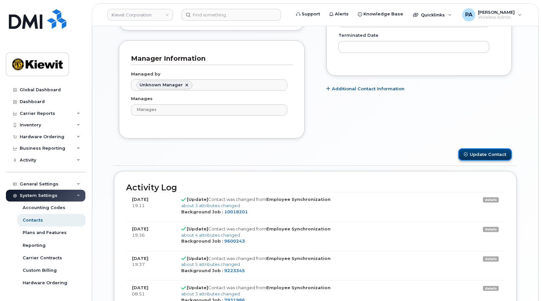
click at [489, 155] on button "Update Contact" at bounding box center [485, 154] width 54 height 12
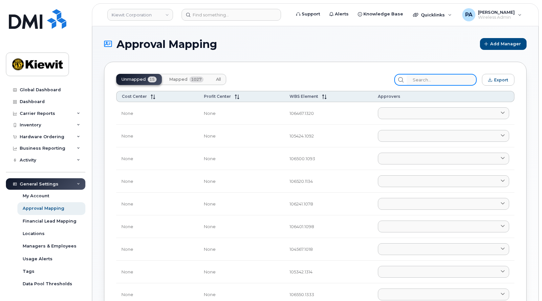
click at [450, 75] on input "search" at bounding box center [442, 80] width 70 height 12
click at [220, 79] on span "All" at bounding box center [218, 79] width 5 height 5
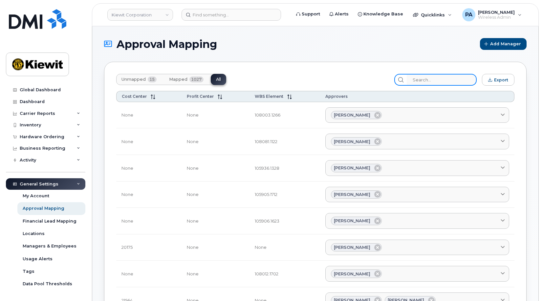
click at [448, 80] on input "search" at bounding box center [442, 80] width 70 height 12
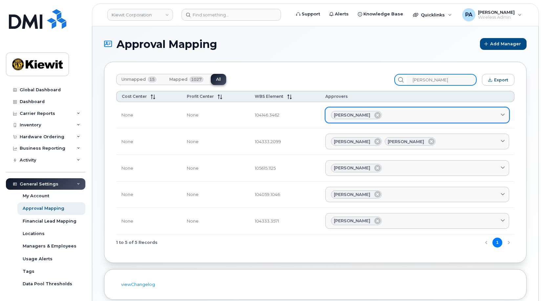
type input "emily"
click at [406, 113] on div "Emily Pinkerton" at bounding box center [417, 115] width 173 height 9
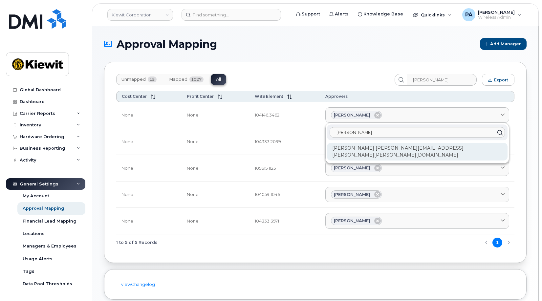
type input "jason"
click at [397, 147] on div "Jason Cottrell JASON.COTTRELL@KIEWIT.COM" at bounding box center [417, 152] width 181 height 18
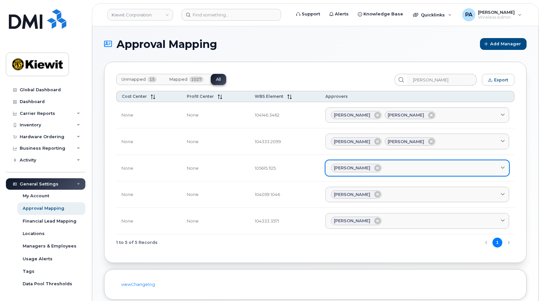
click at [401, 169] on div "Emily Pinkerton" at bounding box center [417, 168] width 173 height 9
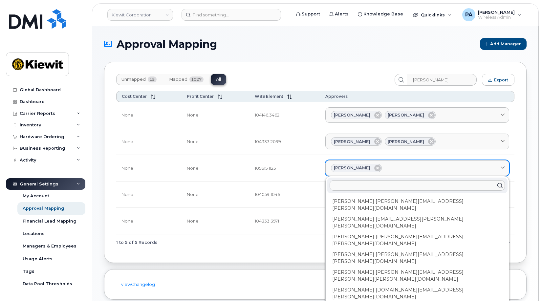
type input "j"
type input "ja"
type input "jas"
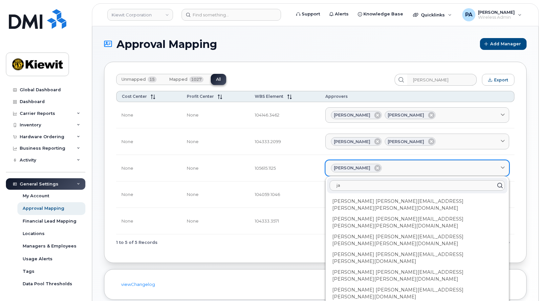
type input "jas"
type input "jaso"
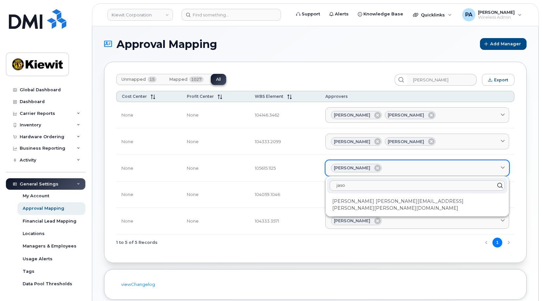
type input "[PERSON_NAME]"
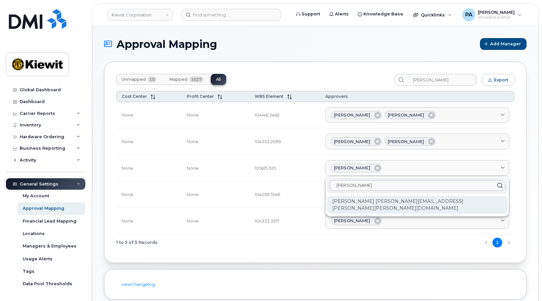
type input "[PERSON_NAME]"
click at [397, 206] on div "Jason Cottrell JASON.COTTRELL@KIEWIT.COM" at bounding box center [417, 205] width 181 height 18
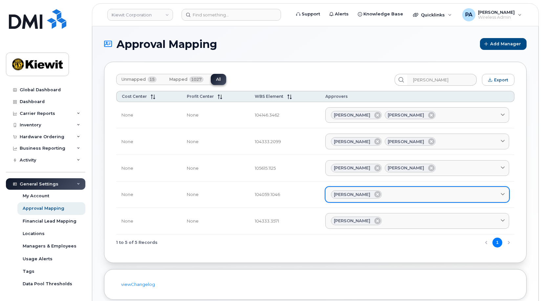
click at [400, 195] on div "[PERSON_NAME]" at bounding box center [417, 194] width 173 height 9
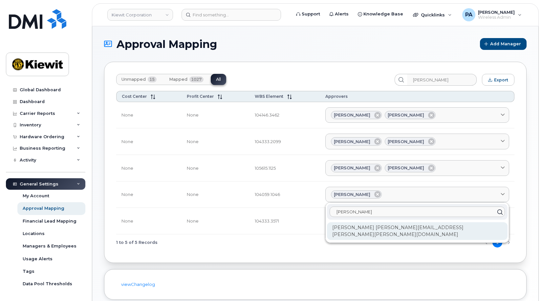
type input "[PERSON_NAME]"
click at [390, 227] on div "Jason Cottrell JASON.COTTRELL@KIEWIT.COM" at bounding box center [417, 231] width 181 height 18
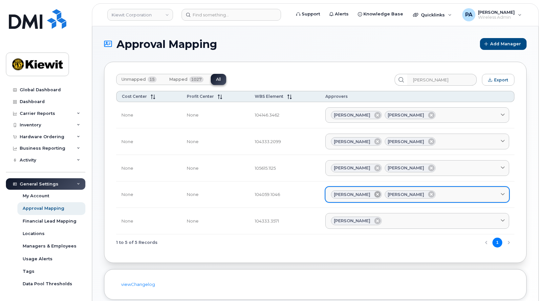
click at [380, 193] on icon at bounding box center [377, 194] width 7 height 7
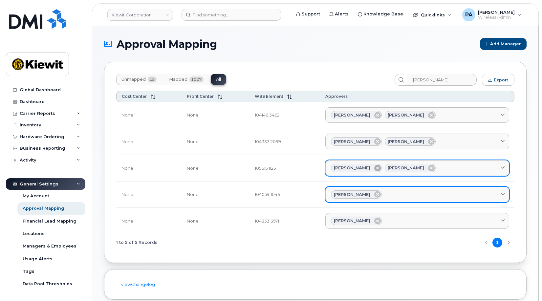
click at [377, 166] on icon at bounding box center [377, 168] width 7 height 7
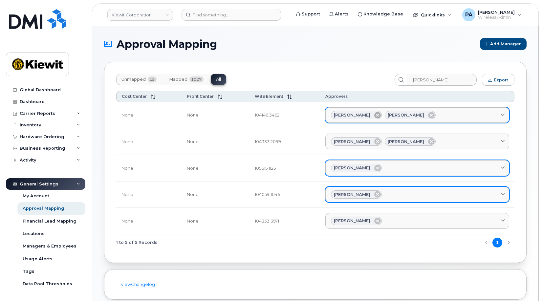
click at [376, 114] on icon at bounding box center [377, 115] width 7 height 7
click at [129, 78] on span "Unmapped" at bounding box center [133, 79] width 24 height 5
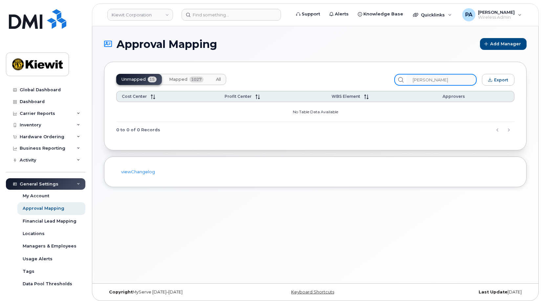
click at [449, 77] on input "emily" at bounding box center [442, 80] width 70 height 12
drag, startPoint x: 448, startPoint y: 81, endPoint x: 353, endPoint y: 78, distance: 95.6
click at [353, 78] on div "Unmapped 15 Mapped 1027 All emily Export" at bounding box center [315, 80] width 398 height 12
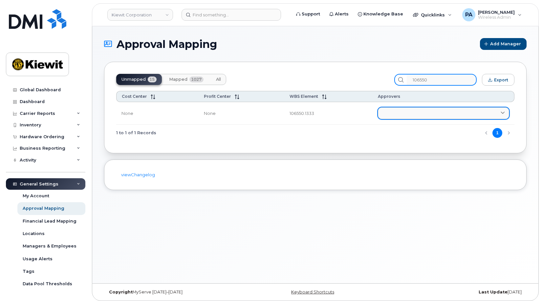
type input "106550"
click at [395, 111] on link at bounding box center [443, 113] width 131 height 12
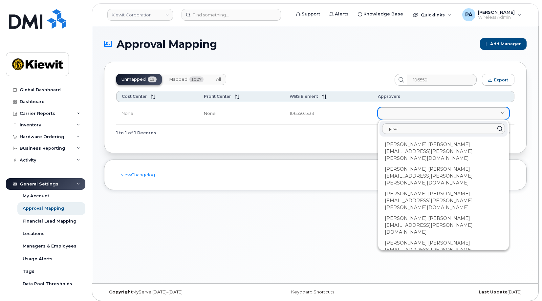
type input "jason"
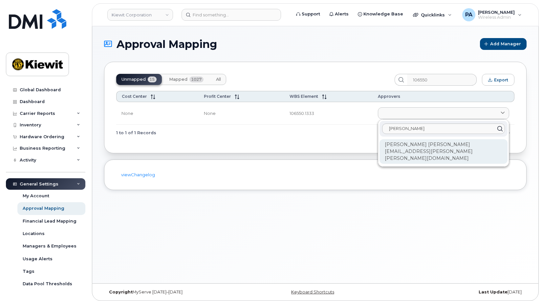
click at [395, 142] on div "Jason Cottrell JASON.COTTRELL@KIEWIT.COM" at bounding box center [443, 151] width 128 height 25
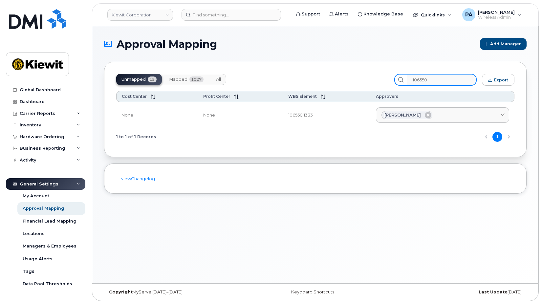
drag, startPoint x: 443, startPoint y: 79, endPoint x: 355, endPoint y: 79, distance: 87.7
click at [355, 79] on div "Unmapped 15 Mapped 1027 All 106550 Export" at bounding box center [315, 80] width 398 height 12
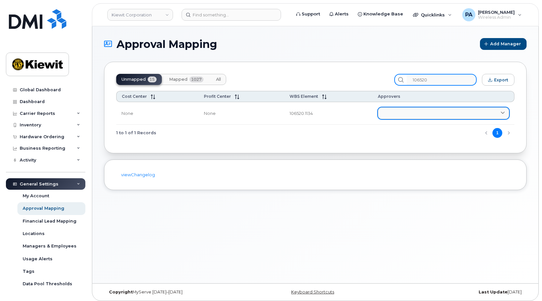
type input "106520"
click at [406, 114] on link at bounding box center [443, 113] width 131 height 12
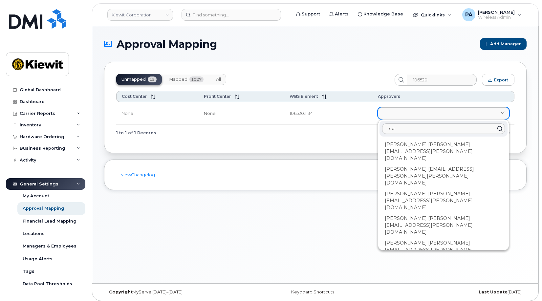
type input "c"
click at [214, 15] on input at bounding box center [231, 15] width 99 height 12
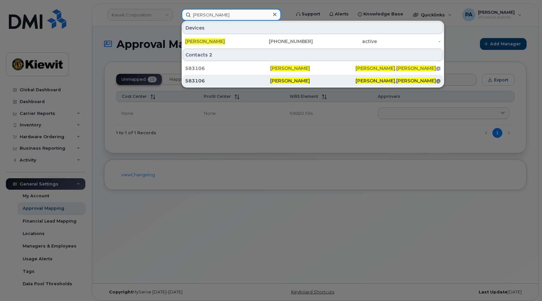
type input "courtney trahan"
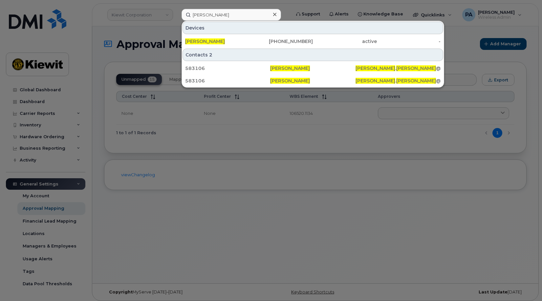
click at [300, 162] on div at bounding box center [271, 150] width 542 height 301
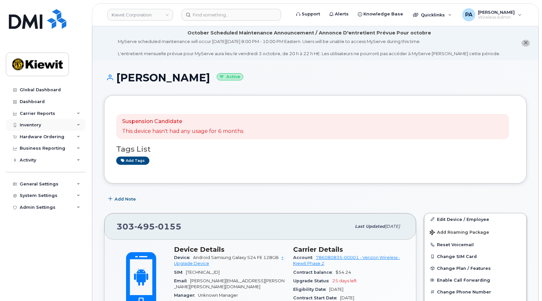
click at [82, 128] on div "Inventory" at bounding box center [45, 125] width 79 height 12
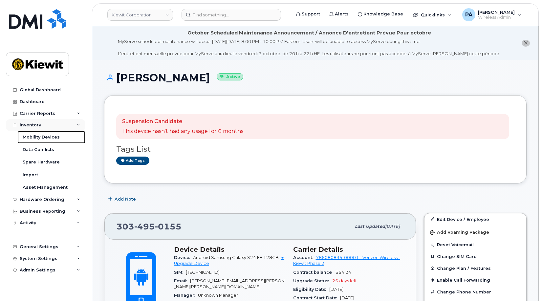
drag, startPoint x: 41, startPoint y: 137, endPoint x: 29, endPoint y: 127, distance: 15.6
click at [41, 137] on div "Mobility Devices" at bounding box center [41, 137] width 37 height 6
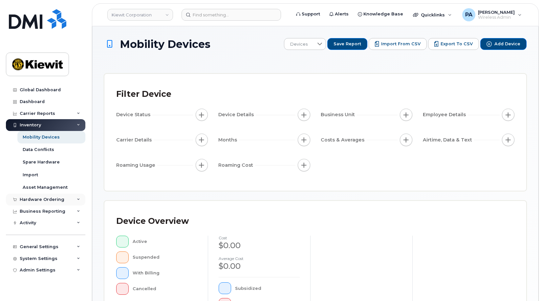
click at [33, 200] on div "Hardware Ordering" at bounding box center [42, 199] width 45 height 5
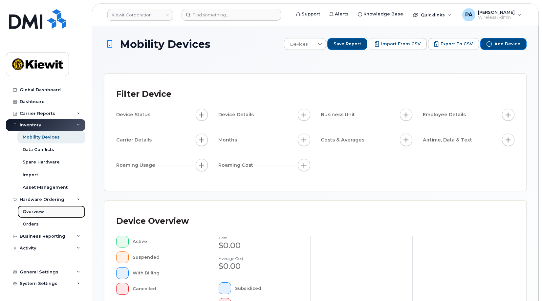
click at [31, 212] on div "Overview" at bounding box center [33, 212] width 21 height 6
click at [31, 228] on link "Orders" at bounding box center [51, 224] width 68 height 12
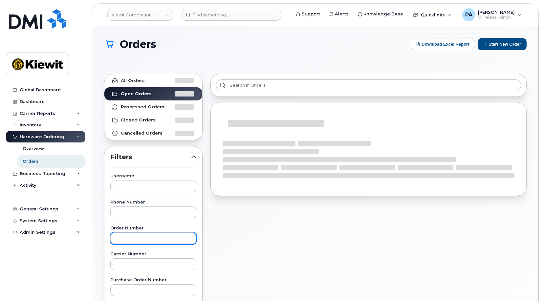
click at [133, 240] on input "text" at bounding box center [153, 238] width 86 height 12
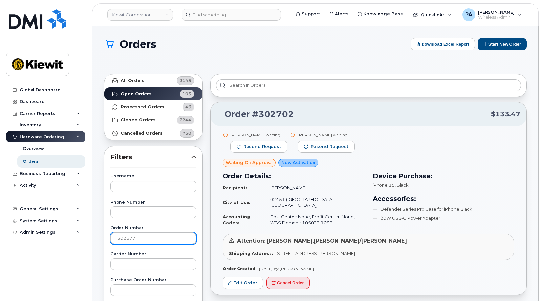
type input "302677"
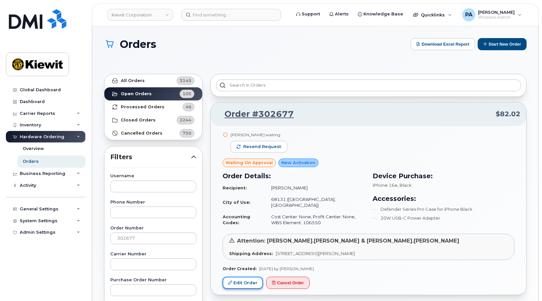
click at [249, 284] on link "Edit Order" at bounding box center [243, 283] width 40 height 12
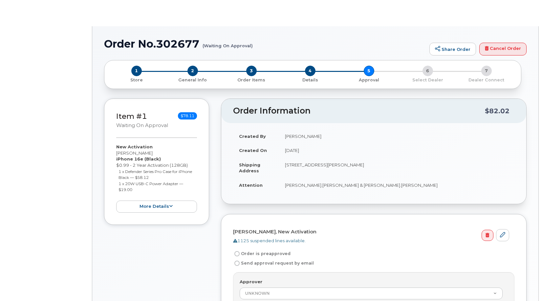
radio input "true"
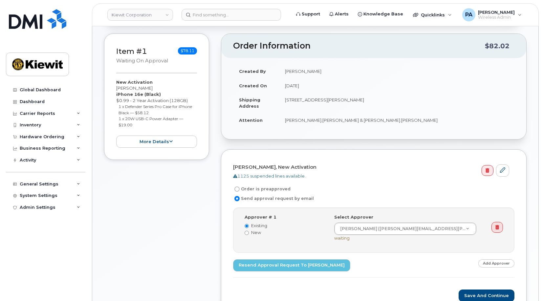
scroll to position [131, 0]
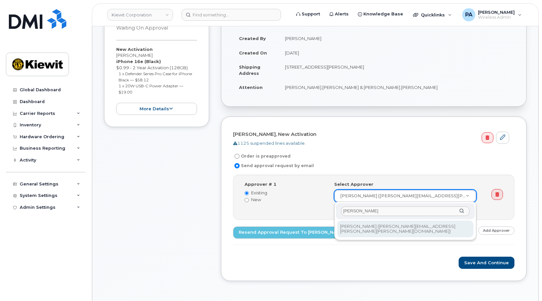
type input "[PERSON_NAME]"
type input "2147005"
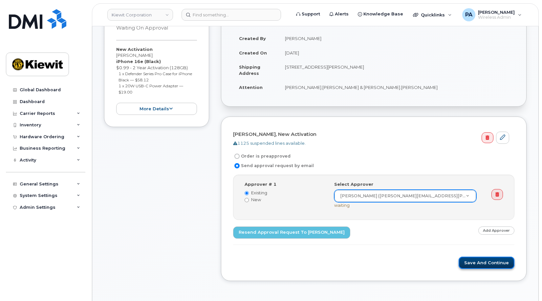
click at [498, 265] on button "Save and Continue" at bounding box center [487, 263] width 56 height 12
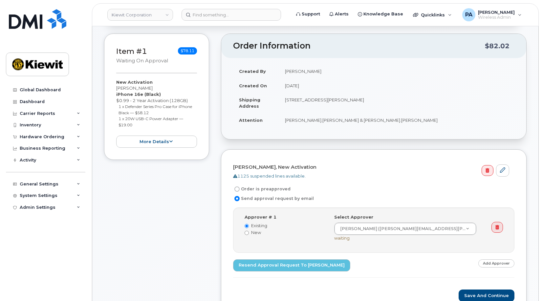
scroll to position [98, 0]
click at [506, 169] on link at bounding box center [502, 170] width 13 height 12
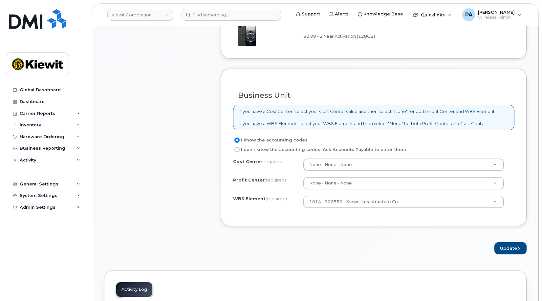
scroll to position [492, 0]
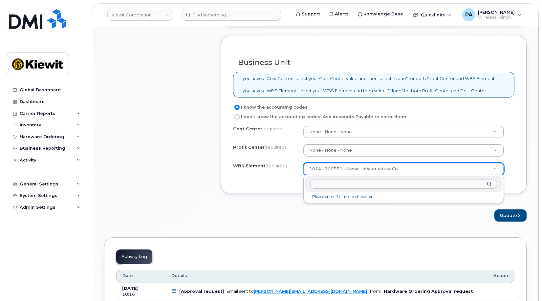
type input "Morning Nathan, hope all is well with you. I am reaching out as I need to know …"
type input "106550.1333"
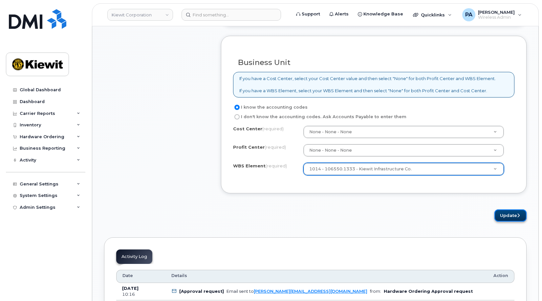
click at [513, 217] on button "Update" at bounding box center [510, 215] width 32 height 12
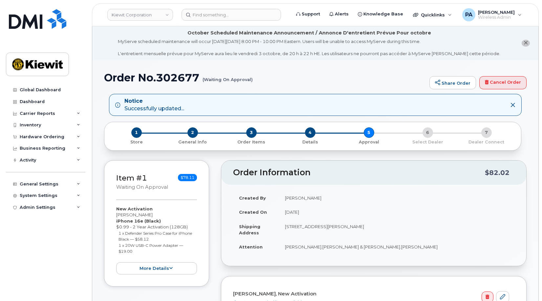
scroll to position [164, 0]
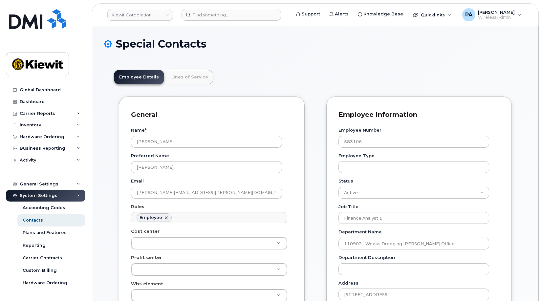
scroll to position [19, 0]
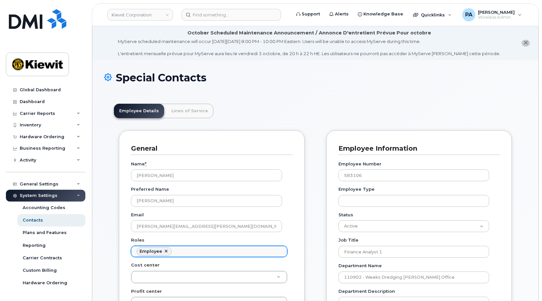
click at [192, 249] on ul "Employee" at bounding box center [209, 251] width 156 height 11
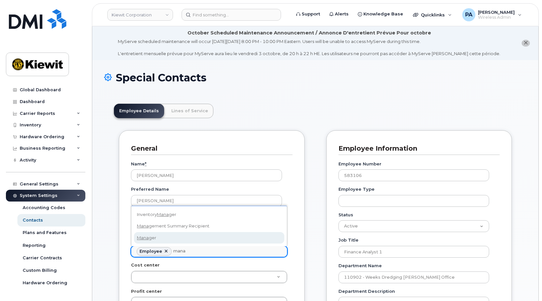
type input "mana"
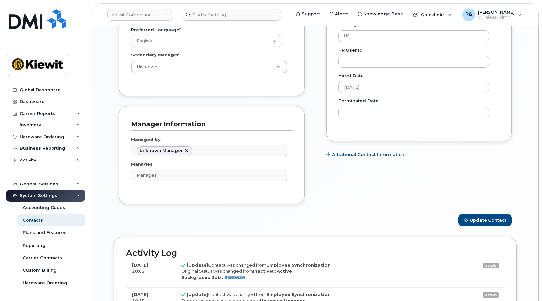
scroll to position [504, 0]
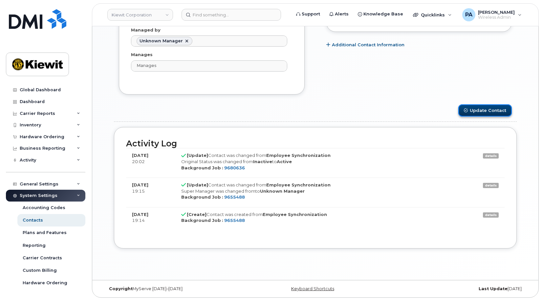
click at [472, 114] on button "Update Contact" at bounding box center [485, 110] width 54 height 12
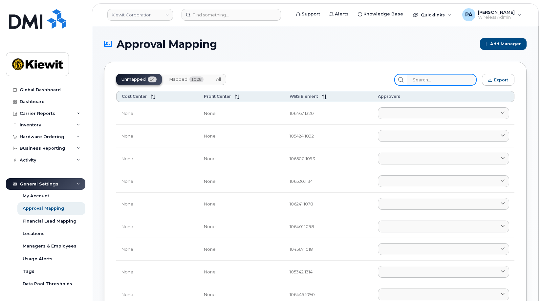
click at [431, 82] on input "search" at bounding box center [442, 80] width 70 height 12
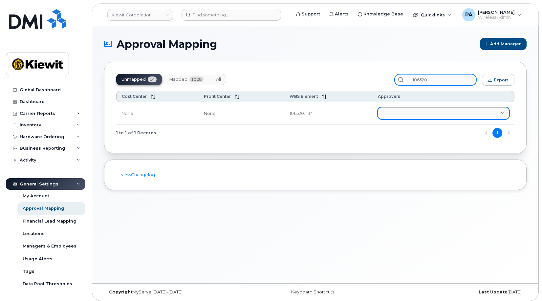
type input "106520"
click at [412, 113] on link at bounding box center [443, 113] width 131 height 12
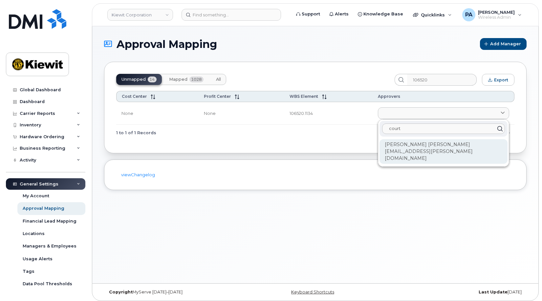
type input "court"
click at [410, 142] on div "Courtney Trahan COURTNEY.TRAHAN@WEEKSMARINE.COM" at bounding box center [443, 151] width 128 height 25
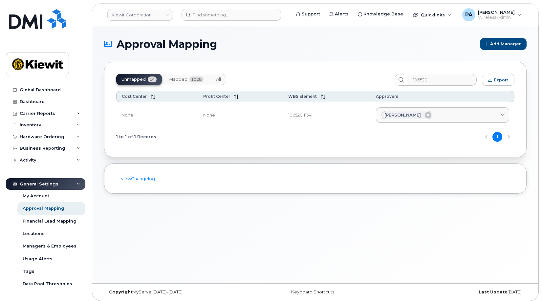
click at [141, 81] on div "Unmapped 14 Mapped 1028 All" at bounding box center [171, 79] width 110 height 11
click at [179, 78] on span "Mapped" at bounding box center [178, 79] width 18 height 5
click at [139, 80] on span "Unmapped" at bounding box center [133, 79] width 24 height 5
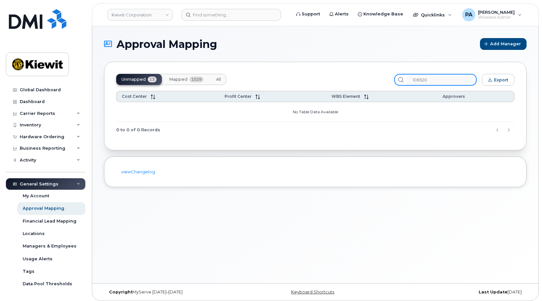
drag, startPoint x: 445, startPoint y: 76, endPoint x: 357, endPoint y: 78, distance: 88.0
click at [358, 78] on div "Unmapped 13 Mapped 1029 All 106520 Export" at bounding box center [315, 80] width 398 height 12
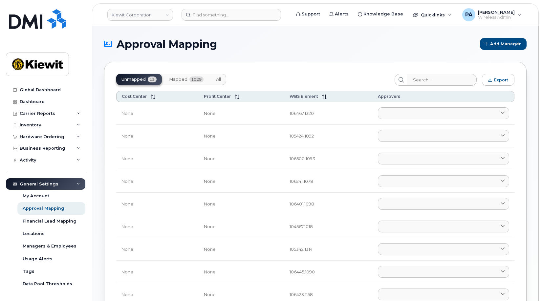
click at [338, 67] on div "Unmapped 13 Mapped 1029 All Export Cost Center Profit Center WBS Element Approv…" at bounding box center [315, 243] width 422 height 363
click at [445, 83] on input "search" at bounding box center [442, 80] width 70 height 12
click at [176, 81] on span "Mapped" at bounding box center [178, 79] width 18 height 5
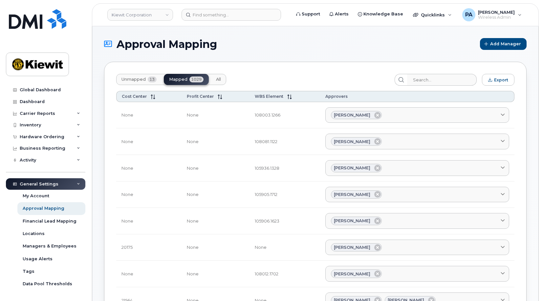
click at [127, 83] on button "Unmapped 13" at bounding box center [139, 79] width 46 height 11
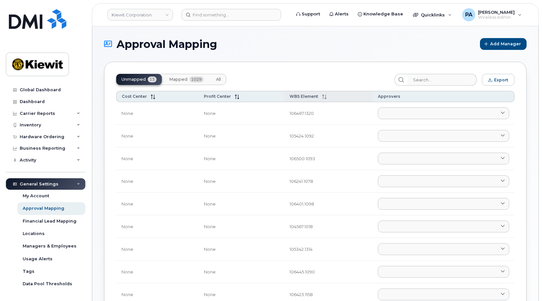
click at [305, 98] on span "WBS Element" at bounding box center [304, 96] width 29 height 5
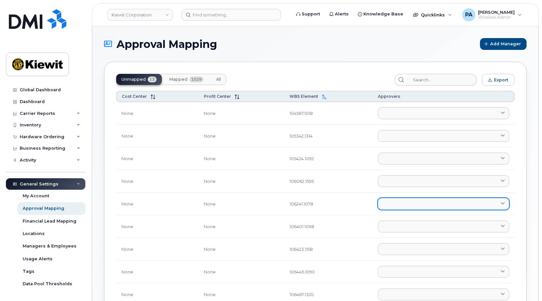
click at [393, 202] on link at bounding box center [443, 204] width 131 height 12
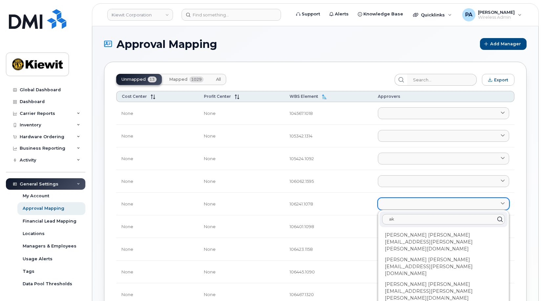
type input "a"
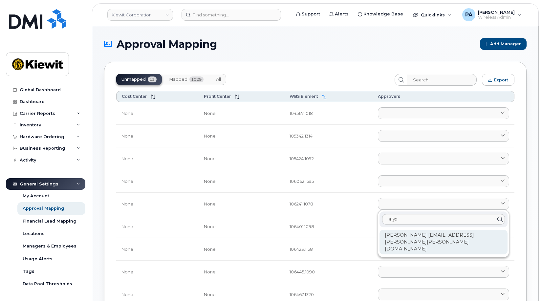
type input "alyx"
click at [407, 237] on div "Alyx Delgado ALYX.DELGADO@KIEWIT.COM" at bounding box center [443, 242] width 128 height 25
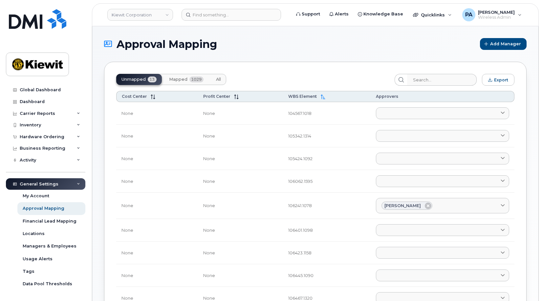
drag, startPoint x: 223, startPoint y: 82, endPoint x: 418, endPoint y: 89, distance: 195.8
click at [223, 82] on button "All" at bounding box center [218, 79] width 15 height 11
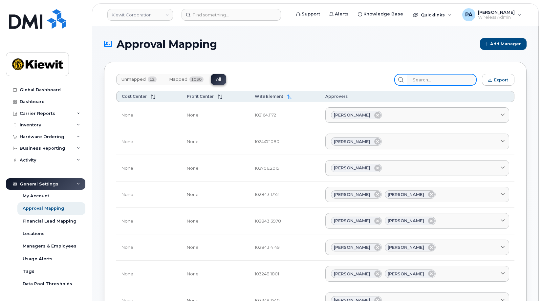
click at [434, 82] on input "search" at bounding box center [442, 80] width 70 height 12
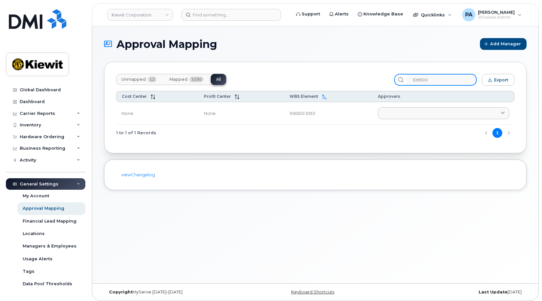
type input "106500"
click at [118, 79] on button "Unmapped 12" at bounding box center [139, 79] width 46 height 11
drag, startPoint x: 412, startPoint y: 80, endPoint x: 360, endPoint y: 78, distance: 51.6
click at [361, 78] on div "Unmapped 12 Mapped 1030 All 106500 Export" at bounding box center [315, 80] width 398 height 12
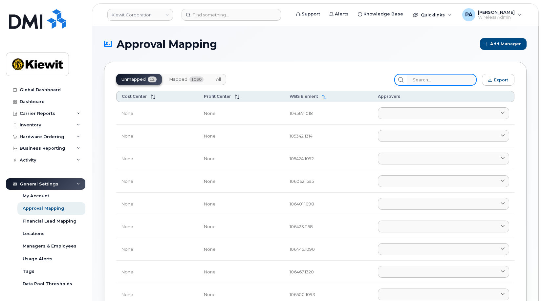
click at [446, 79] on input "search" at bounding box center [442, 80] width 70 height 12
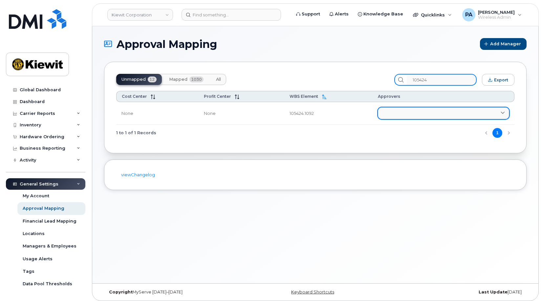
type input "105424"
click at [416, 115] on link at bounding box center [443, 113] width 131 height 12
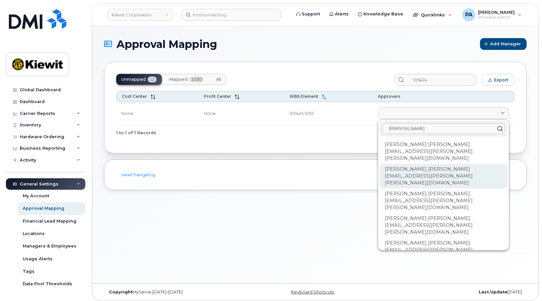
type input "kyle"
click at [418, 164] on div "Kyle Hirschman KYLE.HIRSCHMAN@KIEWIT.COM" at bounding box center [443, 176] width 128 height 25
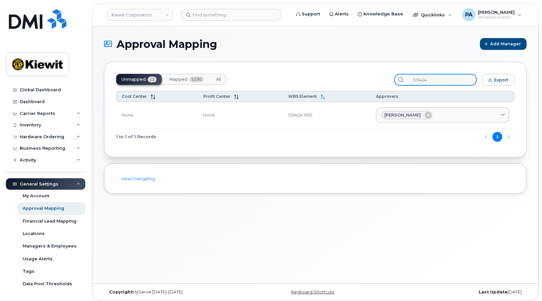
click at [441, 81] on input "105424" at bounding box center [442, 80] width 70 height 12
click at [431, 82] on input "105424" at bounding box center [442, 80] width 70 height 12
drag, startPoint x: 439, startPoint y: 80, endPoint x: 395, endPoint y: 81, distance: 43.3
click at [396, 81] on div "Unmapped 12 Mapped 1030 All 105424 Export" at bounding box center [315, 80] width 398 height 12
click at [441, 79] on input "105424" at bounding box center [442, 80] width 70 height 12
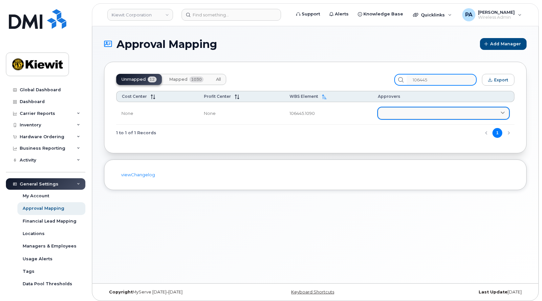
type input "106445"
click at [403, 113] on link at bounding box center [443, 113] width 131 height 12
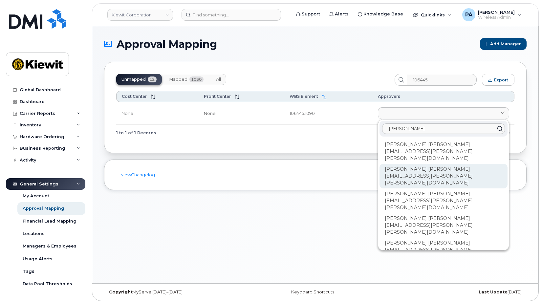
type input "kyle"
click at [412, 164] on div "Kyle Hirschman KYLE.HIRSCHMAN@KIEWIT.COM" at bounding box center [443, 176] width 128 height 25
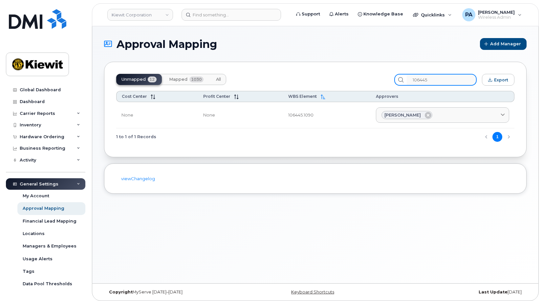
click at [439, 78] on input "106445" at bounding box center [442, 80] width 70 height 12
drag, startPoint x: 446, startPoint y: 77, endPoint x: 378, endPoint y: 79, distance: 68.3
click at [378, 79] on div "Unmapped 12 Mapped 1030 All 106445 Export" at bounding box center [315, 80] width 398 height 12
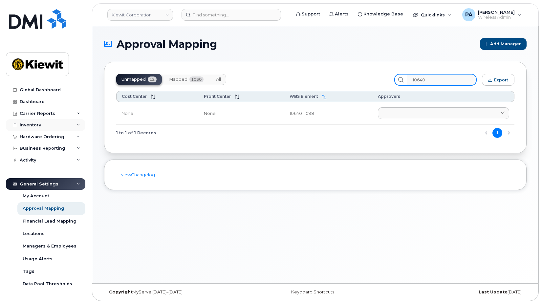
type input "10640"
click at [162, 17] on link "Kiewit Corporation" at bounding box center [140, 15] width 66 height 12
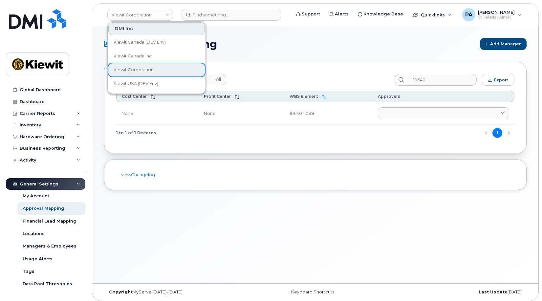
click at [124, 282] on div "Approval Mapping Add Manager Unmapped 12 Mapped 1030 All 10640 Export Cost Cent…" at bounding box center [315, 154] width 446 height 257
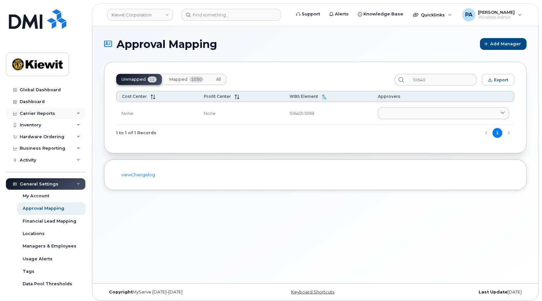
click at [45, 115] on div "Carrier Reports" at bounding box center [37, 113] width 35 height 5
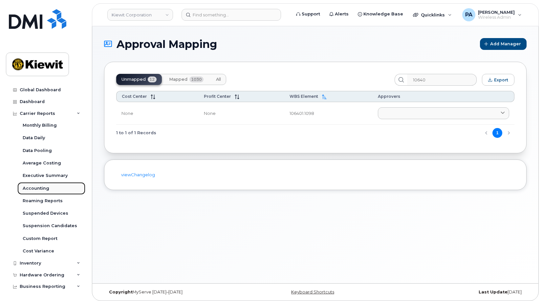
click at [38, 187] on div "Accounting" at bounding box center [36, 188] width 27 height 6
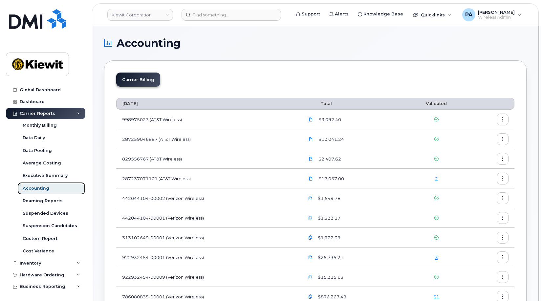
scroll to position [66, 0]
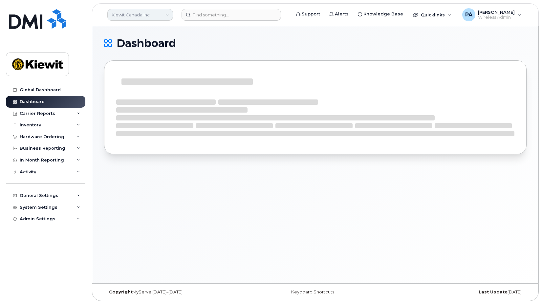
click at [123, 15] on link "Kiewit Canada Inc" at bounding box center [140, 15] width 66 height 12
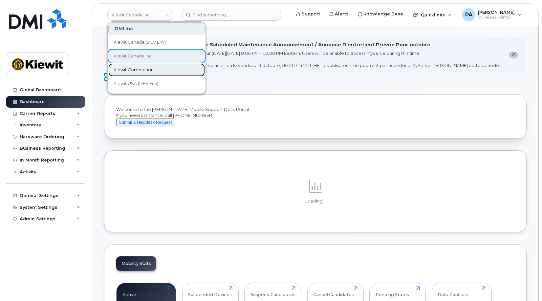
click at [130, 69] on span "Kiewit Corporation" at bounding box center [134, 70] width 40 height 7
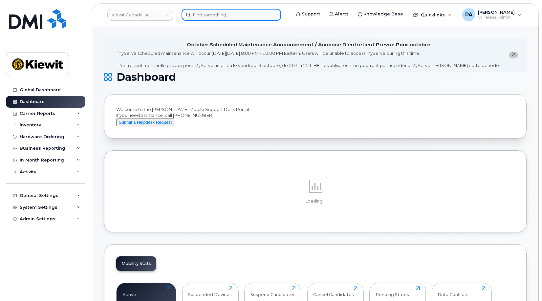
click at [221, 14] on input at bounding box center [231, 15] width 99 height 12
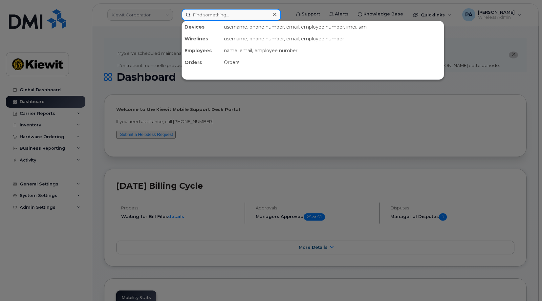
click at [226, 15] on input at bounding box center [231, 15] width 99 height 12
paste input "5059750809"
type input "5059750809"
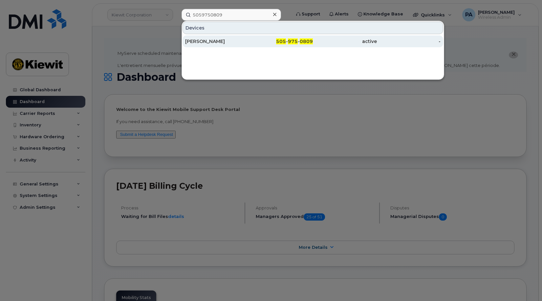
click at [223, 43] on div "[PERSON_NAME]" at bounding box center [217, 41] width 64 height 7
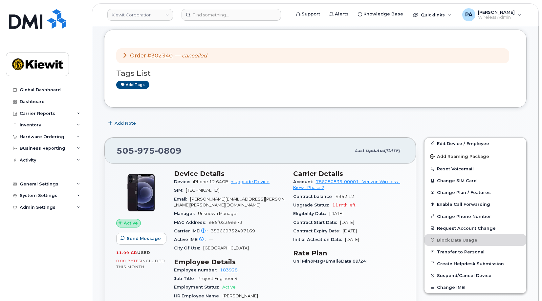
scroll to position [131, 0]
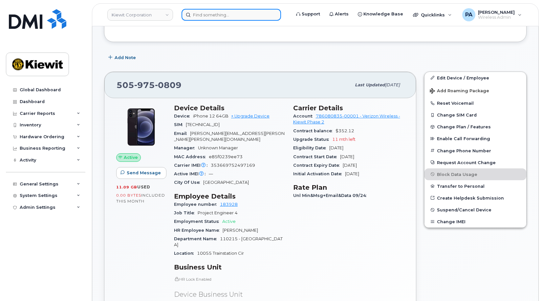
click at [220, 18] on input at bounding box center [231, 15] width 99 height 12
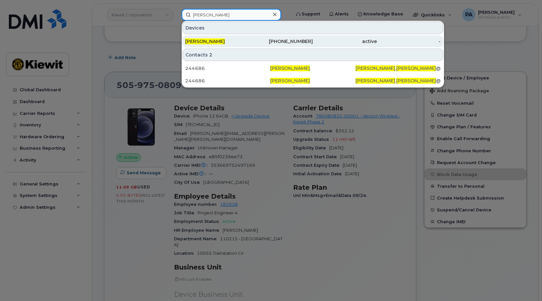
type input "brett bock"
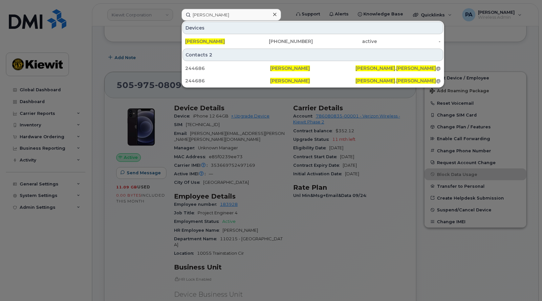
click at [153, 56] on div at bounding box center [271, 150] width 542 height 301
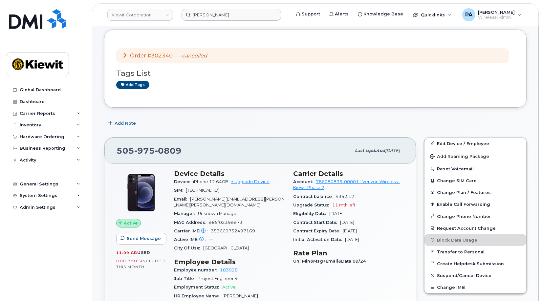
scroll to position [33, 0]
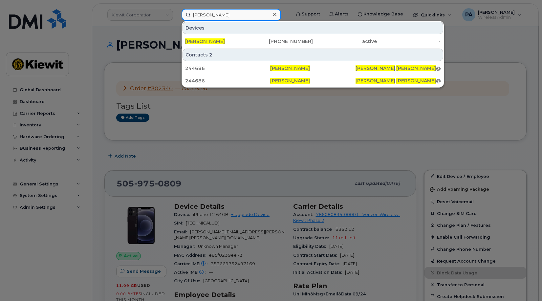
click at [214, 16] on input "brett bock" at bounding box center [231, 15] width 99 height 12
drag, startPoint x: 222, startPoint y: 16, endPoint x: 153, endPoint y: 12, distance: 69.7
click at [176, 12] on div "brett bock Devices Brett Bock 402-957-7754 active - Contacts 2 244686 Brett Boc…" at bounding box center [233, 15] width 115 height 12
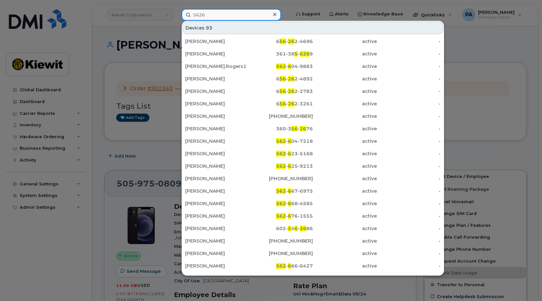
type input "5626"
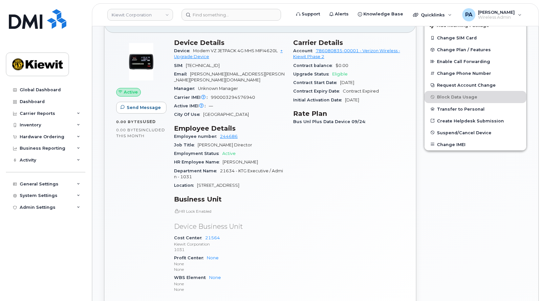
scroll to position [98, 0]
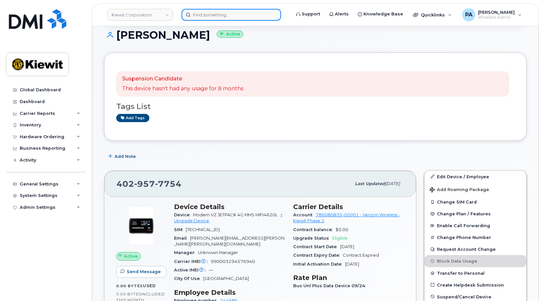
click at [208, 13] on input at bounding box center [231, 15] width 99 height 12
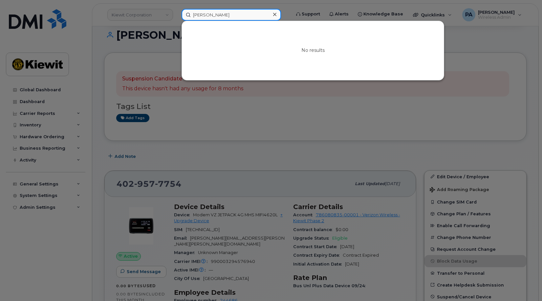
type input "bret bock"
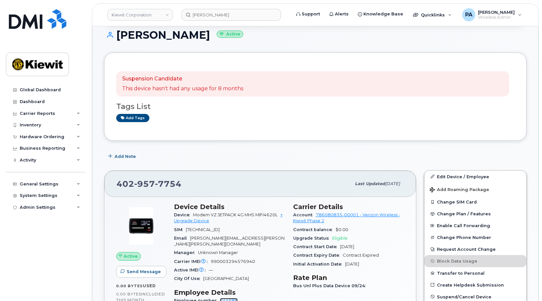
click at [227, 298] on link "244686" at bounding box center [229, 300] width 18 height 5
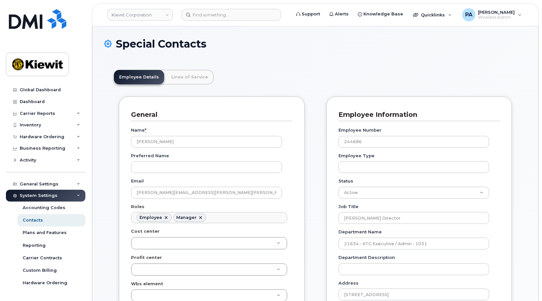
scroll to position [19, 0]
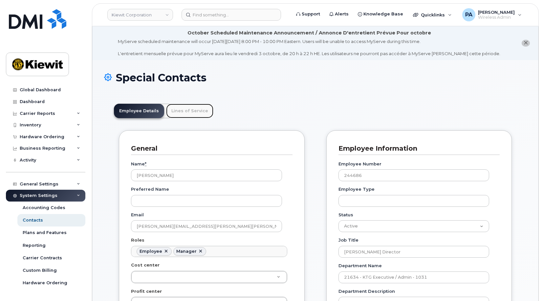
click at [185, 113] on link "Lines of Service" at bounding box center [189, 111] width 47 height 14
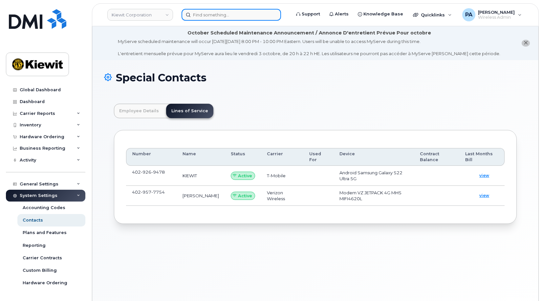
click at [253, 16] on input at bounding box center [231, 15] width 99 height 12
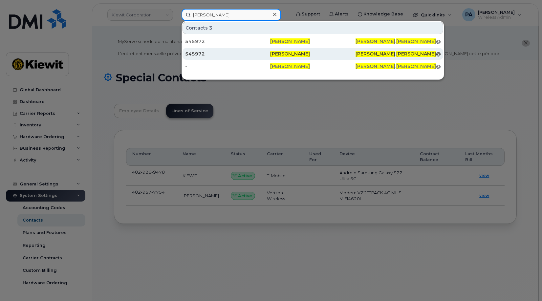
type input "[PERSON_NAME]"
click at [193, 55] on div "545972" at bounding box center [227, 54] width 85 height 7
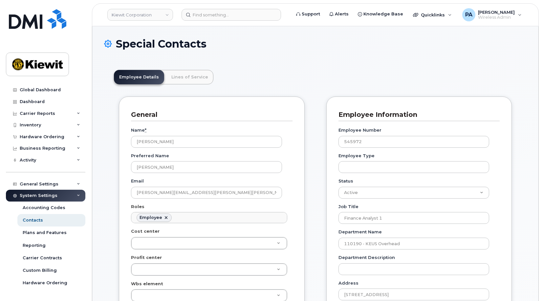
scroll to position [19, 0]
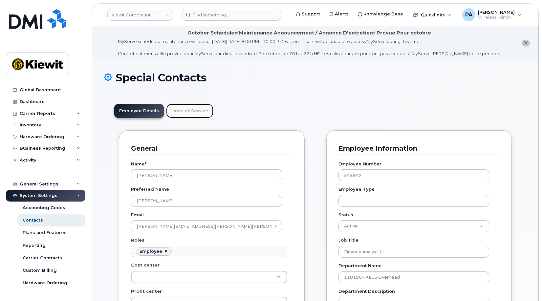
click at [180, 109] on link "Lines of Service" at bounding box center [189, 111] width 47 height 14
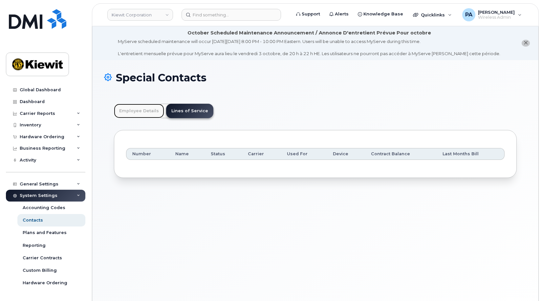
click at [145, 112] on link "Employee Details" at bounding box center [139, 111] width 50 height 14
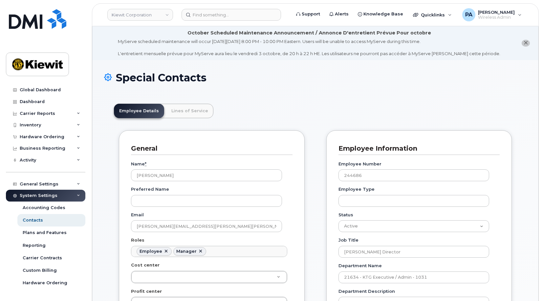
scroll to position [36, 0]
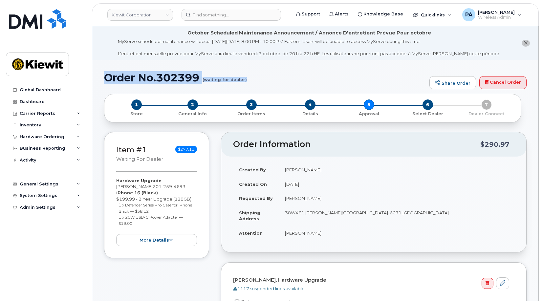
drag, startPoint x: 105, startPoint y: 77, endPoint x: 279, endPoint y: 86, distance: 173.9
click at [279, 86] on div "Order No.302399 (waiting for dealer) Share Order Cancel Order" at bounding box center [315, 83] width 422 height 22
click at [79, 124] on icon at bounding box center [78, 124] width 3 height 3
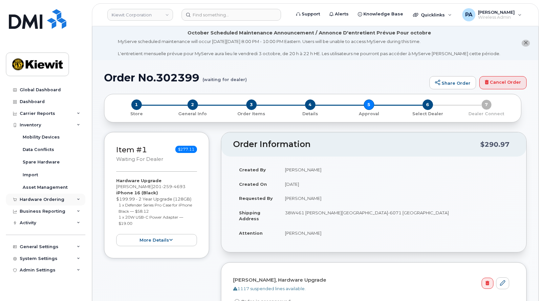
click at [43, 201] on div "Hardware Ordering" at bounding box center [42, 199] width 45 height 5
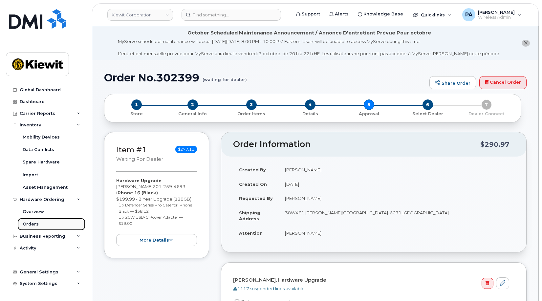
click at [34, 224] on div "Orders" at bounding box center [31, 224] width 16 height 6
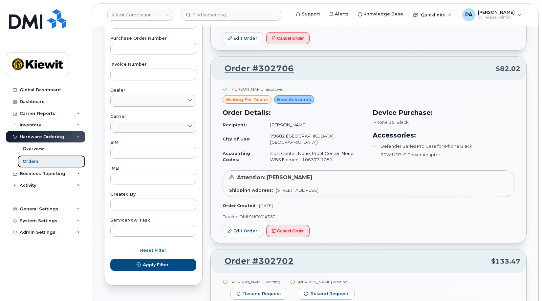
scroll to position [263, 0]
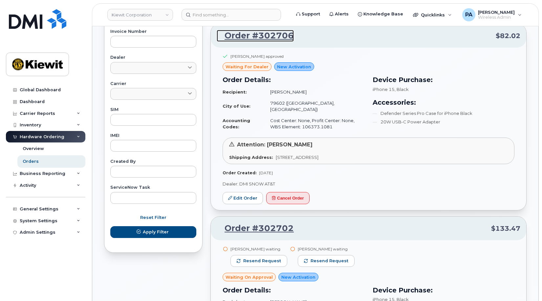
click at [264, 38] on link "Order #302706" at bounding box center [255, 36] width 77 height 12
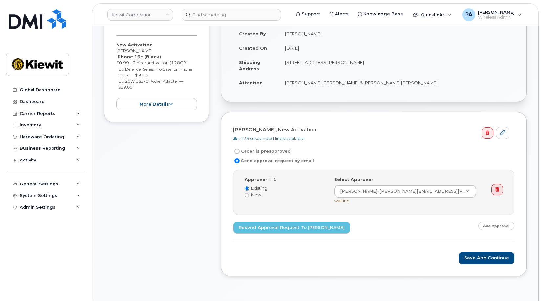
scroll to position [164, 0]
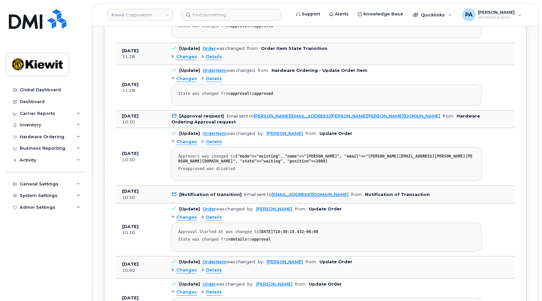
scroll to position [558, 0]
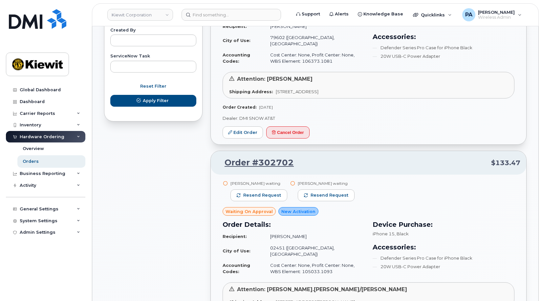
scroll to position [460, 0]
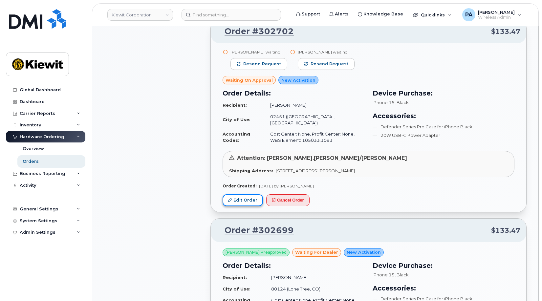
click at [236, 194] on link "Edit Order" at bounding box center [243, 200] width 40 height 12
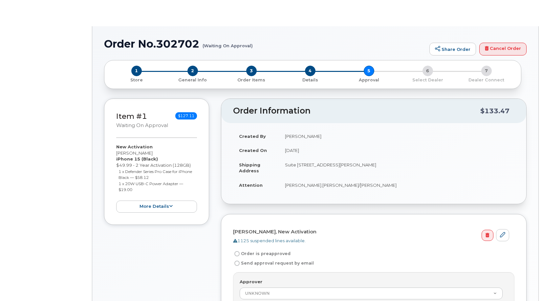
radio input "true"
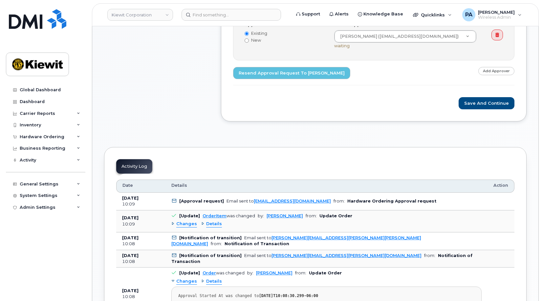
scroll to position [164, 0]
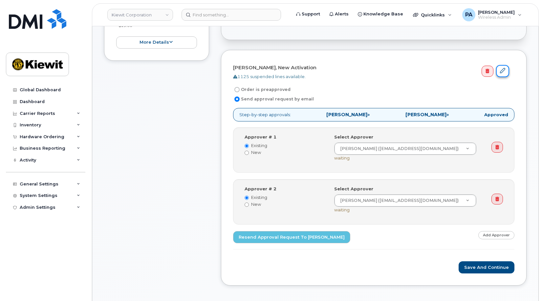
click at [506, 73] on link at bounding box center [502, 71] width 13 height 12
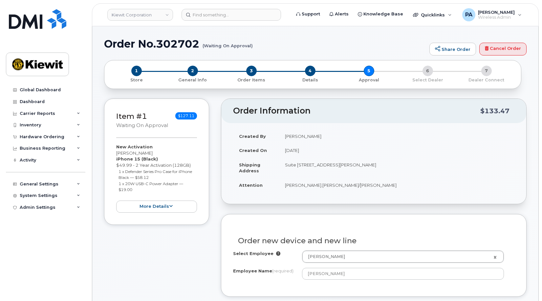
scroll to position [66, 0]
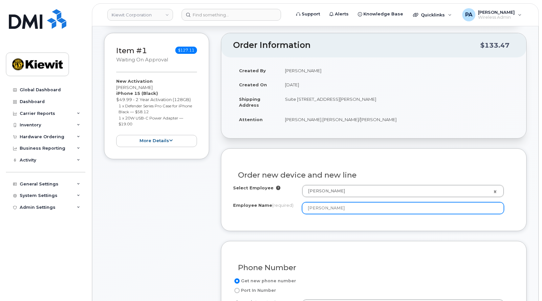
drag, startPoint x: 344, startPoint y: 207, endPoint x: 282, endPoint y: 206, distance: 61.7
click at [282, 206] on div "Employee Name (required) [PERSON_NAME]" at bounding box center [373, 208] width 281 height 12
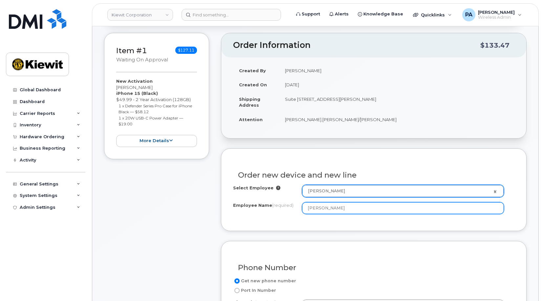
drag, startPoint x: 328, startPoint y: 206, endPoint x: 267, endPoint y: 208, distance: 60.8
click at [267, 208] on div "Employee Name (required) [PERSON_NAME]" at bounding box center [373, 208] width 281 height 12
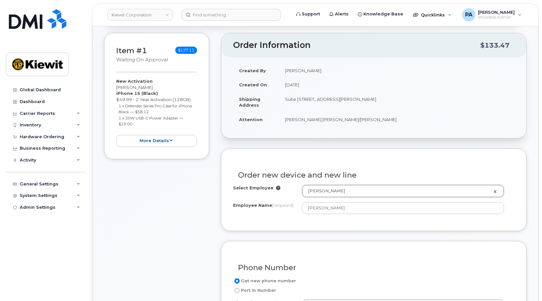
drag, startPoint x: 359, startPoint y: 189, endPoint x: 264, endPoint y: 192, distance: 95.2
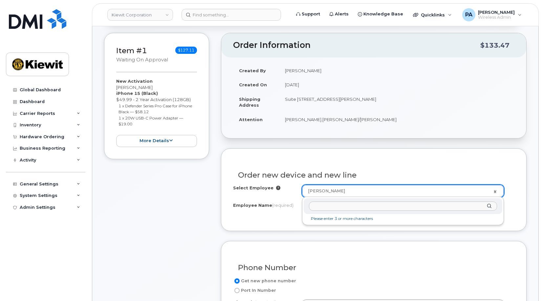
drag, startPoint x: 334, startPoint y: 188, endPoint x: 356, endPoint y: 189, distance: 22.0
paste input "[PERSON_NAME]"
type input "[PERSON_NAME]"
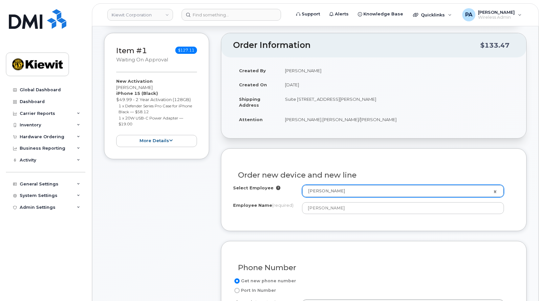
click at [397, 163] on div "Order new device and new line" at bounding box center [373, 173] width 281 height 24
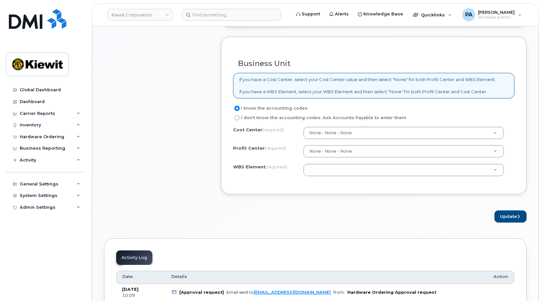
scroll to position [525, 0]
